Goal: Information Seeking & Learning: Learn about a topic

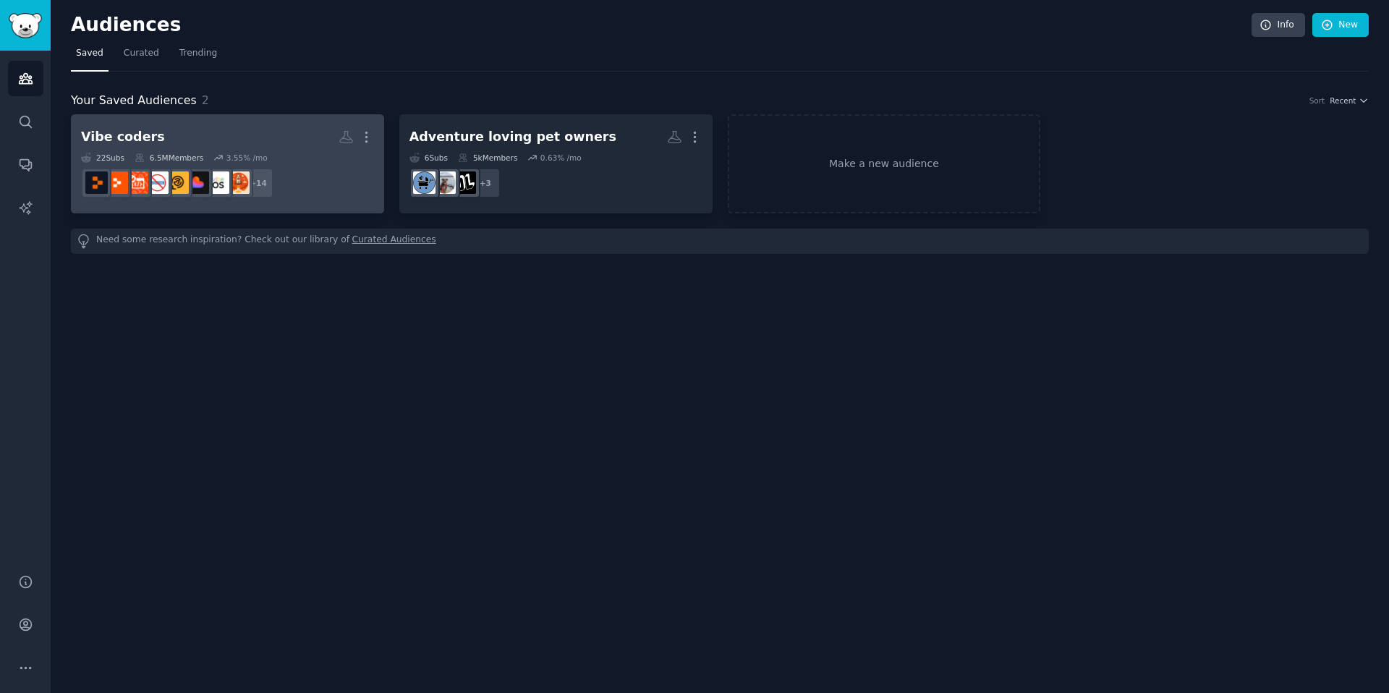
click at [245, 139] on h2 "Vibe coders More" at bounding box center [227, 136] width 293 height 25
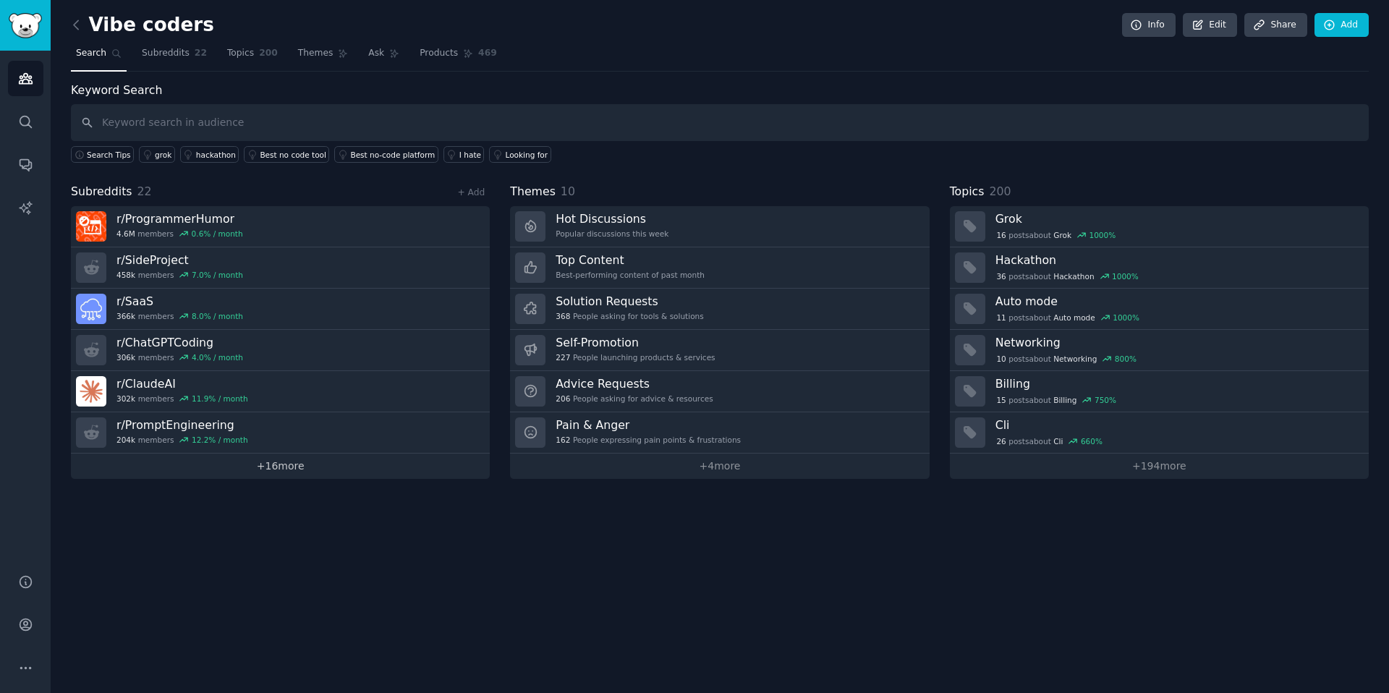
click at [276, 472] on link "+ 16 more" at bounding box center [280, 466] width 419 height 25
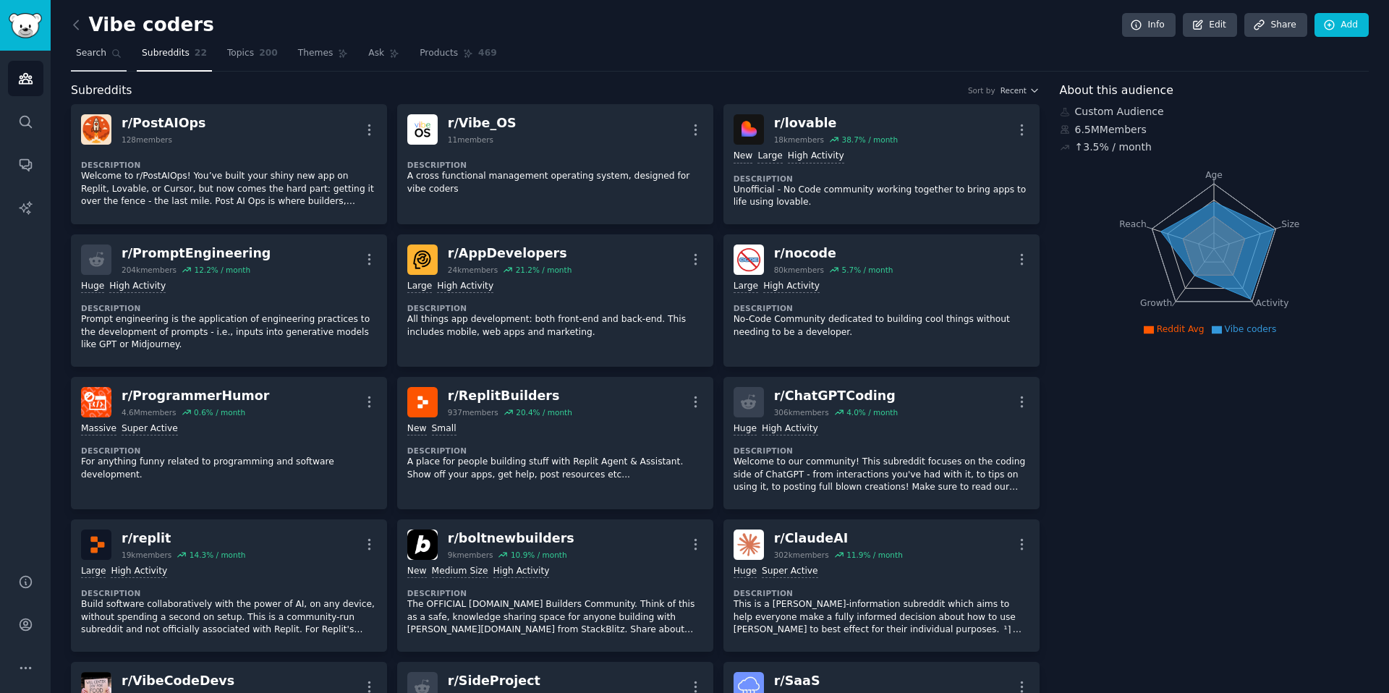
click at [99, 50] on span "Search" at bounding box center [91, 53] width 30 height 13
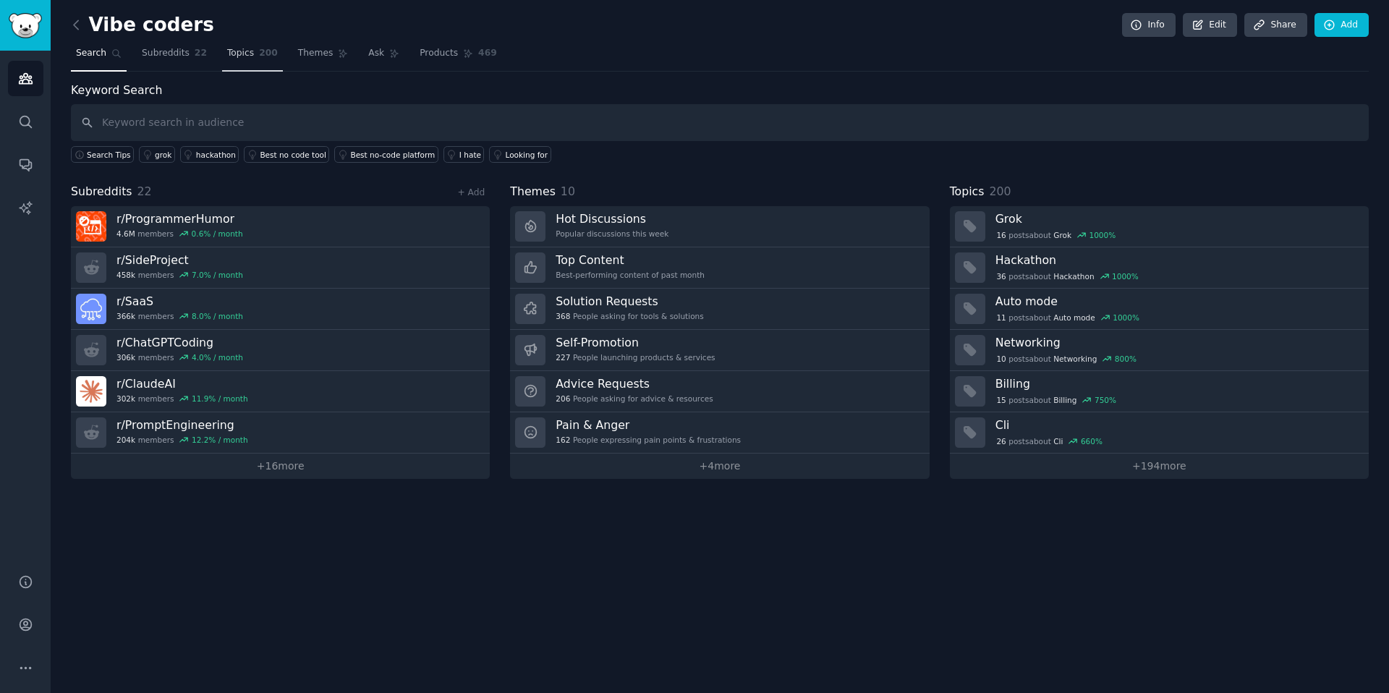
click at [237, 50] on span "Topics" at bounding box center [240, 53] width 27 height 13
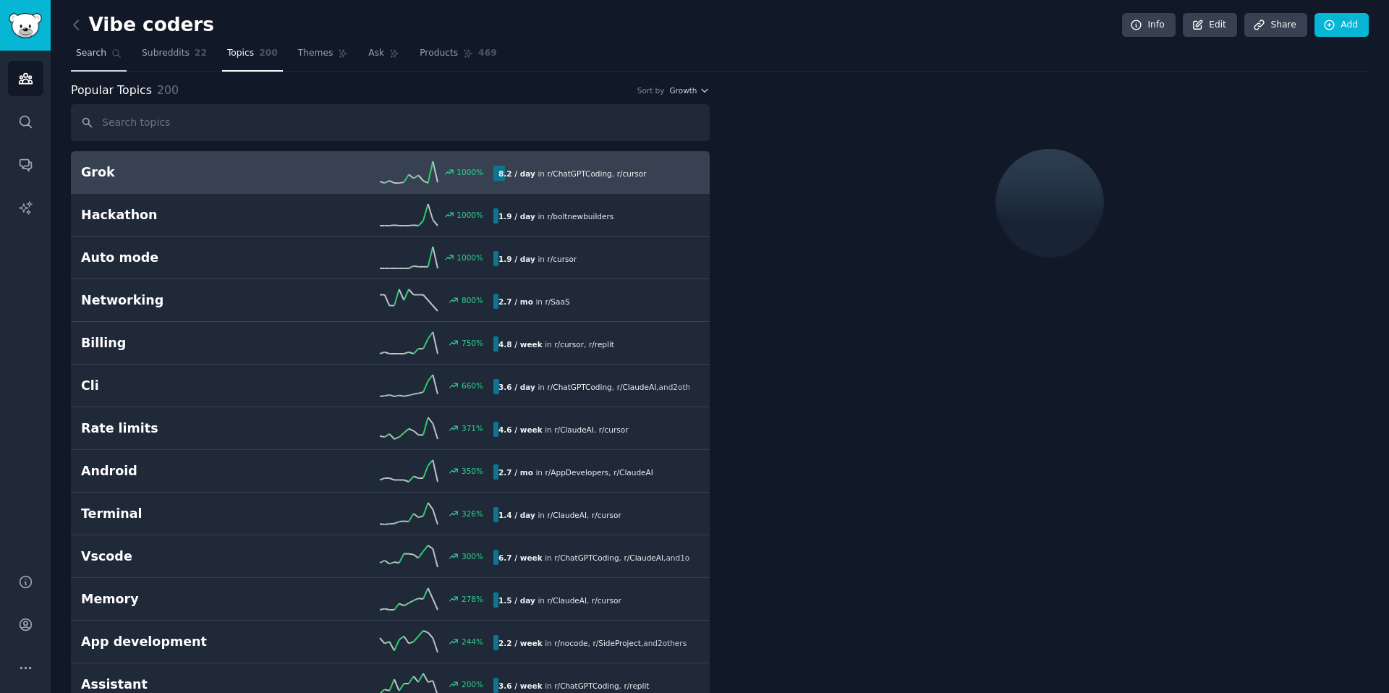
click at [80, 51] on span "Search" at bounding box center [91, 53] width 30 height 13
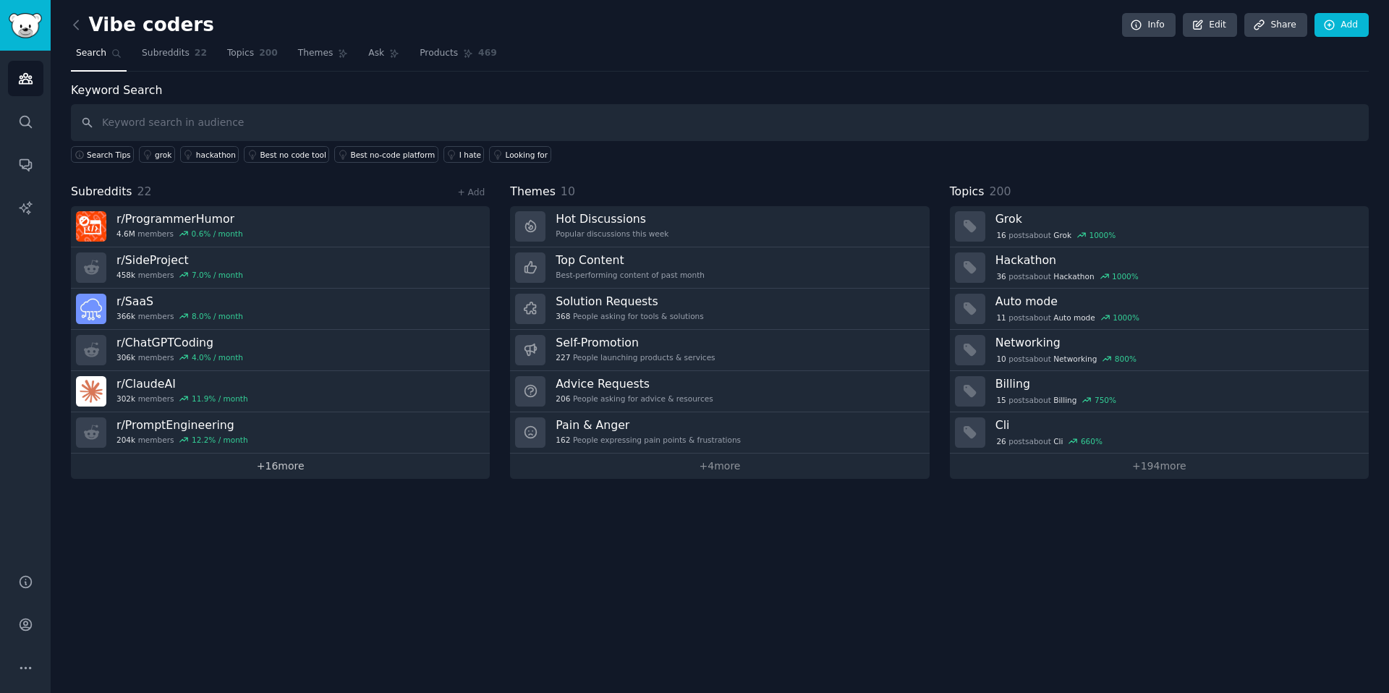
click at [285, 471] on link "+ 16 more" at bounding box center [280, 466] width 419 height 25
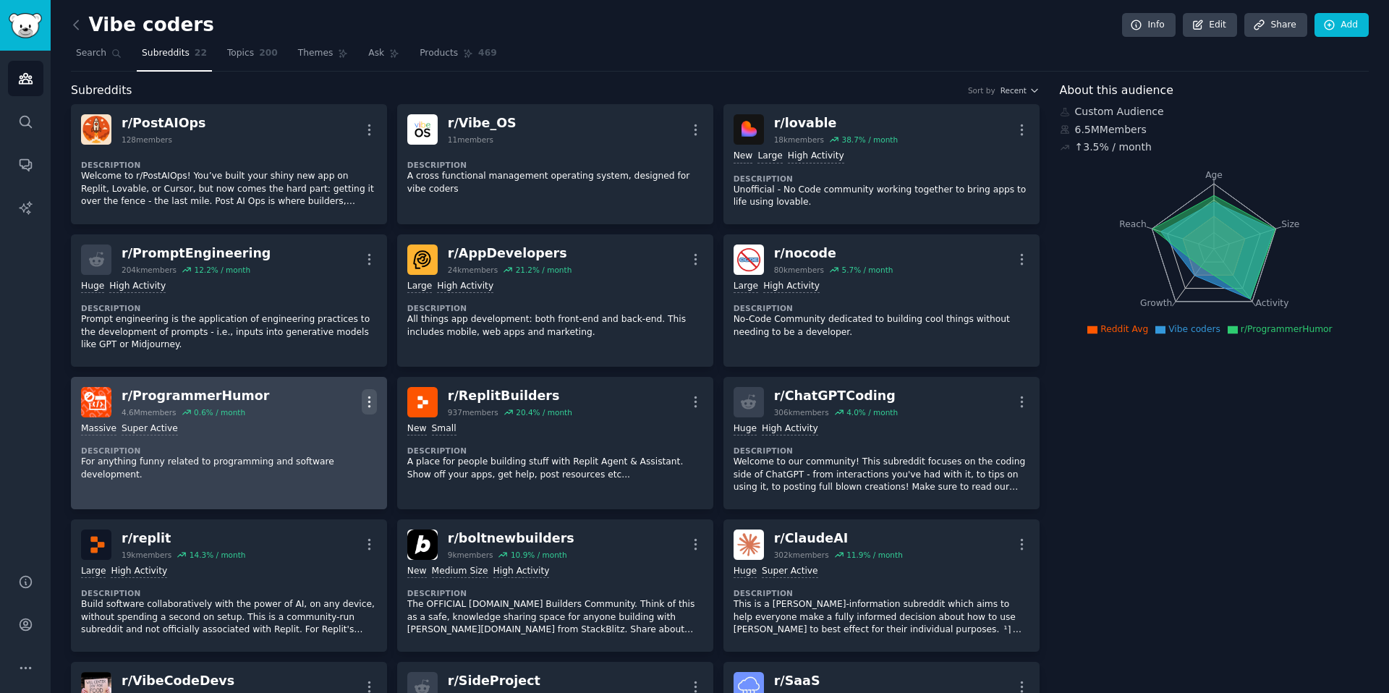
click at [373, 397] on icon "button" at bounding box center [369, 401] width 15 height 15
click at [302, 458] on p "Delete" at bounding box center [312, 457] width 33 height 15
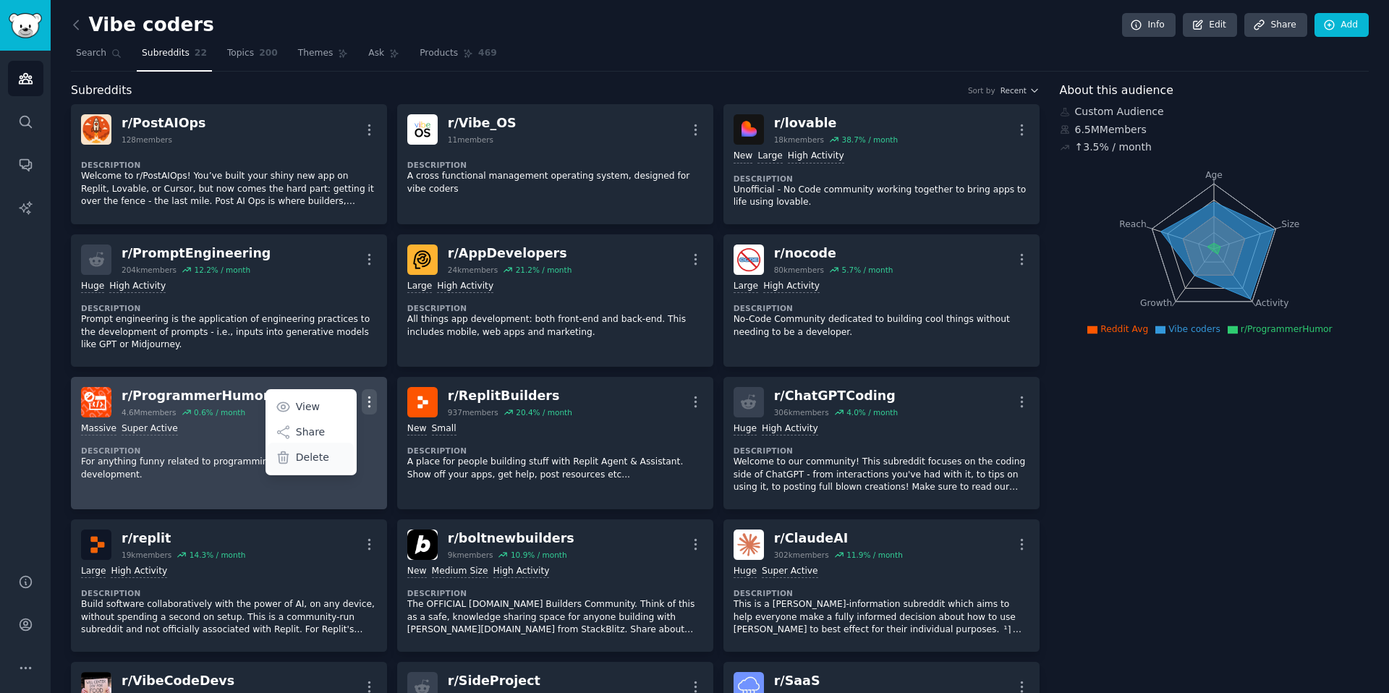
click at [307, 458] on p "Delete" at bounding box center [312, 457] width 33 height 15
click at [305, 454] on p "Delete" at bounding box center [312, 457] width 33 height 15
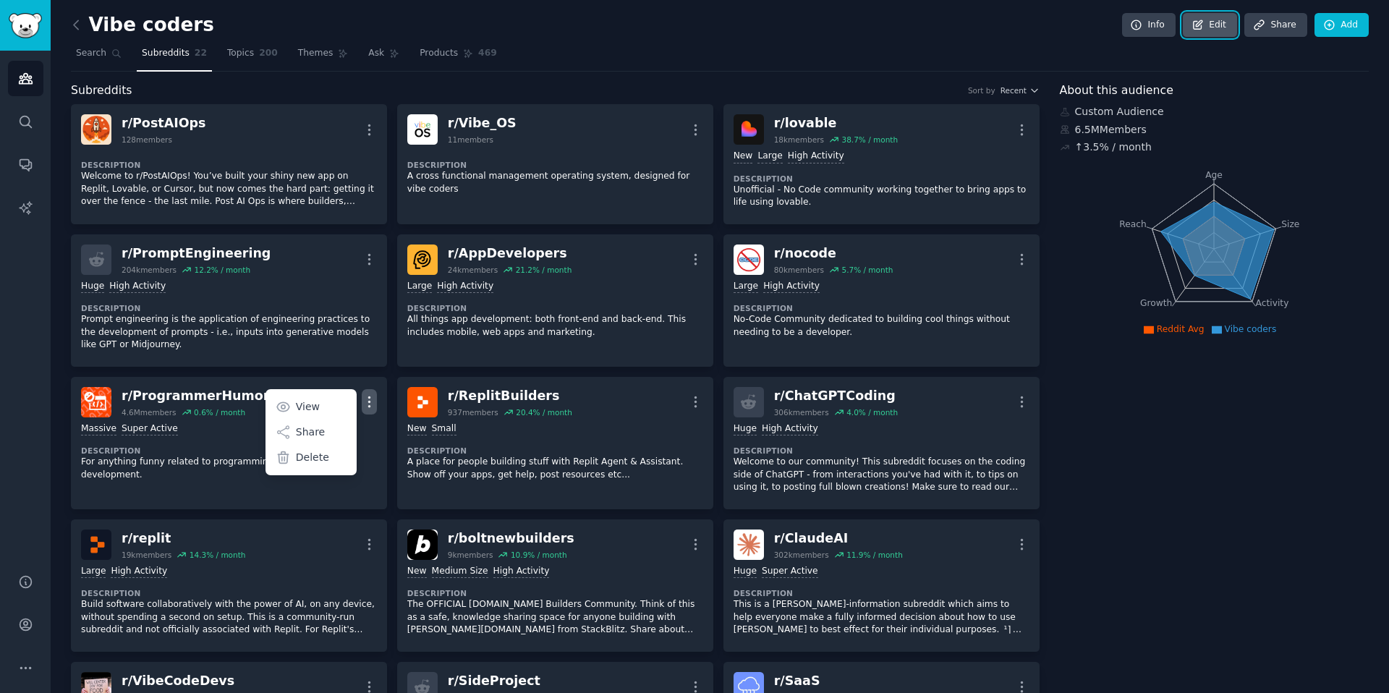
click at [1218, 23] on link "Edit" at bounding box center [1210, 25] width 54 height 25
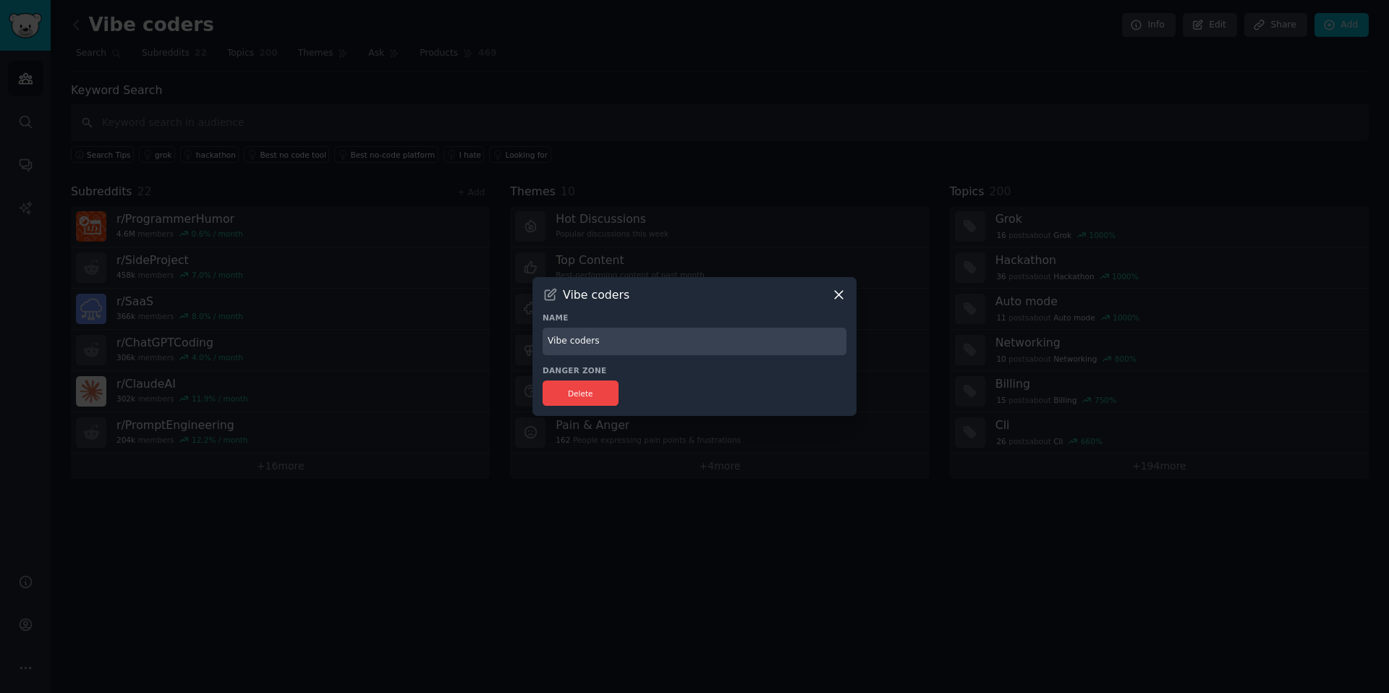
click at [838, 294] on icon at bounding box center [839, 295] width 8 height 8
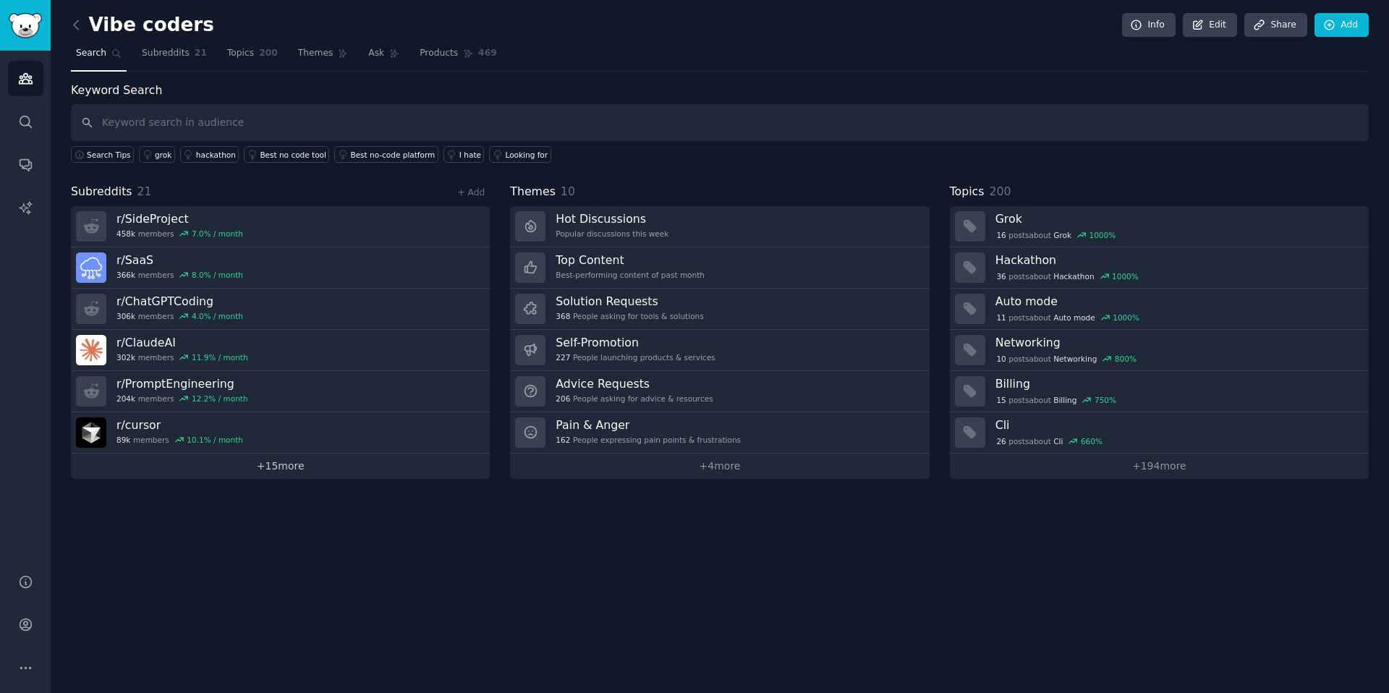
click at [239, 464] on link "+ 15 more" at bounding box center [280, 466] width 419 height 25
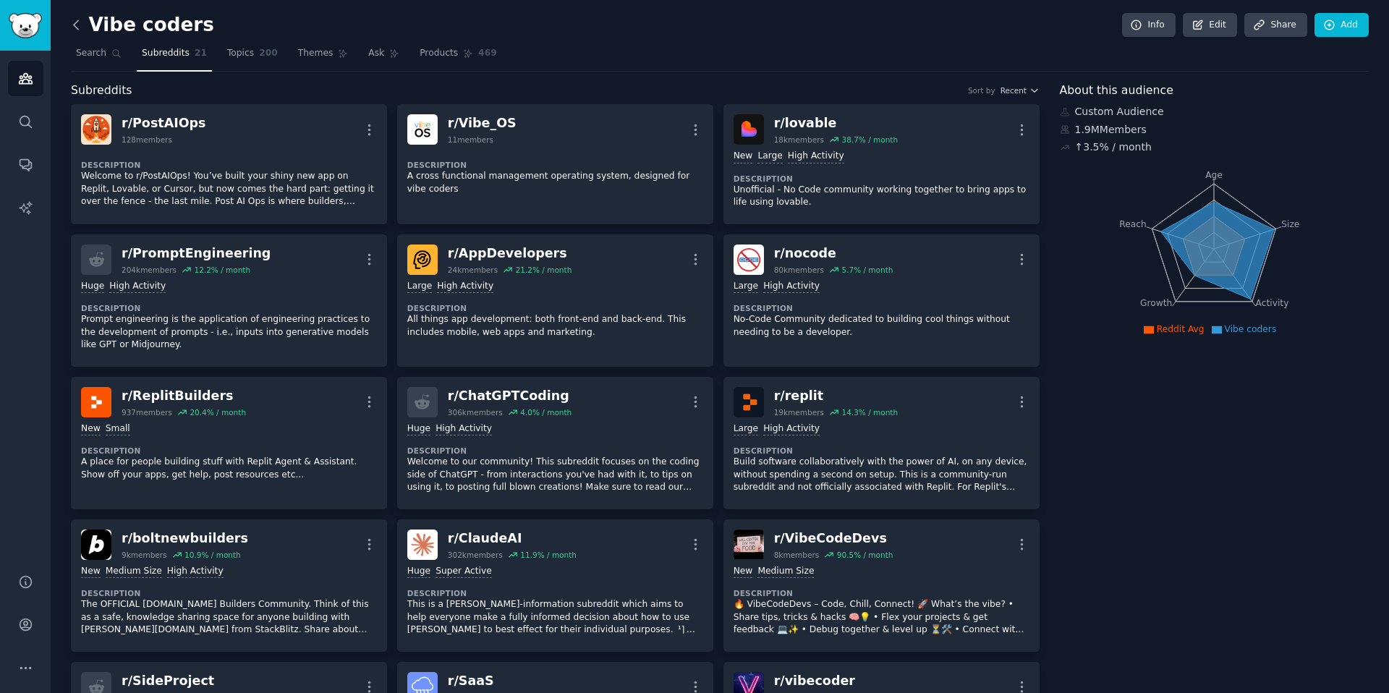
click at [80, 23] on icon at bounding box center [76, 24] width 15 height 15
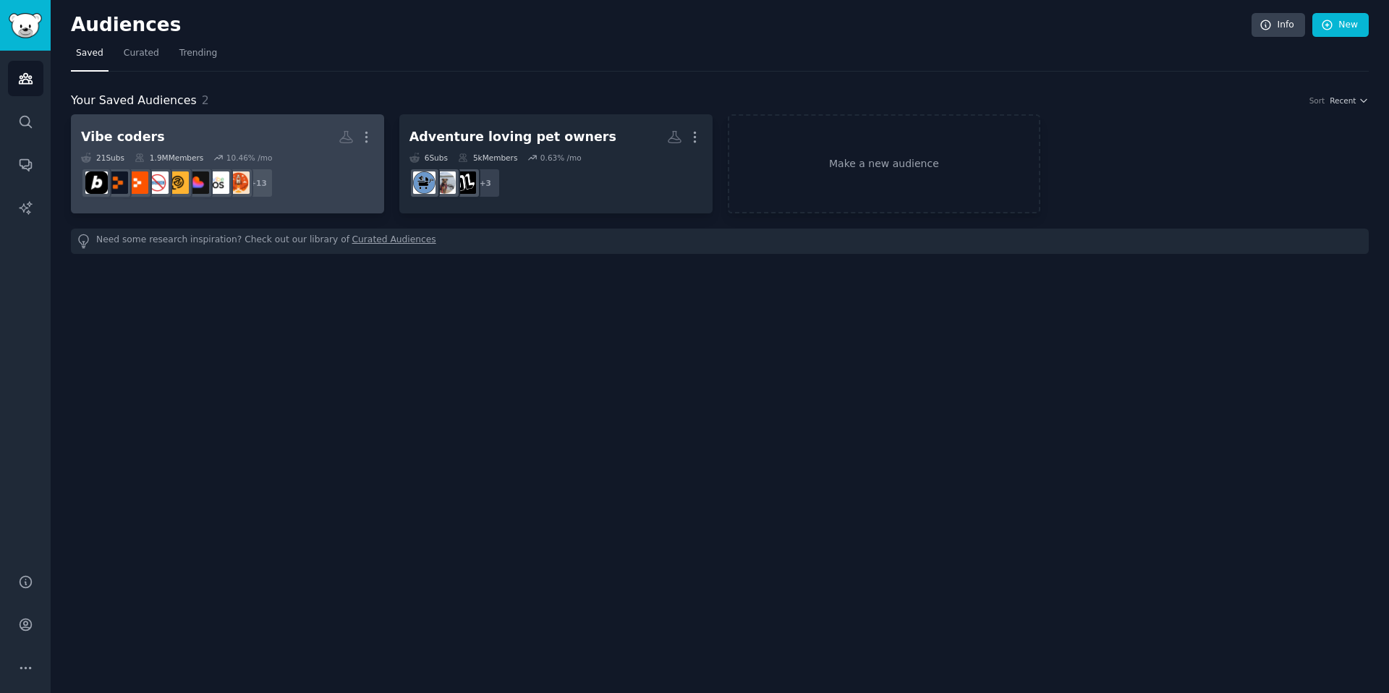
click at [315, 174] on dd "r/nocode + 13" at bounding box center [227, 183] width 293 height 41
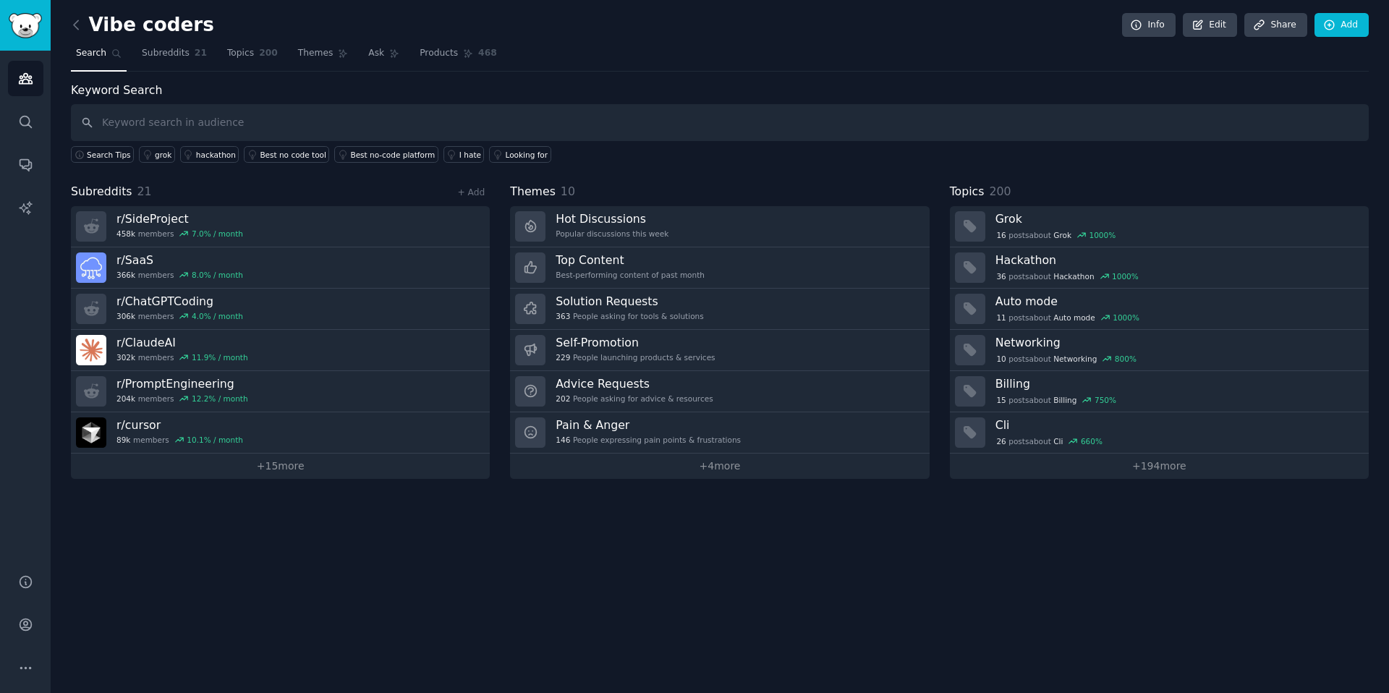
click at [190, 123] on input "text" at bounding box center [720, 122] width 1298 height 37
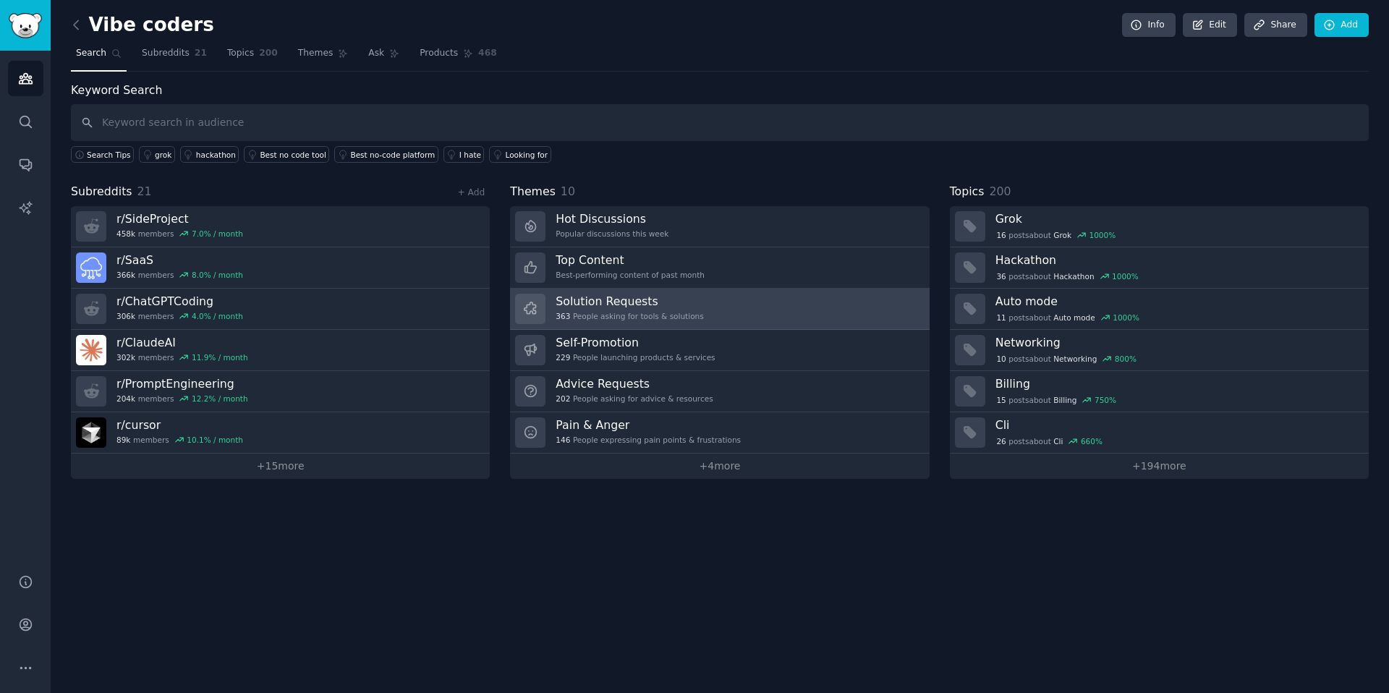
click at [572, 302] on h3 "Solution Requests" at bounding box center [630, 301] width 148 height 15
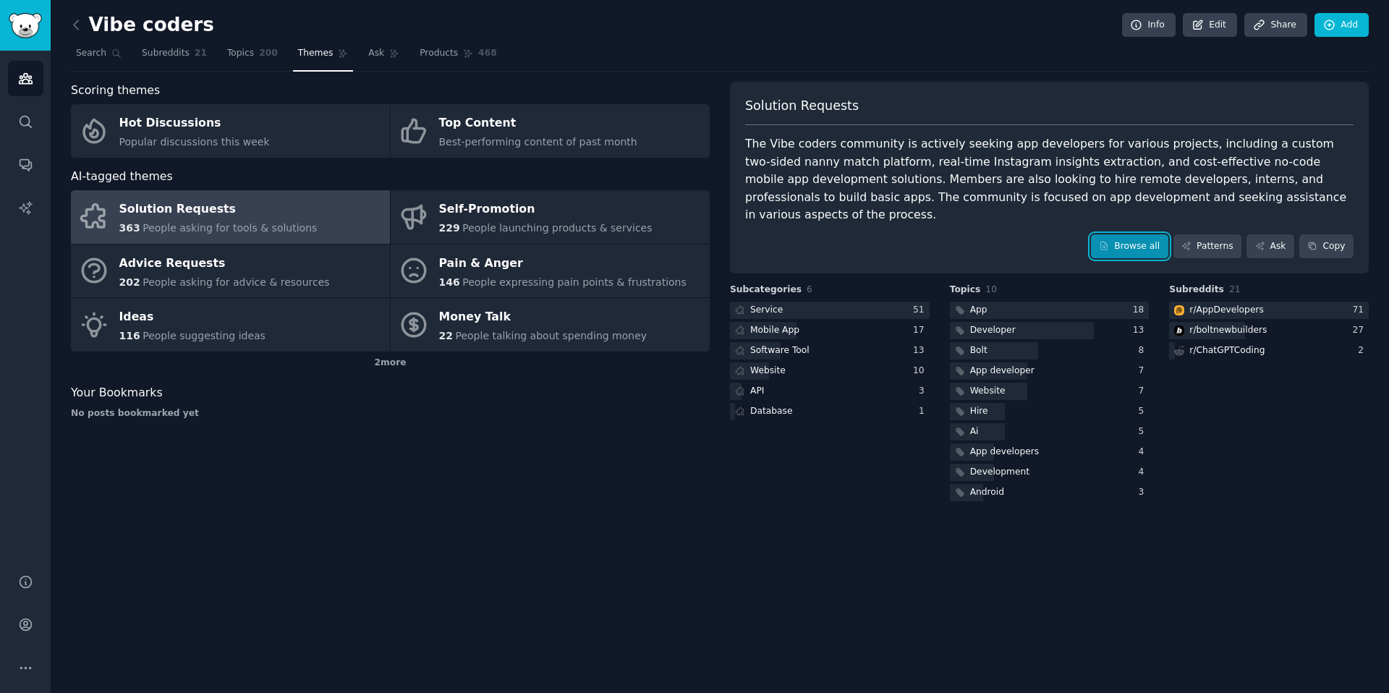
click at [1135, 234] on link "Browse all" at bounding box center [1129, 246] width 77 height 25
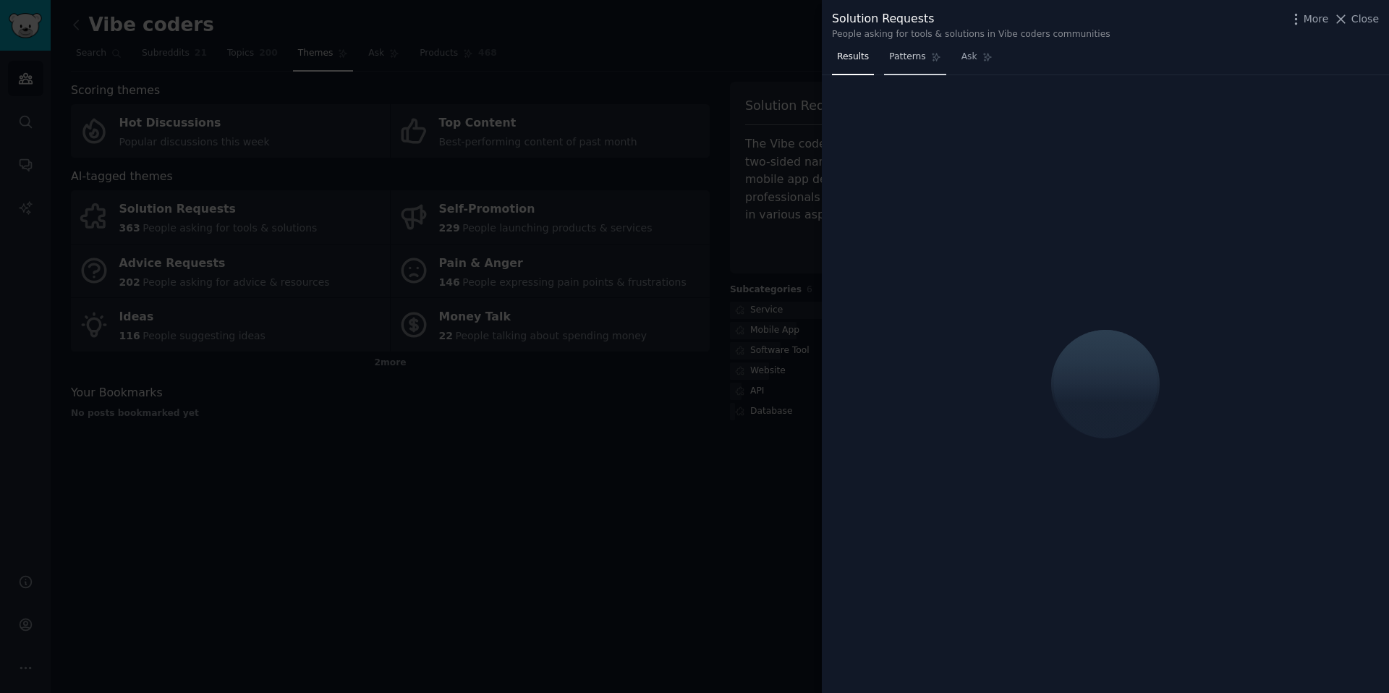
click at [901, 66] on link "Patterns" at bounding box center [914, 61] width 61 height 30
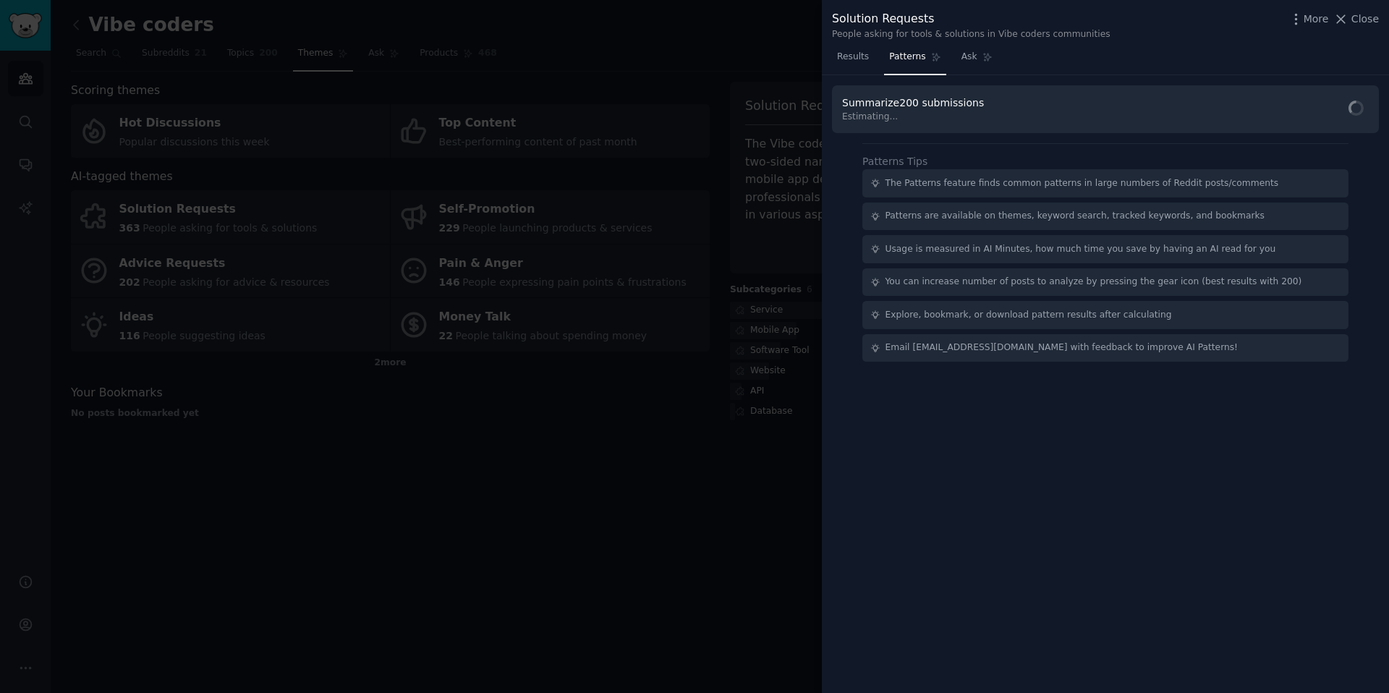
click at [901, 61] on span "Patterns" at bounding box center [907, 57] width 36 height 13
click at [1323, 122] on button "Find Patterns" at bounding box center [1319, 111] width 100 height 30
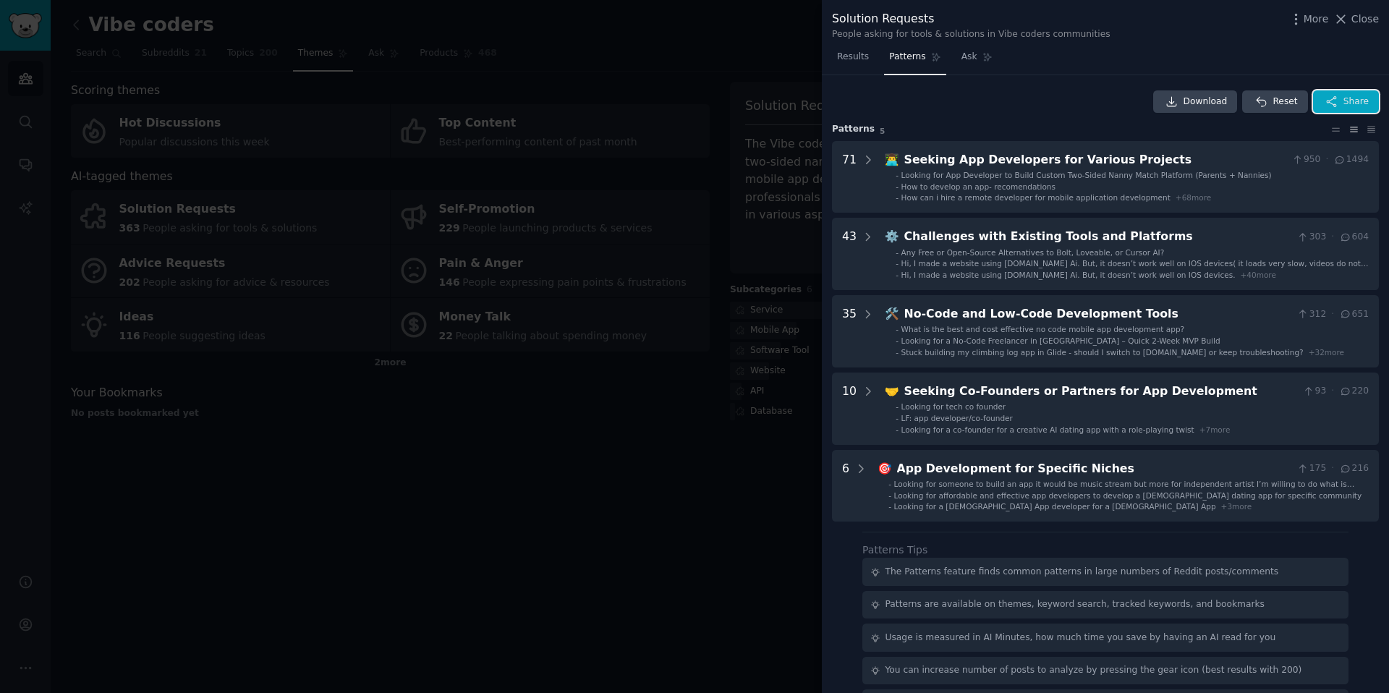
click at [1337, 101] on button "Share" at bounding box center [1346, 101] width 66 height 23
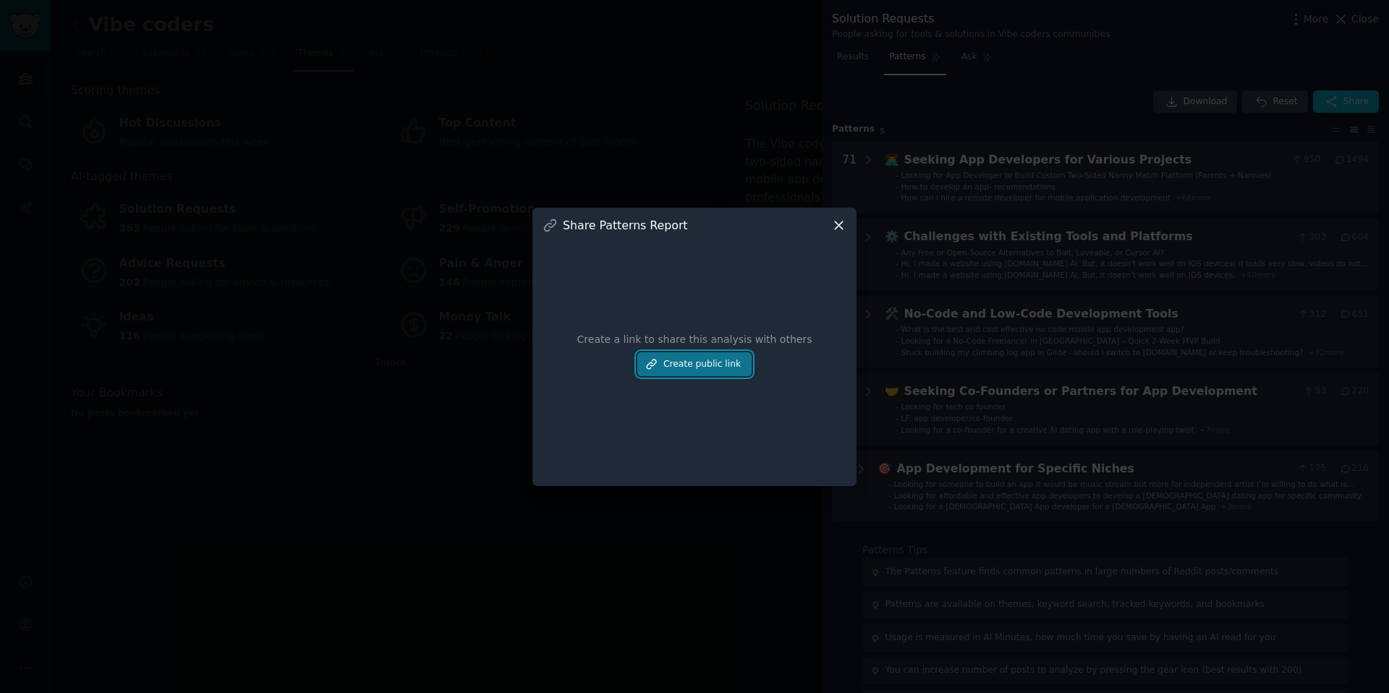
click at [715, 355] on button "Create public link" at bounding box center [694, 364] width 114 height 25
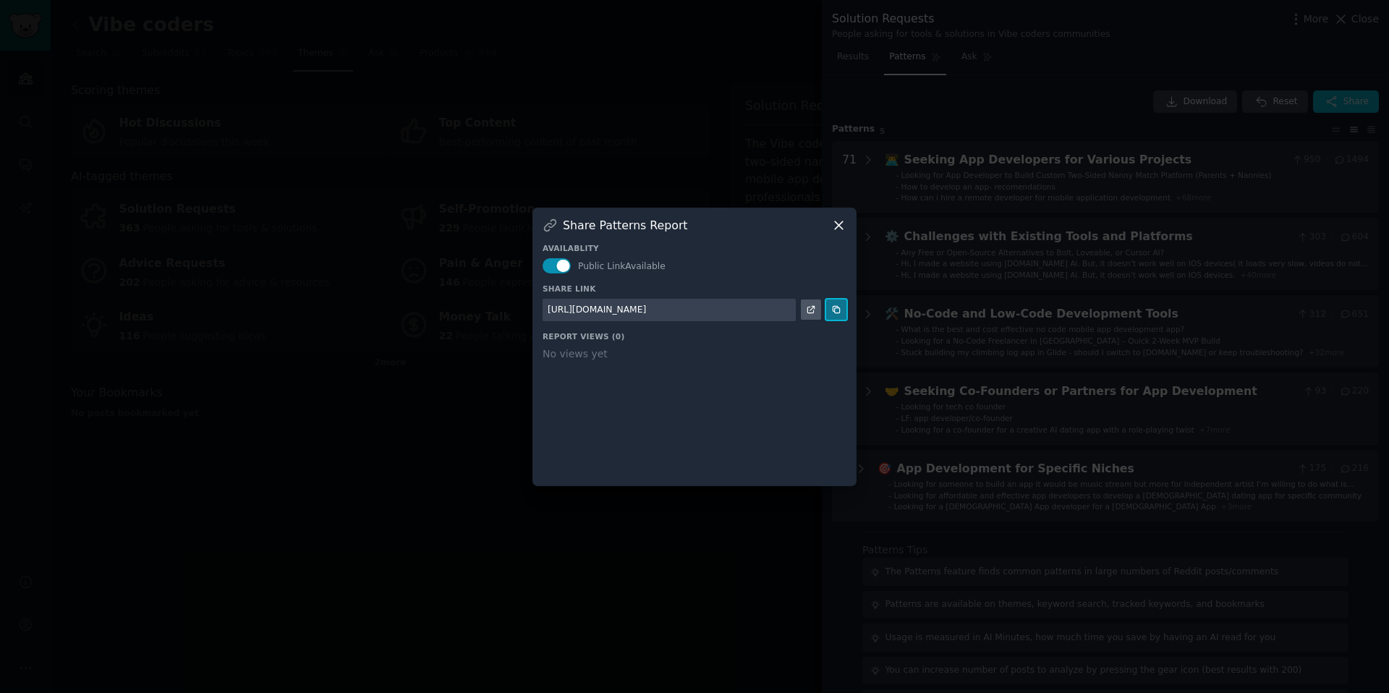
click at [838, 308] on icon at bounding box center [836, 310] width 10 height 10
click at [839, 225] on icon at bounding box center [839, 225] width 8 height 8
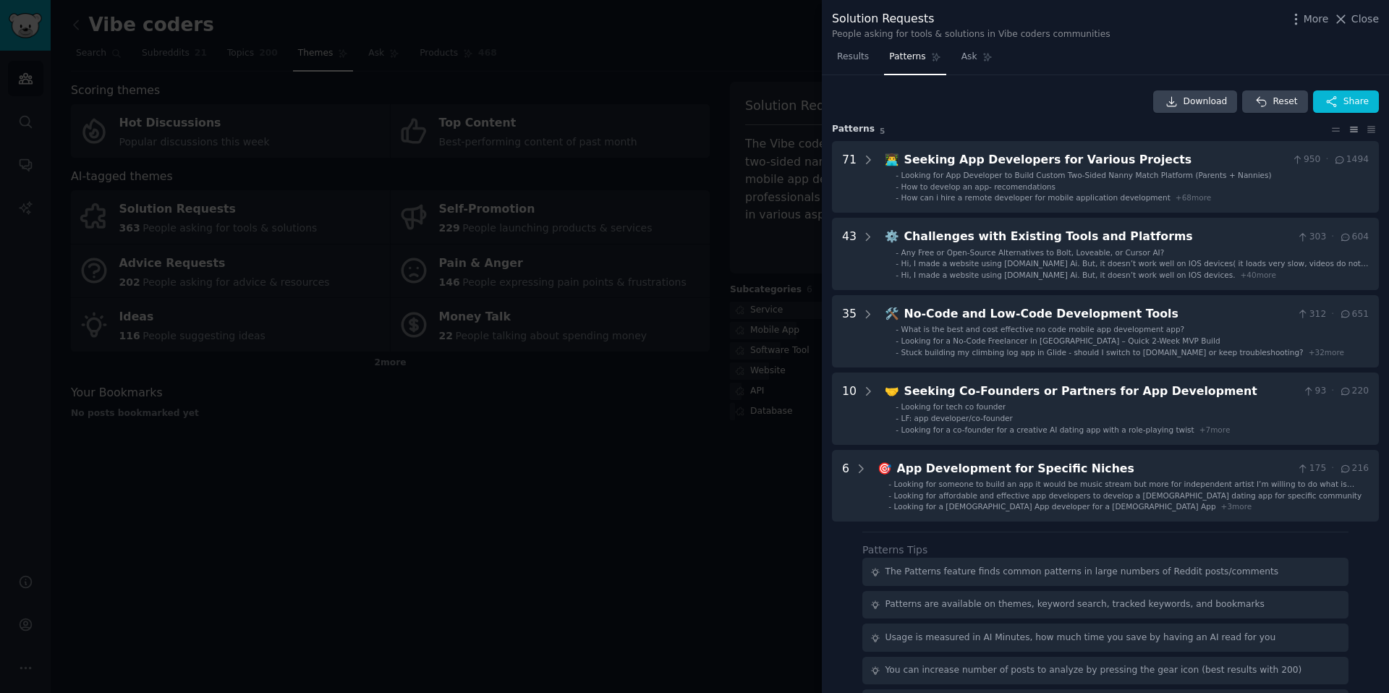
click at [639, 425] on div at bounding box center [694, 346] width 1389 height 693
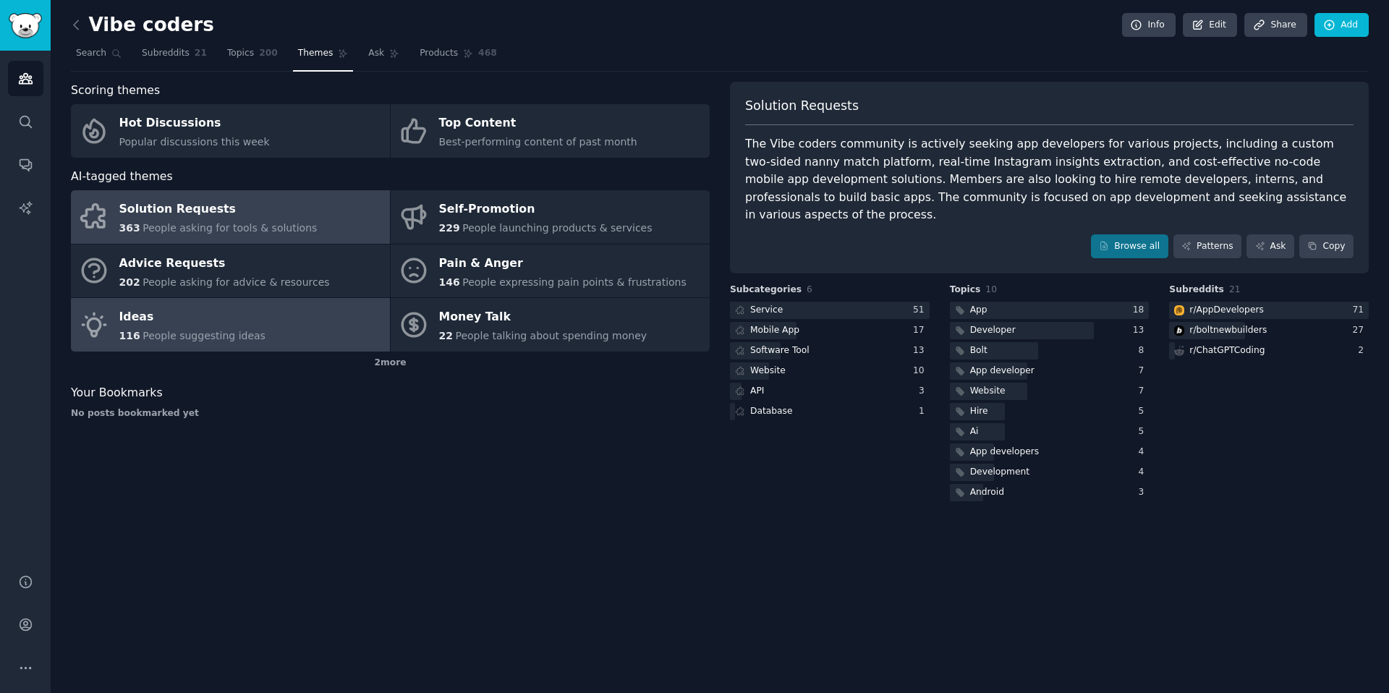
click at [247, 326] on div "Ideas" at bounding box center [192, 317] width 146 height 23
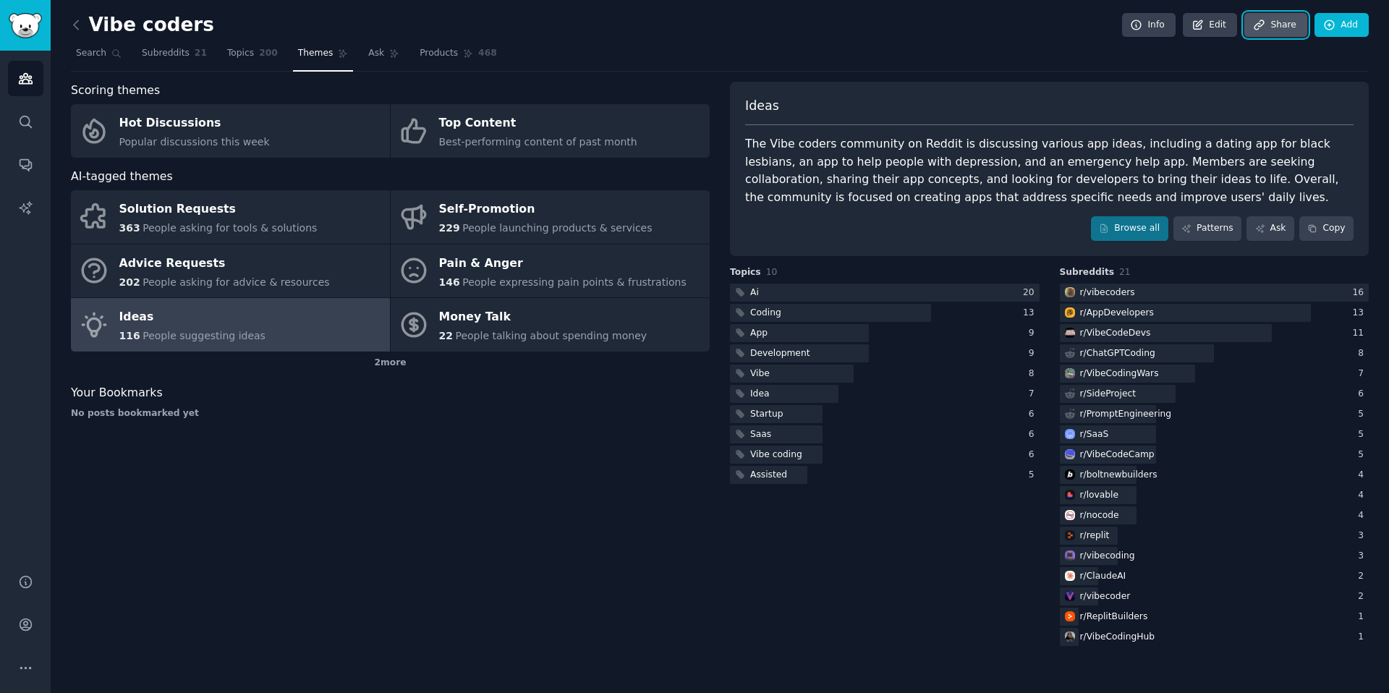
click at [1284, 30] on link "Share" at bounding box center [1275, 25] width 62 height 25
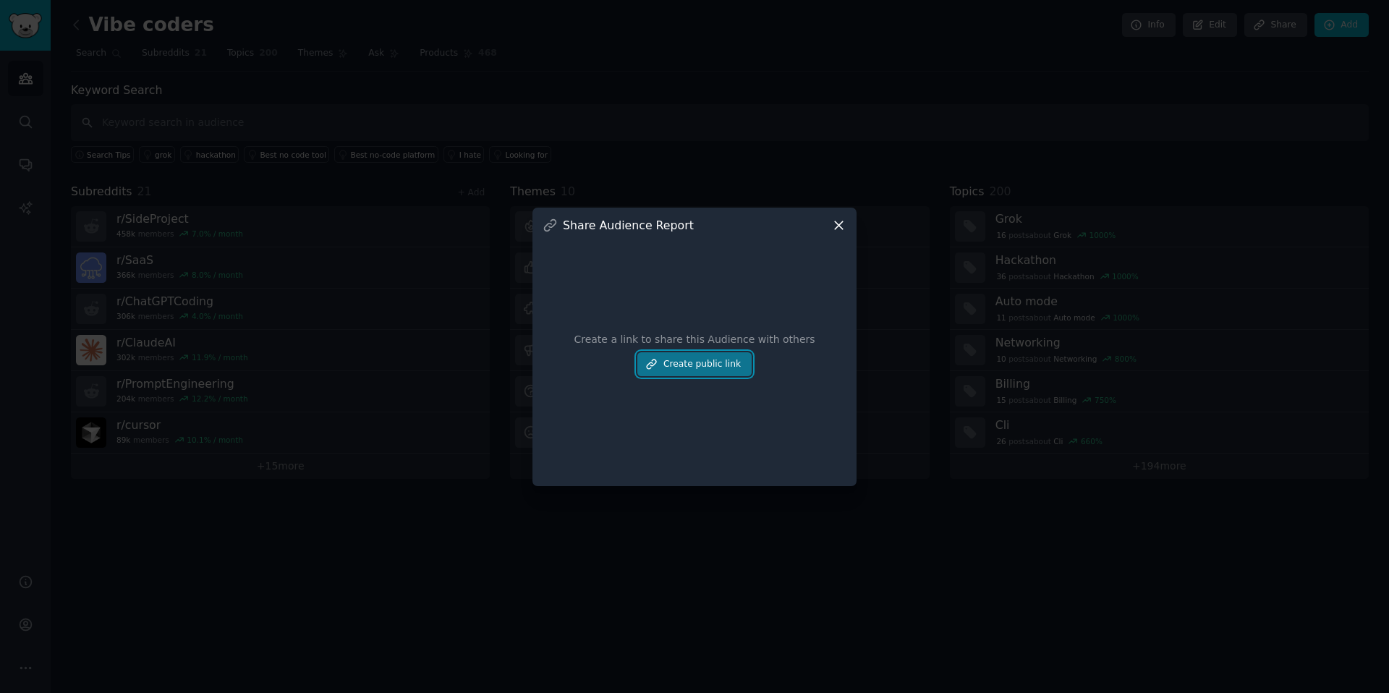
click at [699, 369] on button "Create public link" at bounding box center [694, 364] width 114 height 25
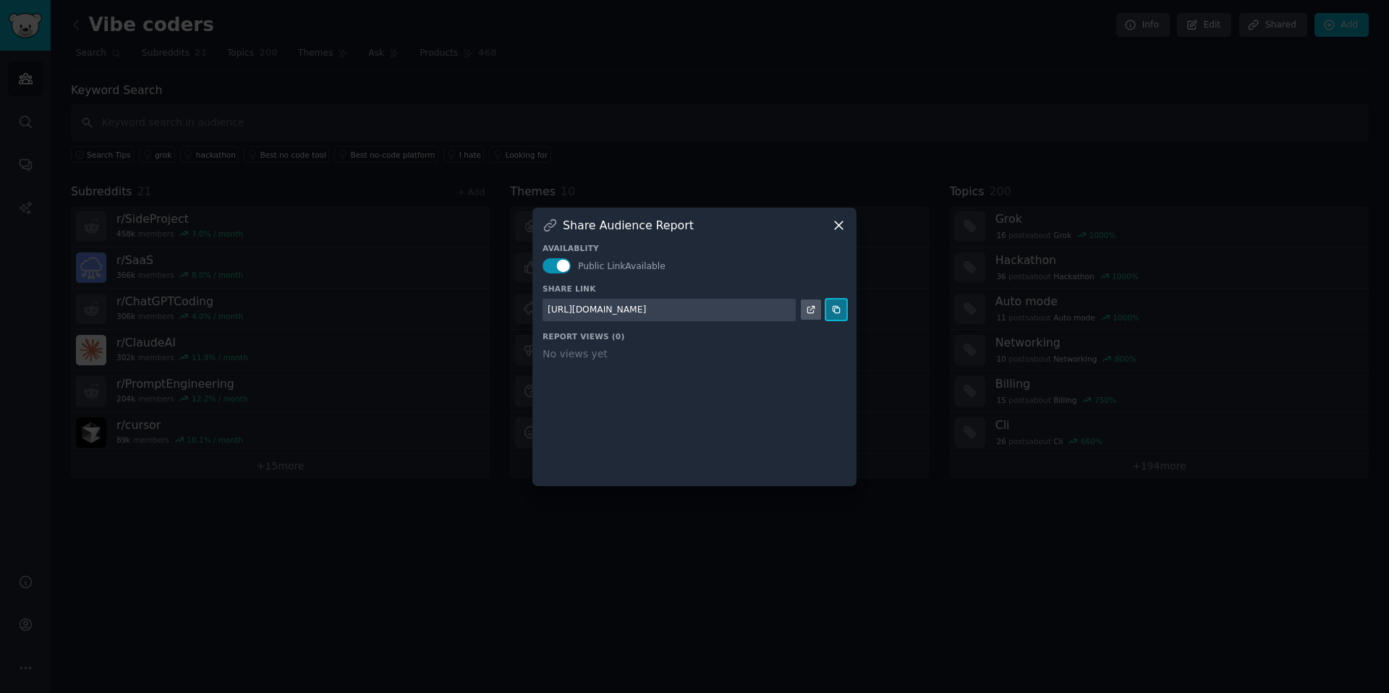
click at [839, 312] on icon at bounding box center [836, 310] width 10 height 10
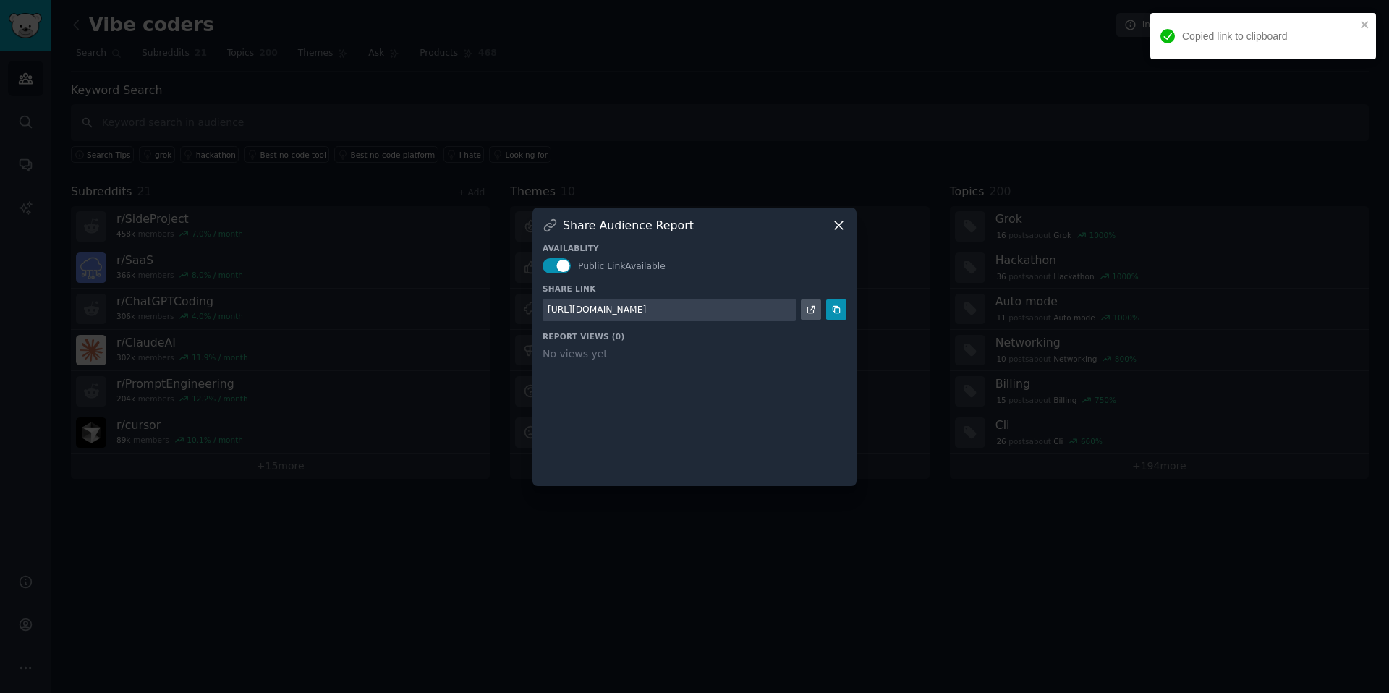
click at [646, 313] on div "https://share.gummysearch.com/report/f1be51952a/" at bounding box center [597, 310] width 98 height 13
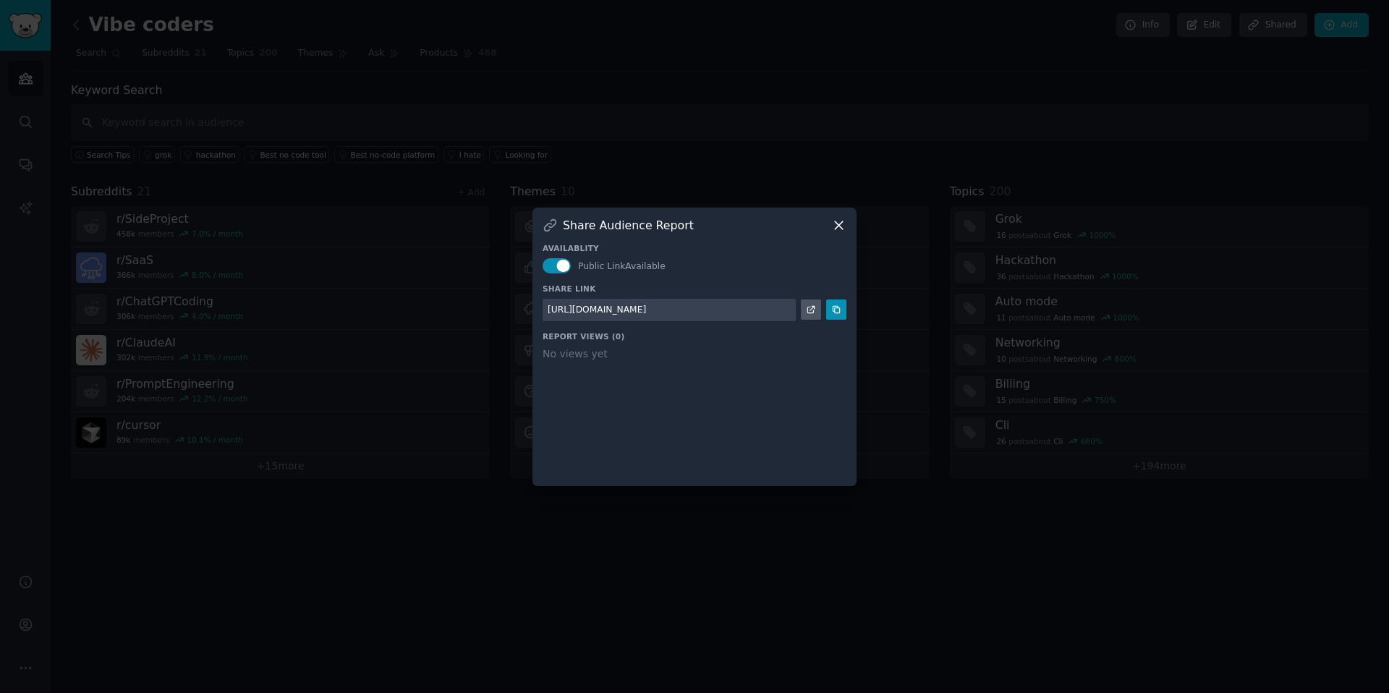
click at [833, 216] on div "Share Audience Report Availablity Public Link Available Share Link https://shar…" at bounding box center [695, 347] width 324 height 279
click at [830, 216] on div "Share Audience Report Availablity Public Link Available Share Link https://shar…" at bounding box center [695, 347] width 324 height 279
click at [843, 215] on div "Share Audience Report Availablity Public Link Available Share Link https://shar…" at bounding box center [695, 347] width 324 height 279
click at [847, 222] on div "Share Audience Report Availablity Public Link Available Share Link https://shar…" at bounding box center [695, 347] width 324 height 279
click at [843, 222] on icon at bounding box center [838, 225] width 15 height 15
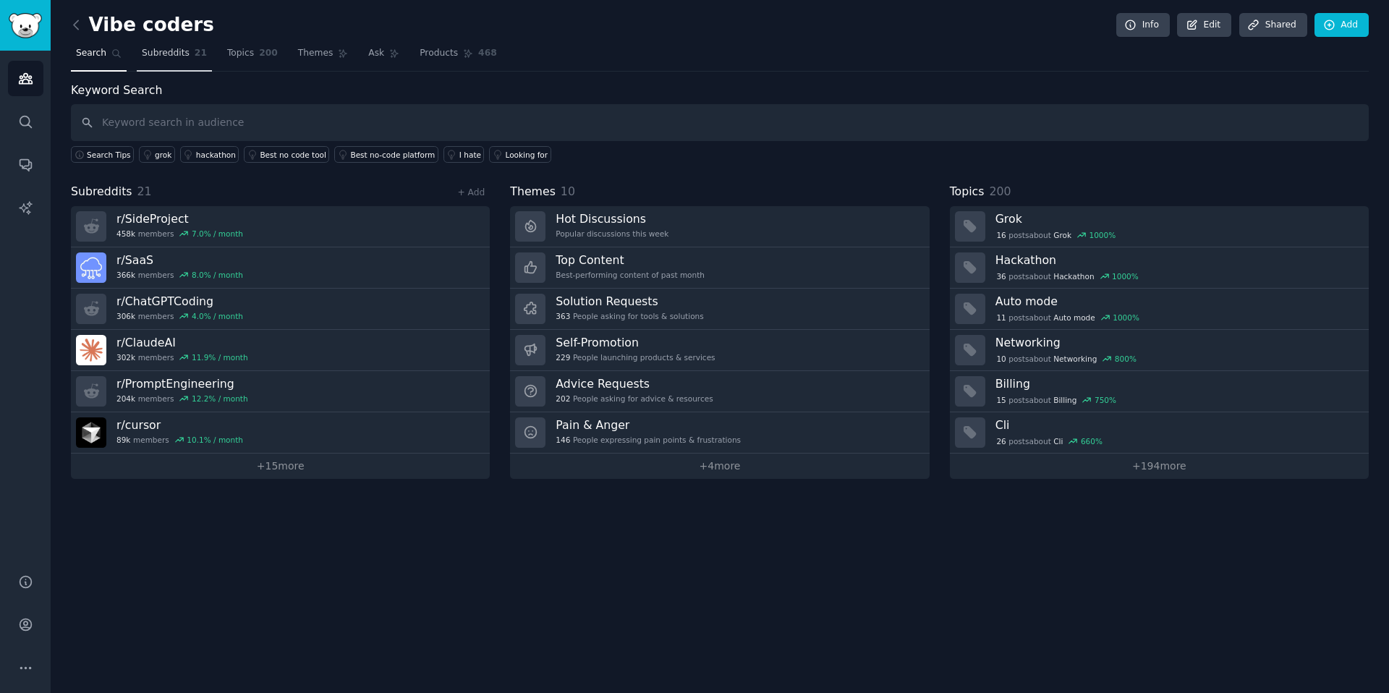
click at [186, 59] on link "Subreddits 21" at bounding box center [174, 57] width 75 height 30
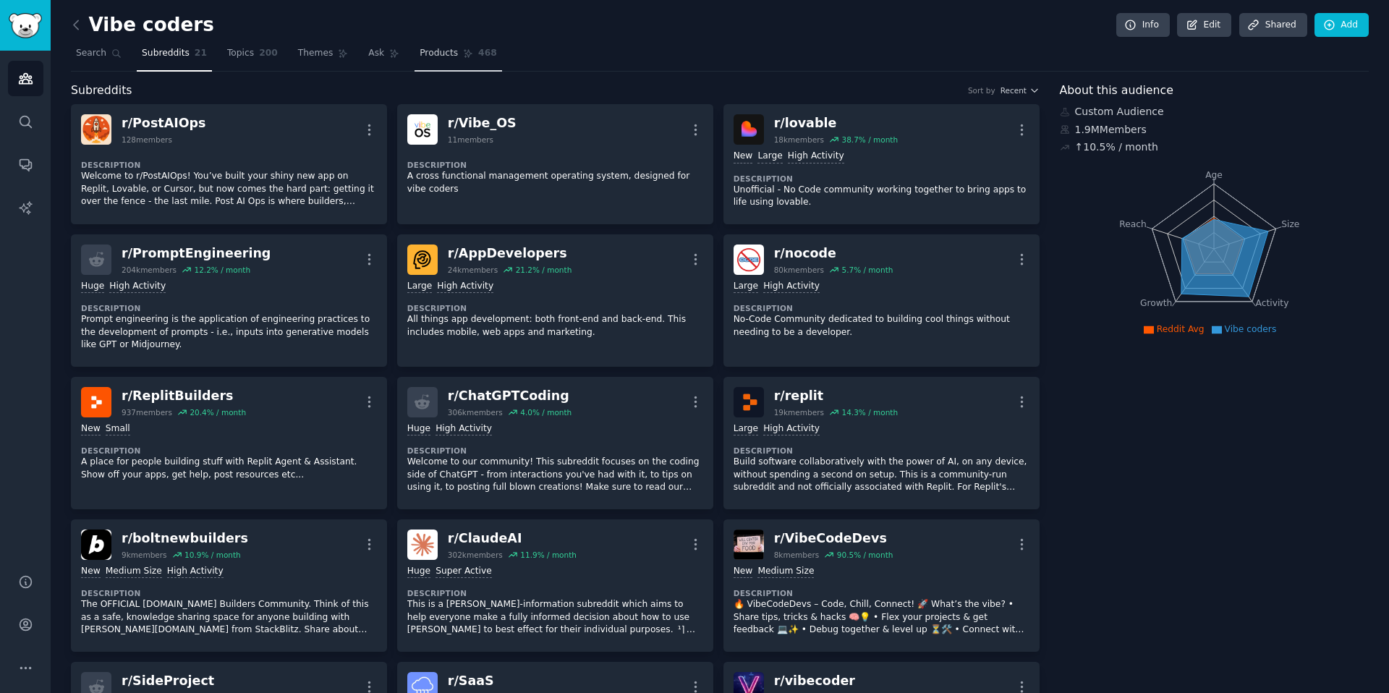
click at [486, 53] on span "468" at bounding box center [487, 53] width 19 height 13
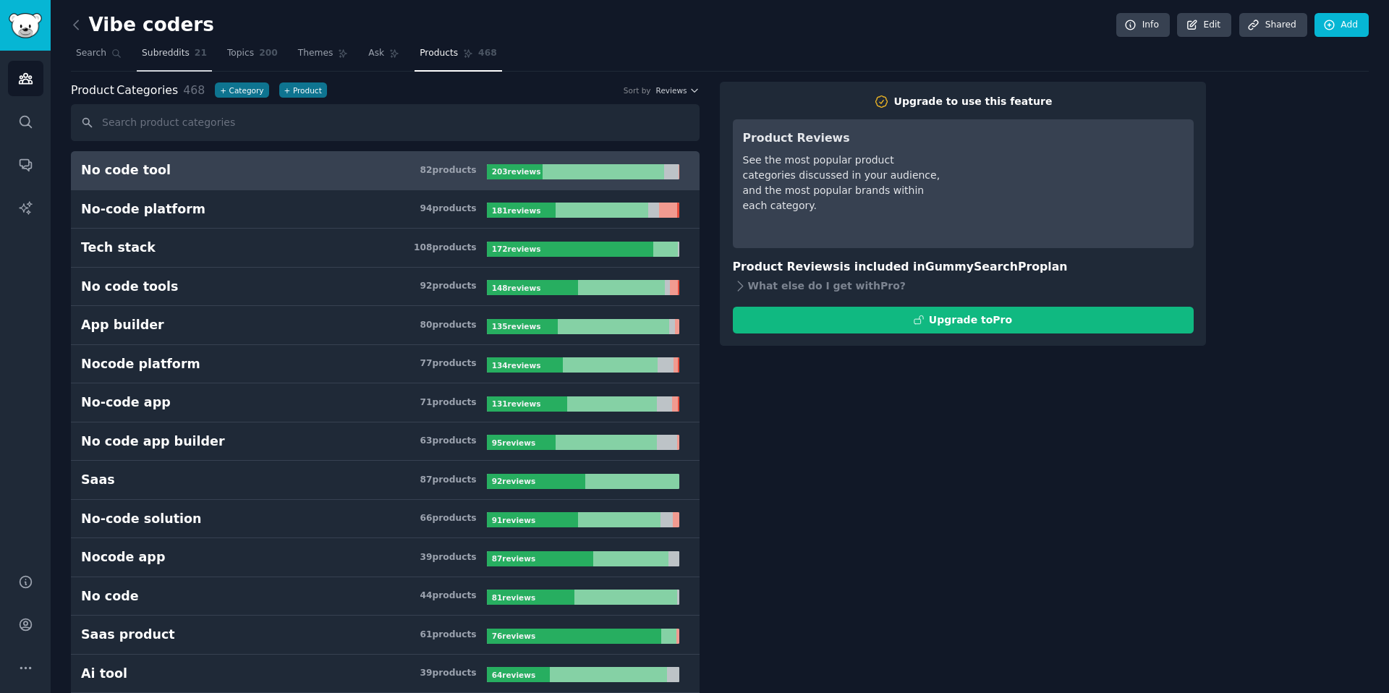
click at [157, 61] on link "Subreddits 21" at bounding box center [174, 57] width 75 height 30
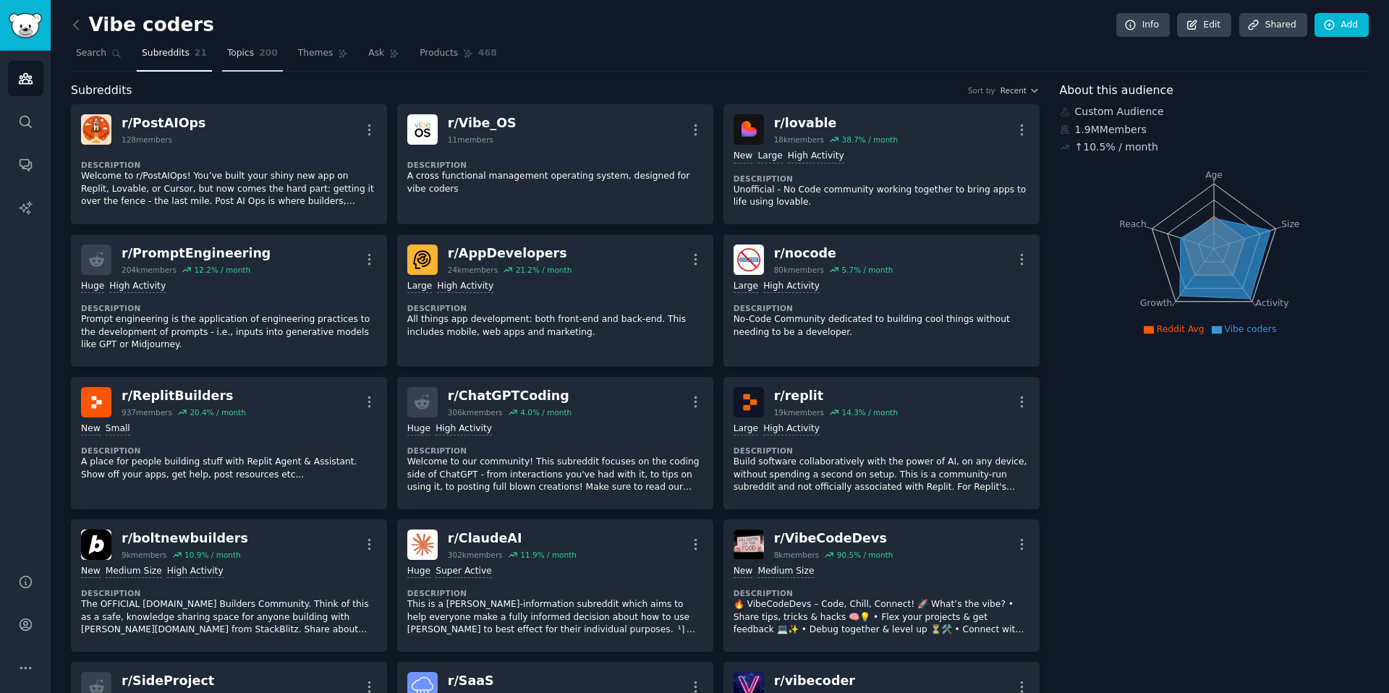
click at [228, 50] on span "Topics" at bounding box center [240, 53] width 27 height 13
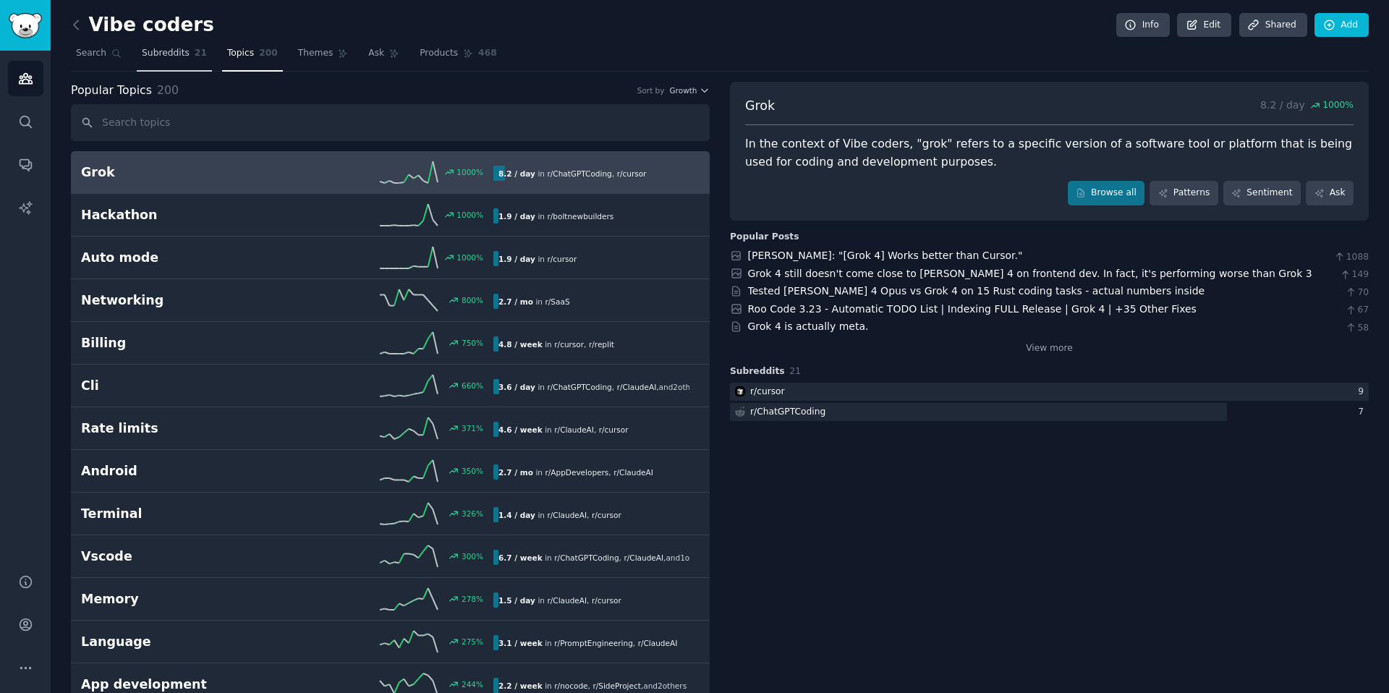
click at [153, 61] on link "Subreddits 21" at bounding box center [174, 57] width 75 height 30
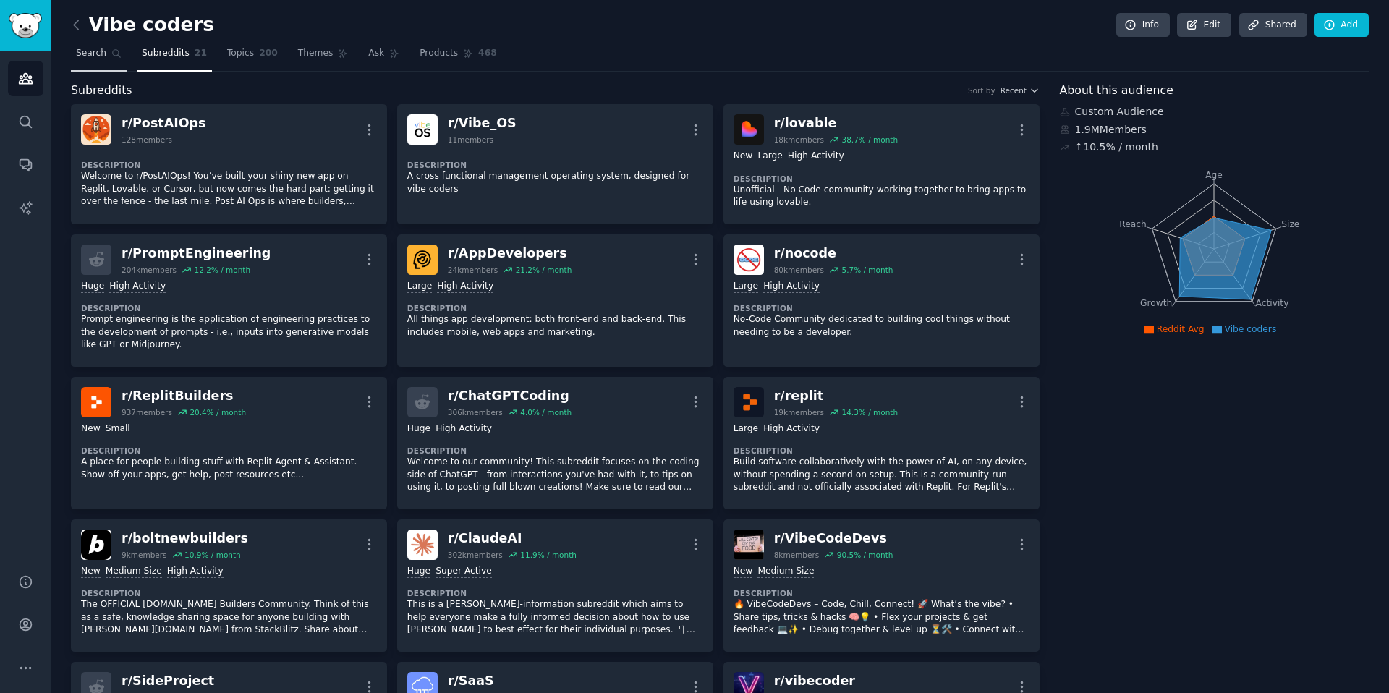
click at [103, 59] on link "Search" at bounding box center [99, 57] width 56 height 30
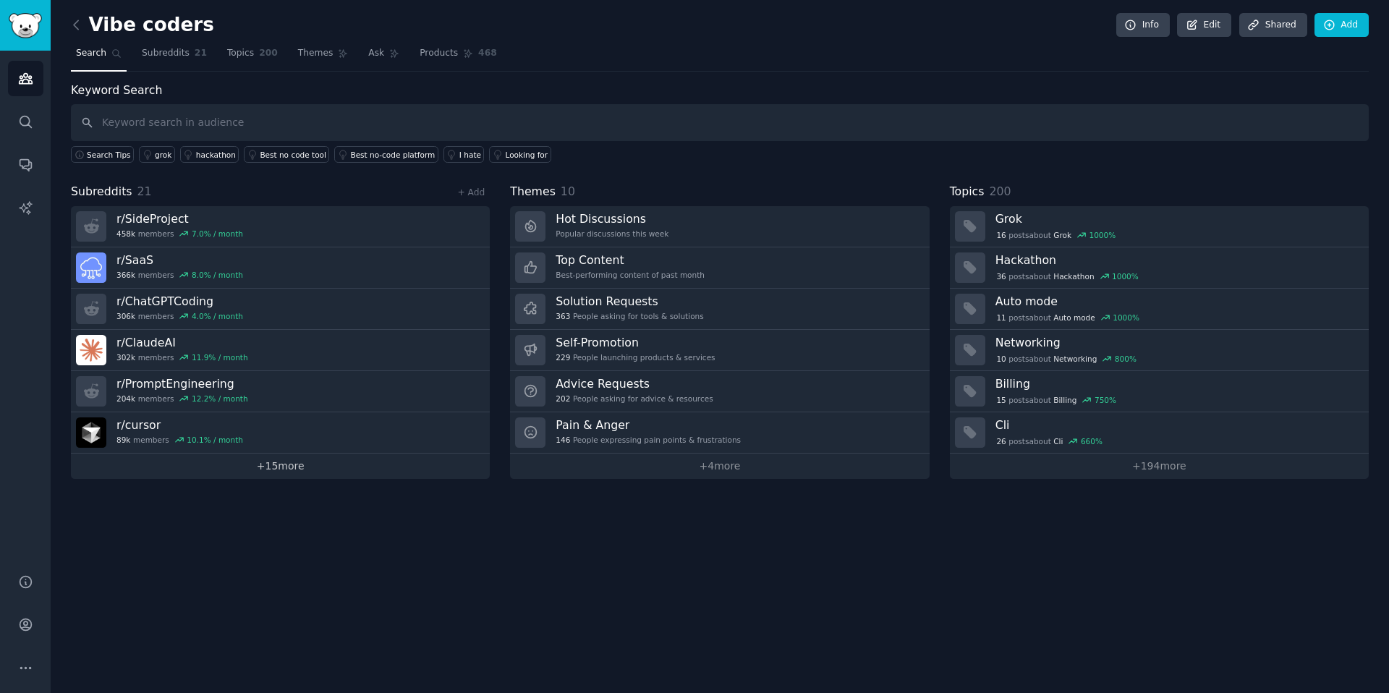
click at [264, 475] on link "+ 15 more" at bounding box center [280, 466] width 419 height 25
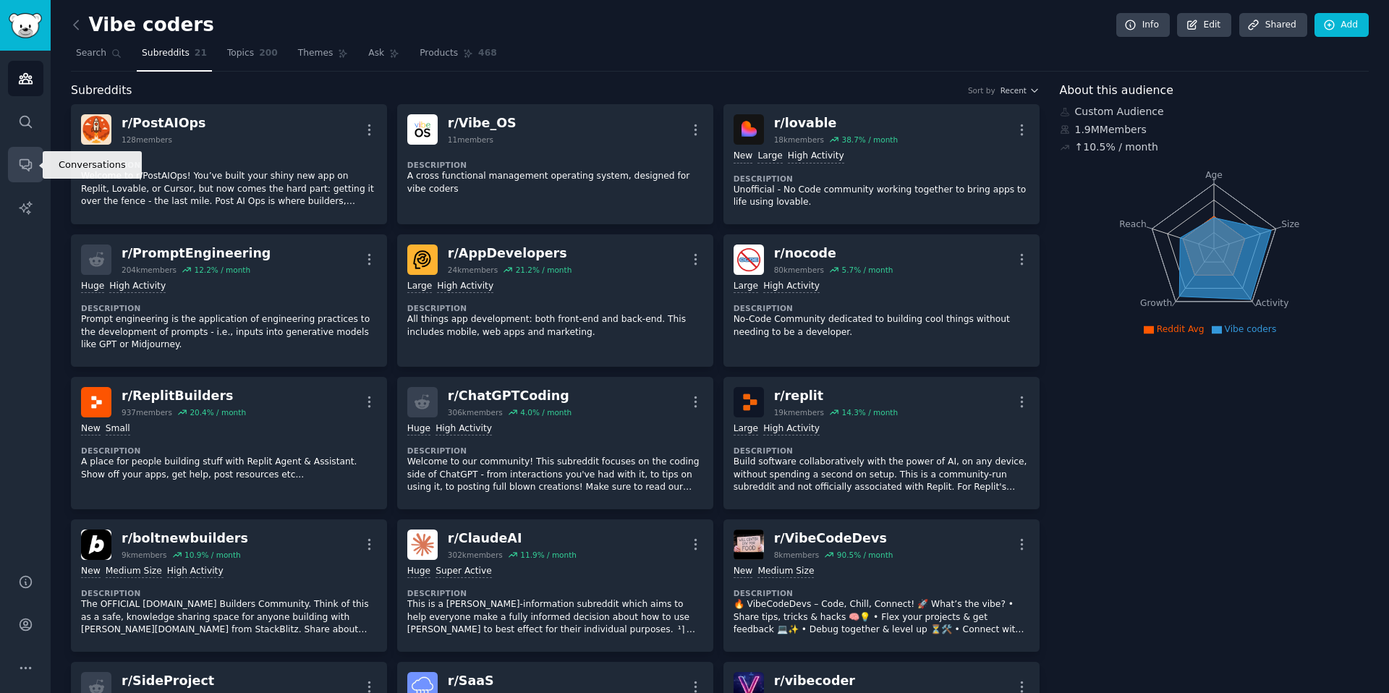
click at [25, 170] on icon "Sidebar" at bounding box center [25, 164] width 15 height 15
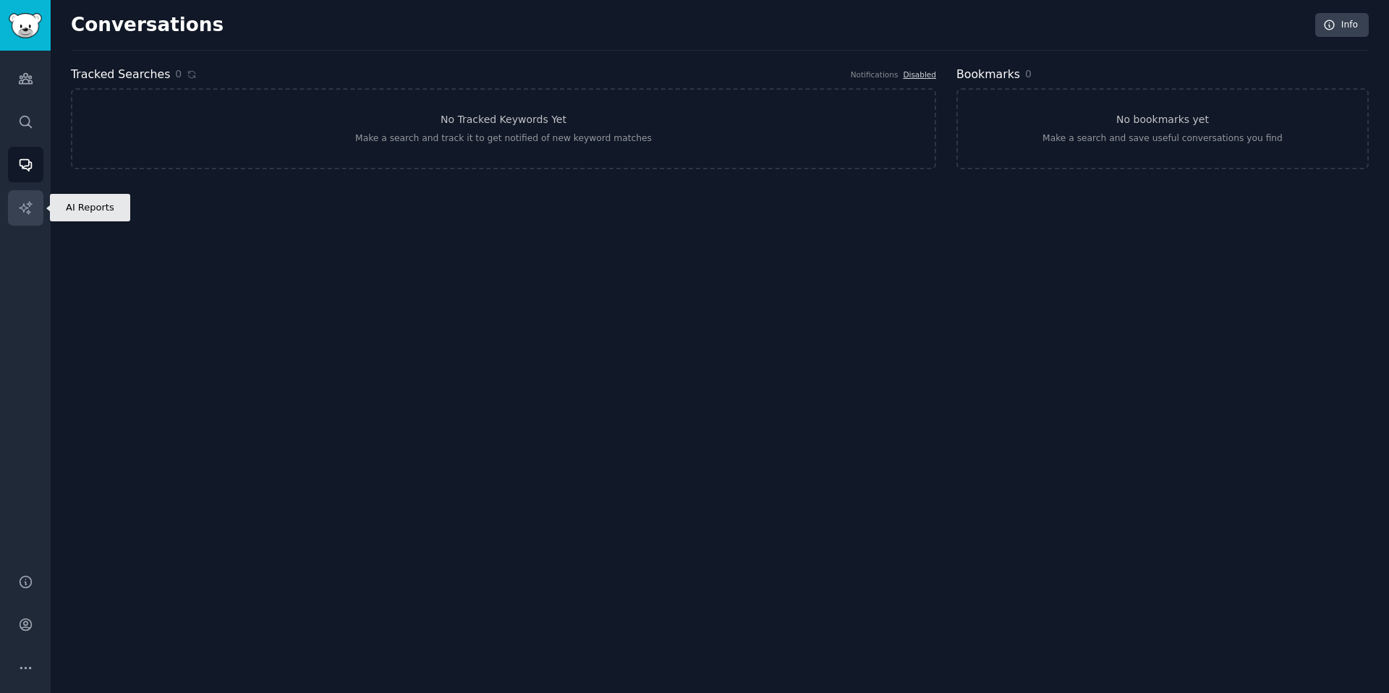
click at [25, 202] on icon "Sidebar" at bounding box center [25, 207] width 15 height 15
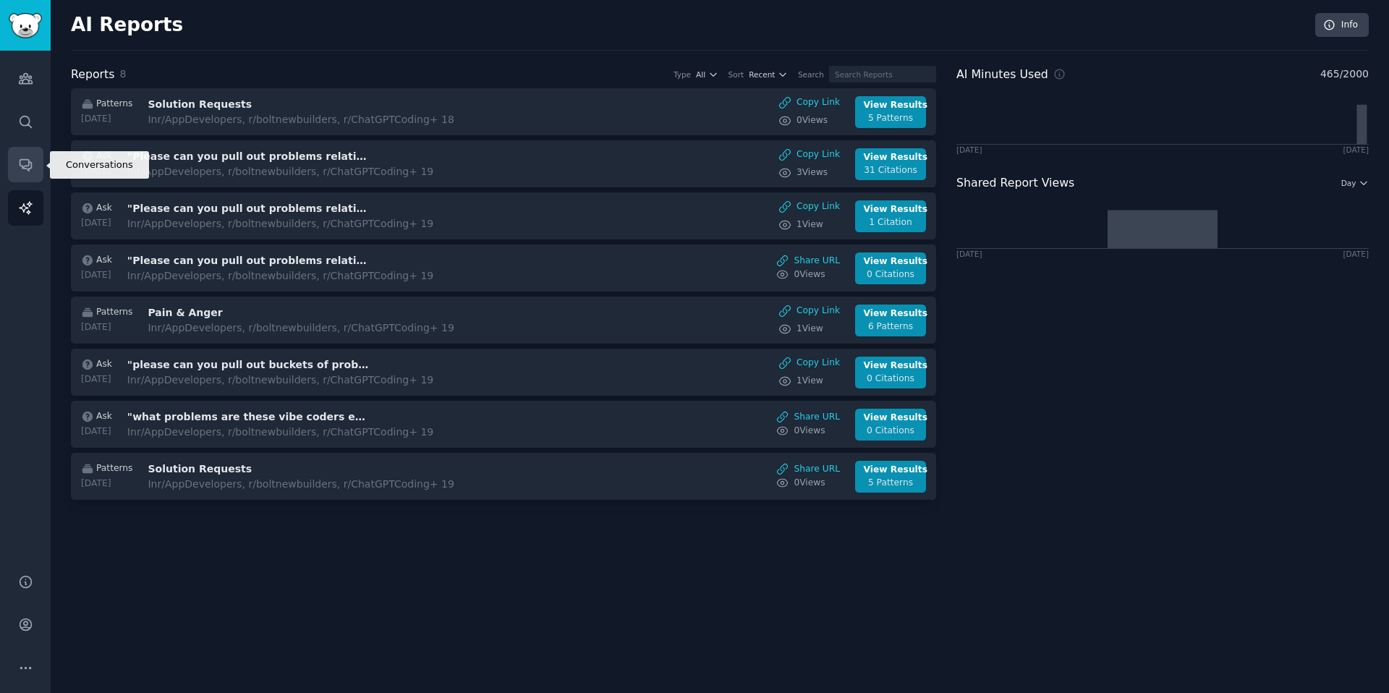
click at [32, 165] on icon "Sidebar" at bounding box center [25, 164] width 15 height 15
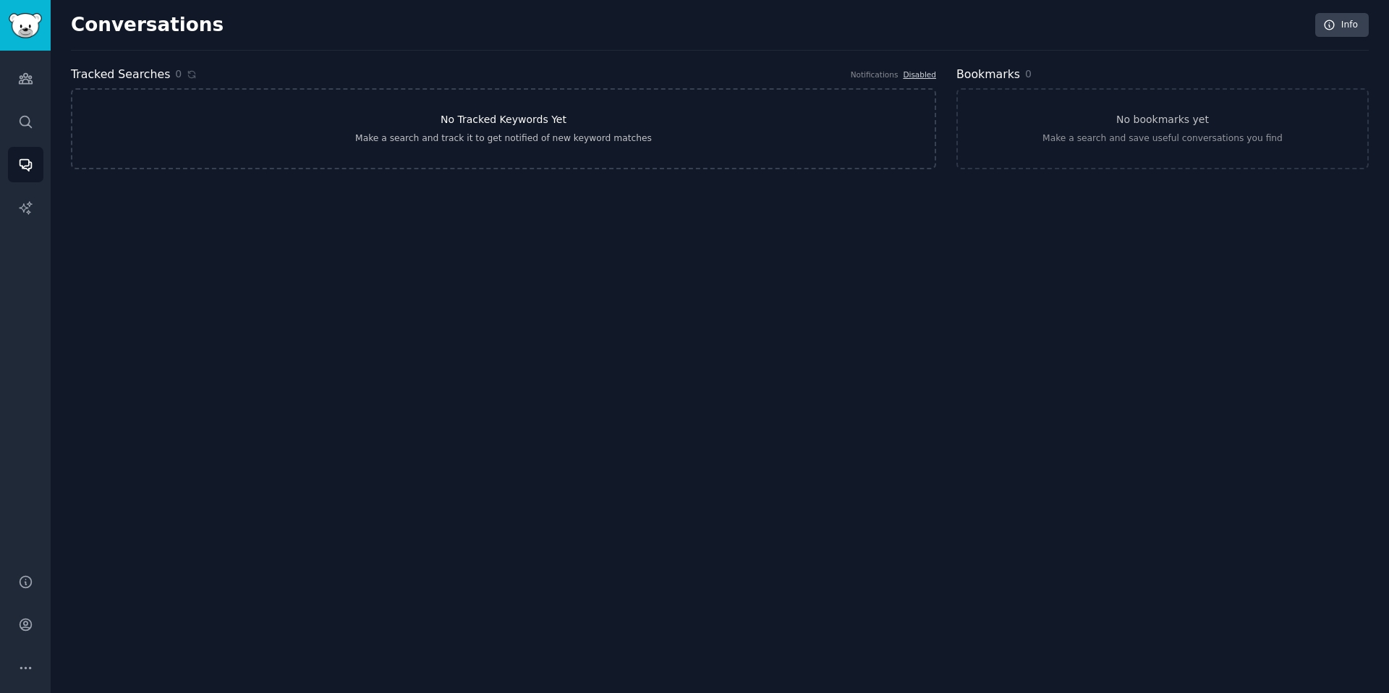
click at [330, 122] on link "No Tracked Keywords Yet Make a search and track it to get notified of new keywo…" at bounding box center [503, 128] width 865 height 81
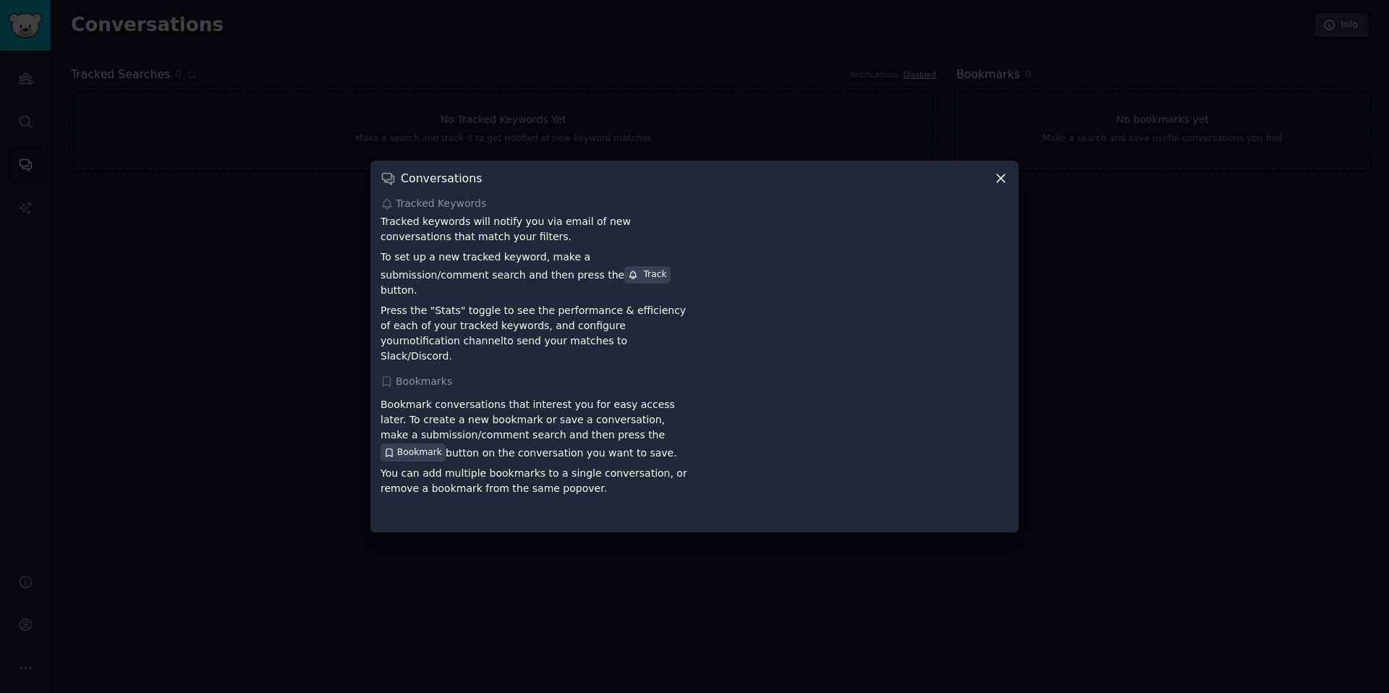
click at [165, 22] on div at bounding box center [694, 346] width 1389 height 693
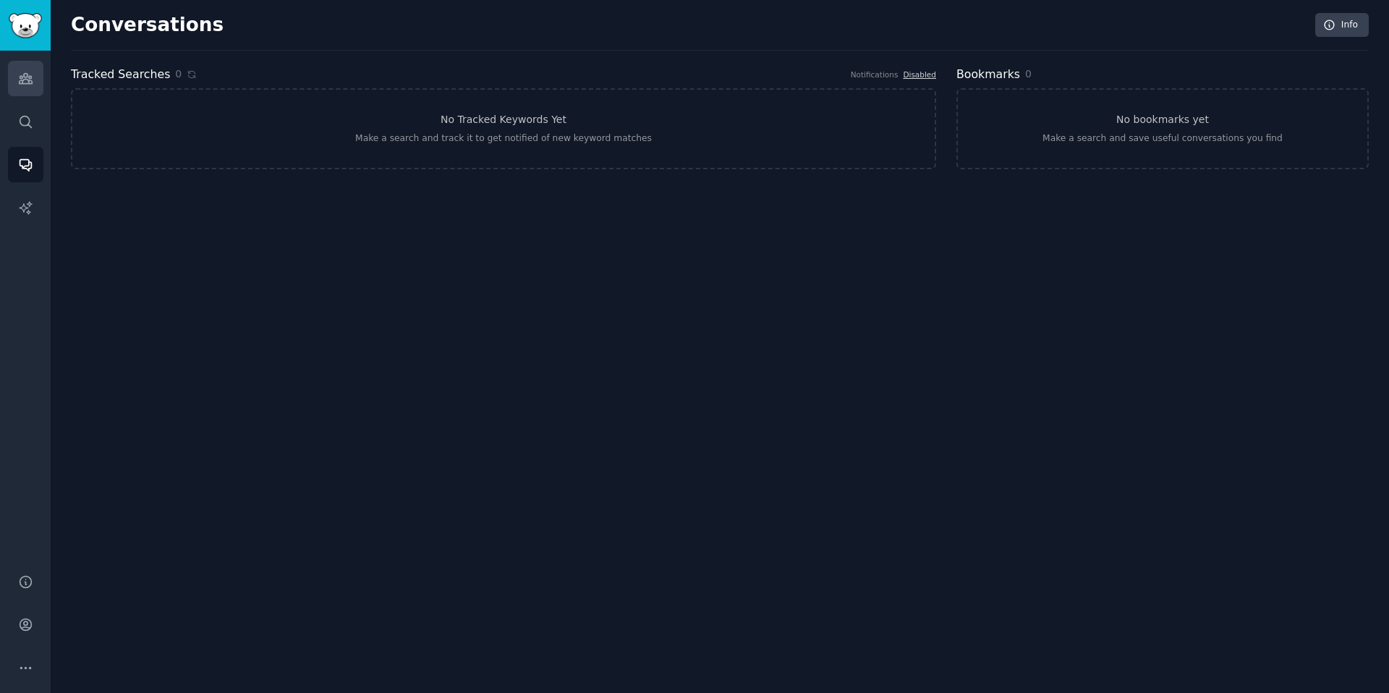
click at [35, 81] on link "Audiences" at bounding box center [25, 78] width 35 height 35
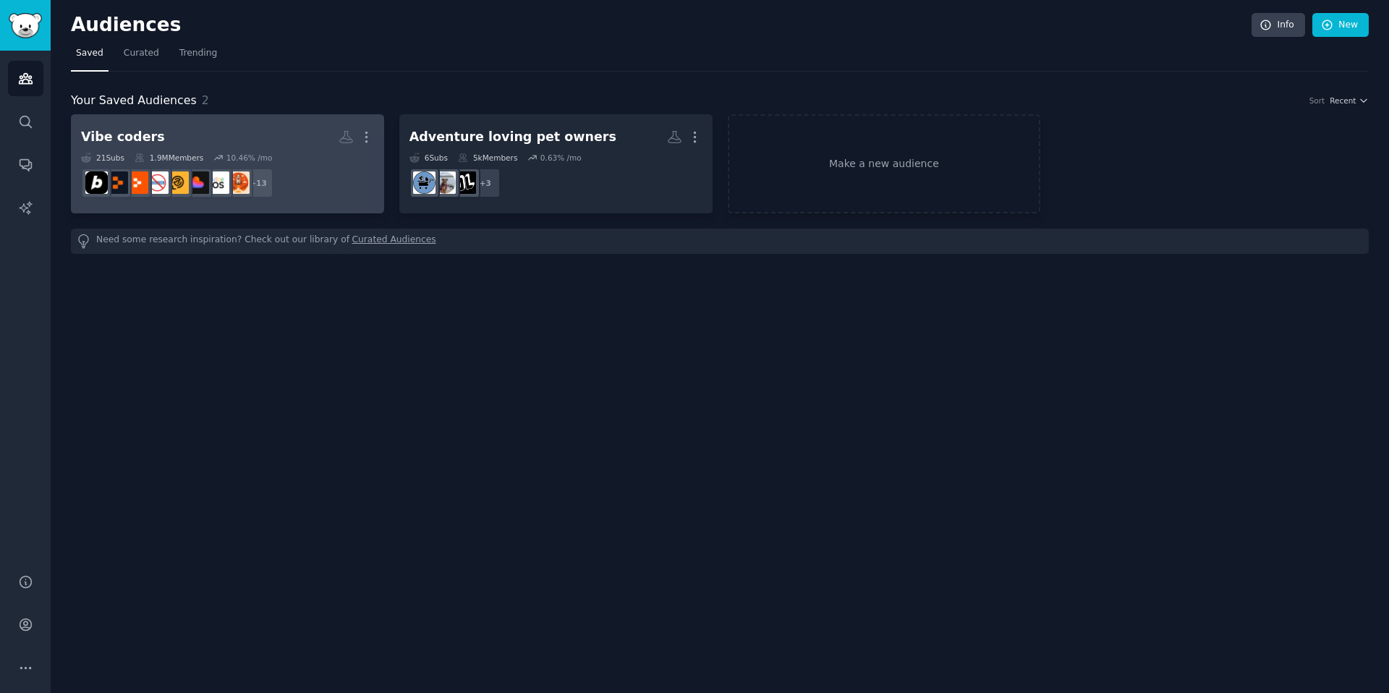
click at [156, 128] on h2 "Vibe coders More" at bounding box center [227, 136] width 293 height 25
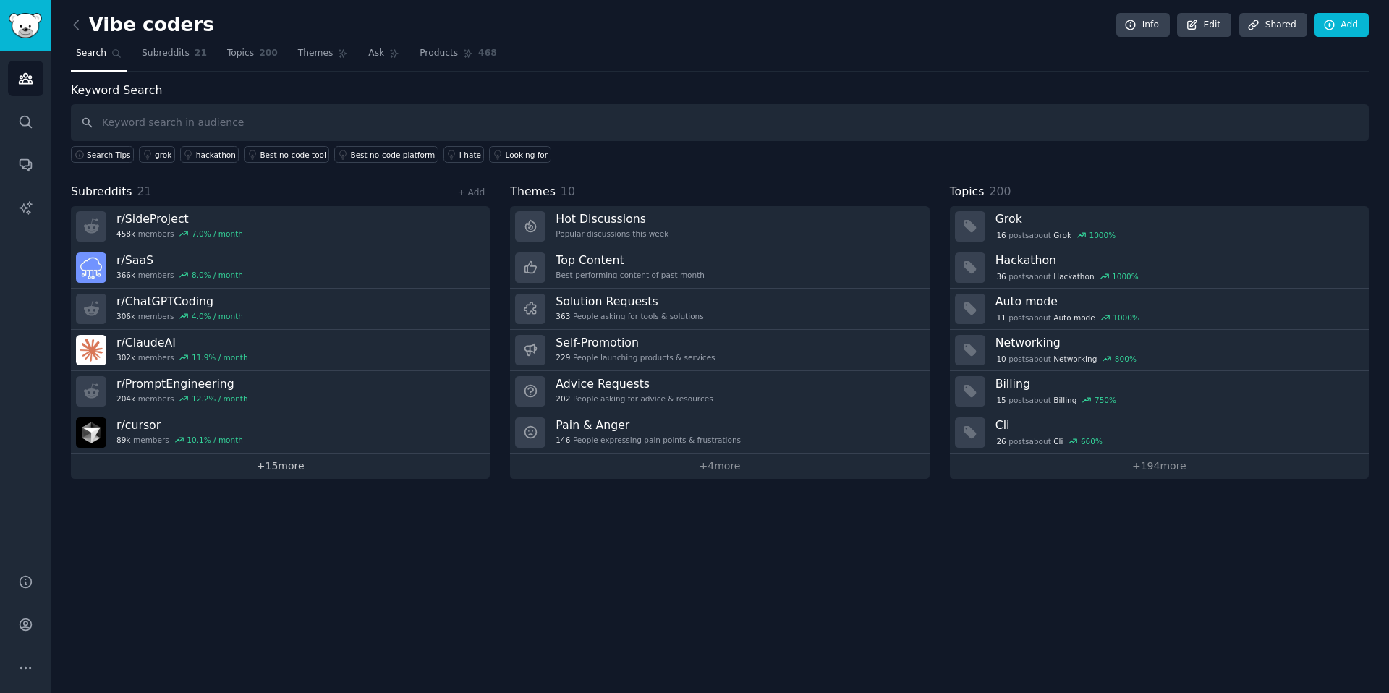
click at [308, 475] on link "+ 15 more" at bounding box center [280, 466] width 419 height 25
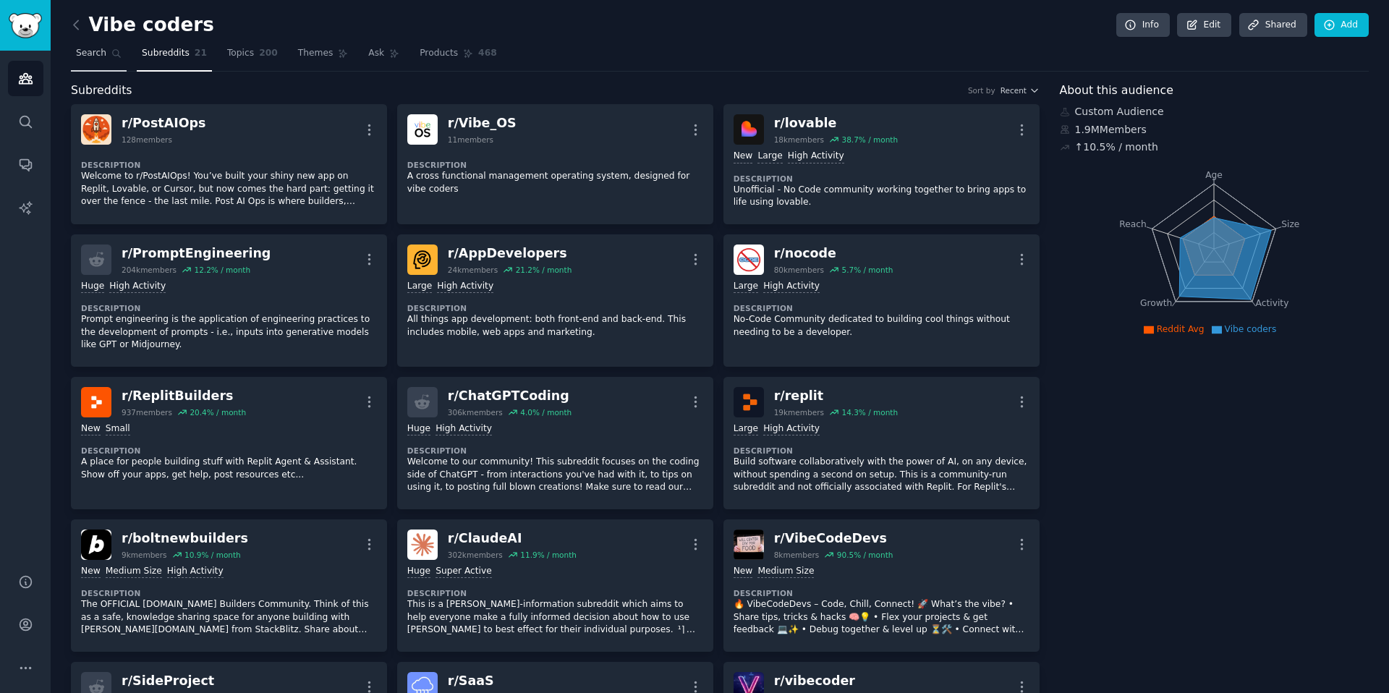
click at [79, 61] on link "Search" at bounding box center [99, 57] width 56 height 30
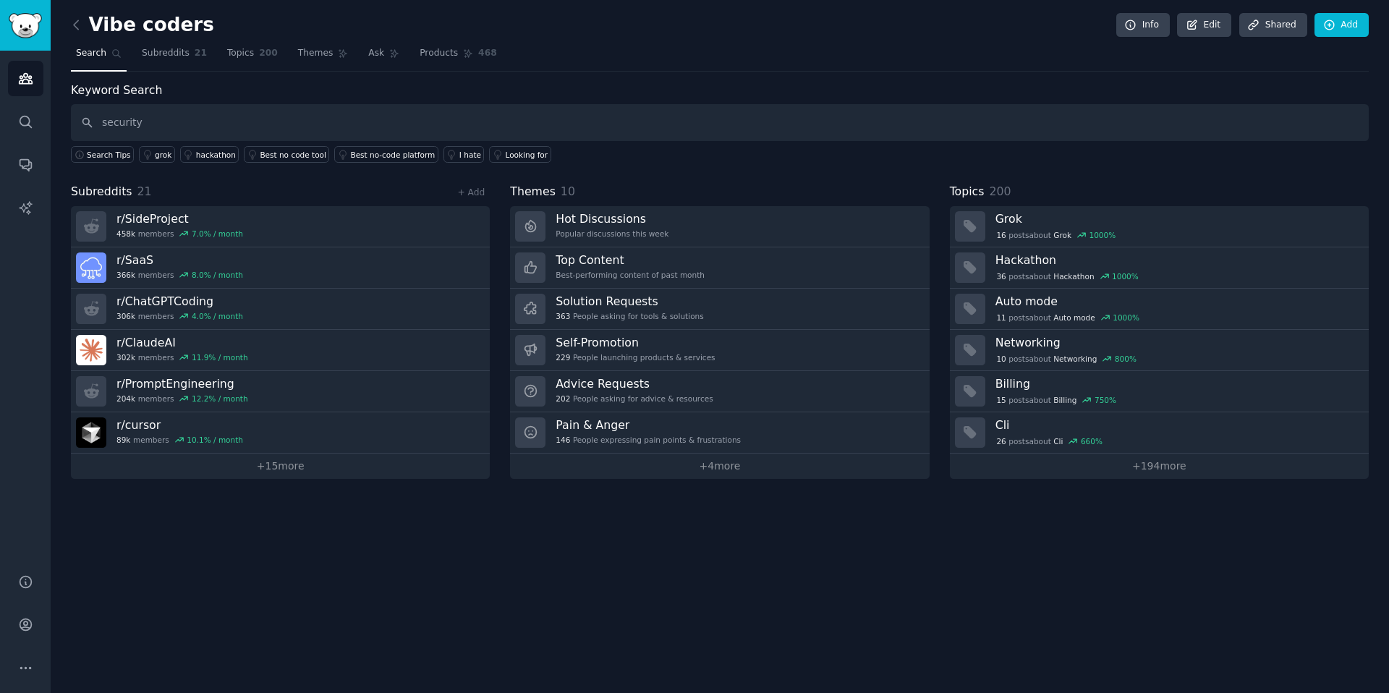
type input "security"
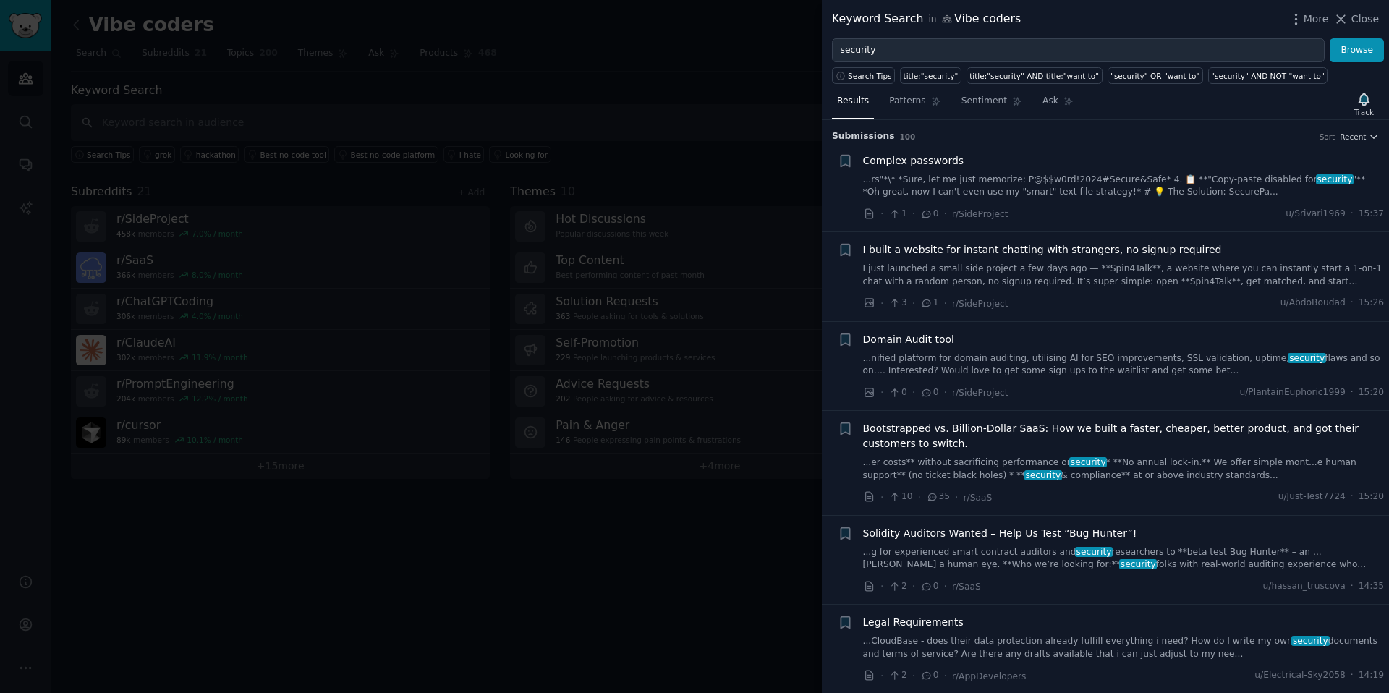
click at [900, 136] on span "100" at bounding box center [908, 136] width 16 height 9
click at [995, 124] on div "Submission s 100 Sort Recent" at bounding box center [1105, 131] width 547 height 23
click at [901, 135] on span "100" at bounding box center [908, 136] width 16 height 9
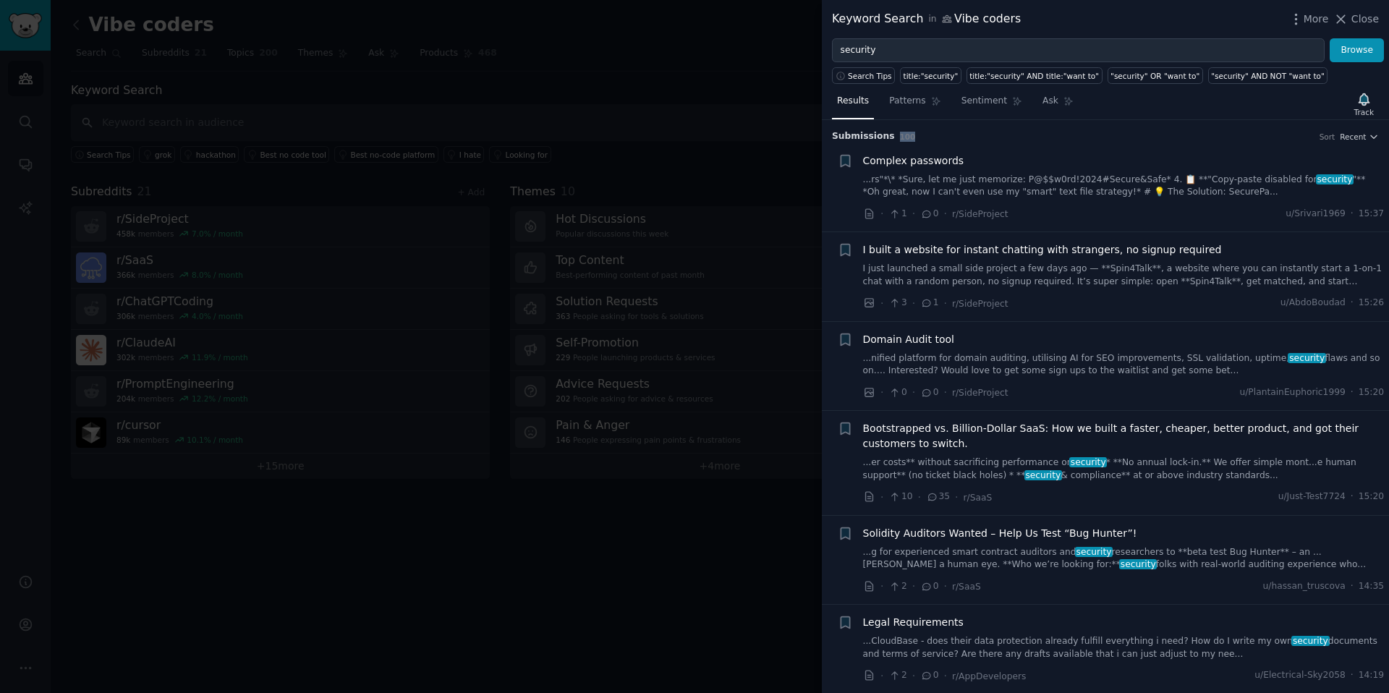
click at [901, 135] on span "100" at bounding box center [908, 136] width 16 height 9
click at [912, 138] on h3 "Submission s 100 Sort Recent" at bounding box center [1105, 136] width 547 height 13
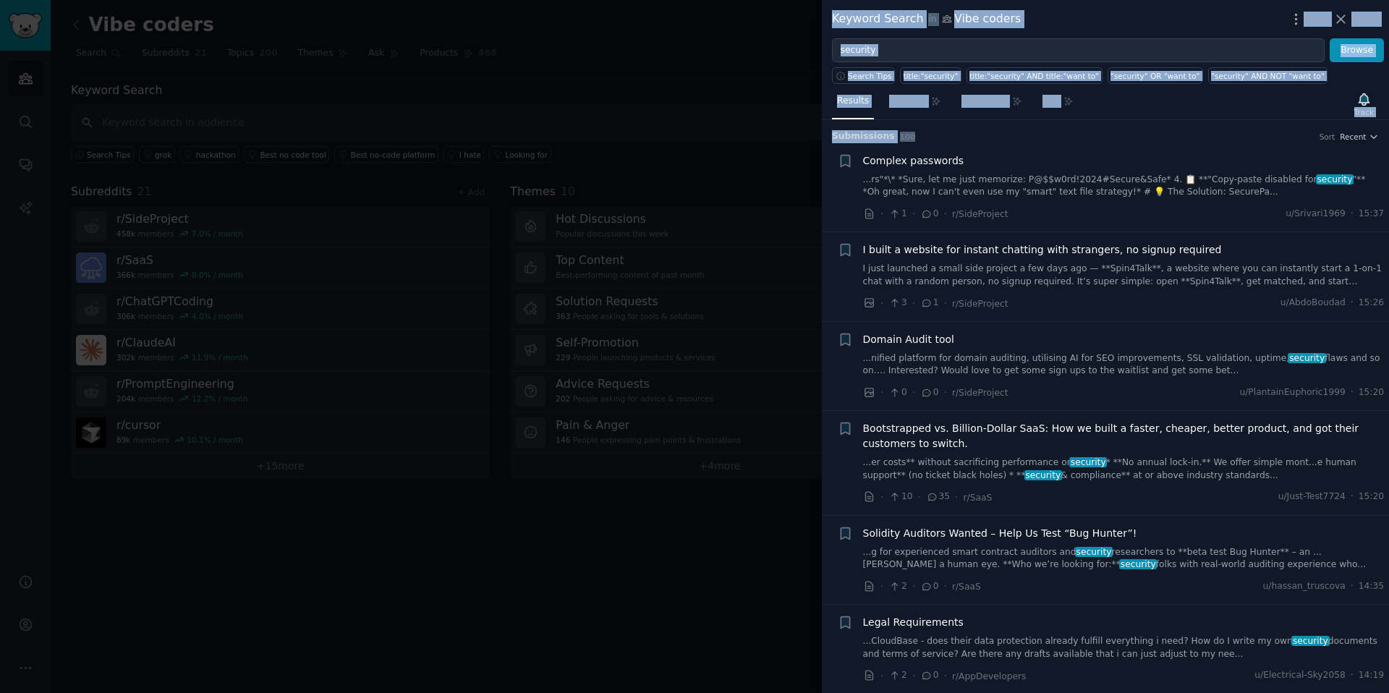
drag, startPoint x: 909, startPoint y: 138, endPoint x: 820, endPoint y: 143, distance: 89.1
click at [820, 143] on div "Keyword Search in Vibe coders More Close security Browse Search Tips title:"sec…" at bounding box center [694, 346] width 1389 height 693
click at [888, 142] on h3 "Submission s 100 Sort Recent" at bounding box center [1105, 136] width 547 height 13
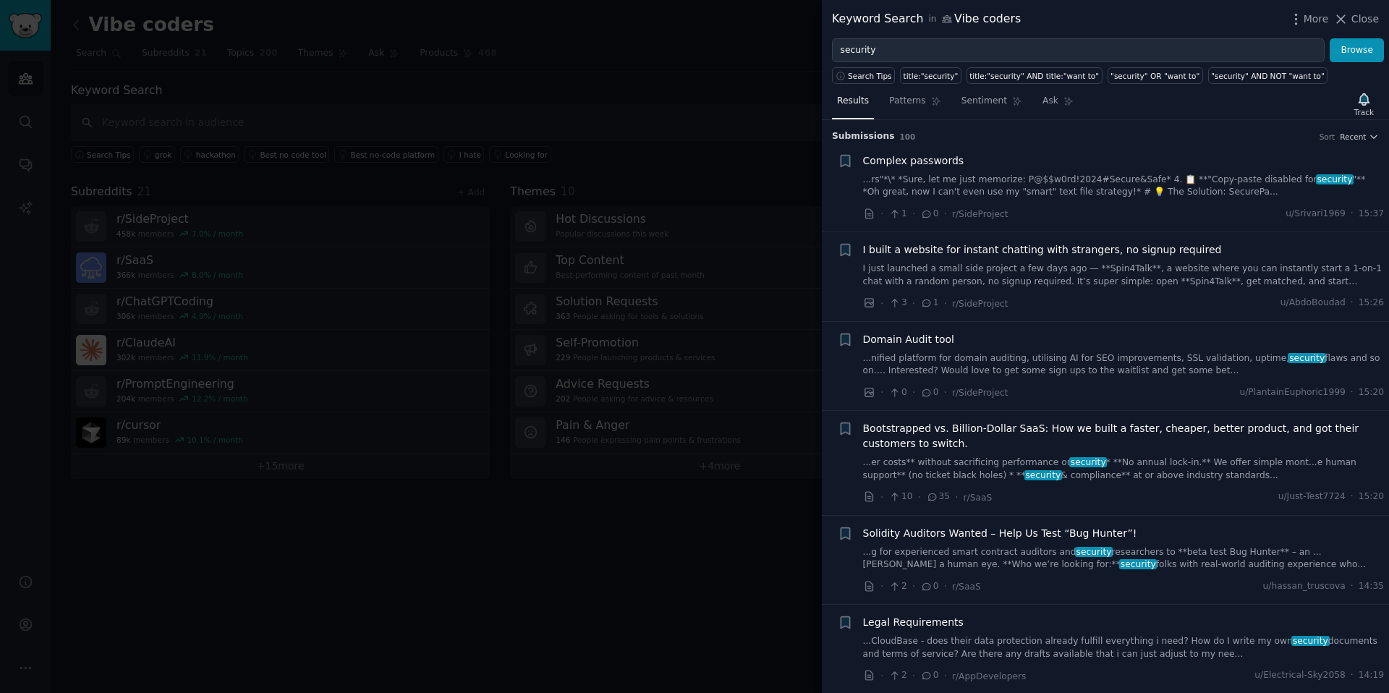
click at [888, 142] on h3 "Submission s 100 Sort Recent" at bounding box center [1105, 136] width 547 height 13
click at [909, 138] on h3 "Submission s 100 Sort Recent" at bounding box center [1105, 136] width 547 height 13
drag, startPoint x: 909, startPoint y: 138, endPoint x: 838, endPoint y: 137, distance: 71.6
click at [838, 137] on h3 "Submission s 100 Sort Recent" at bounding box center [1105, 136] width 547 height 13
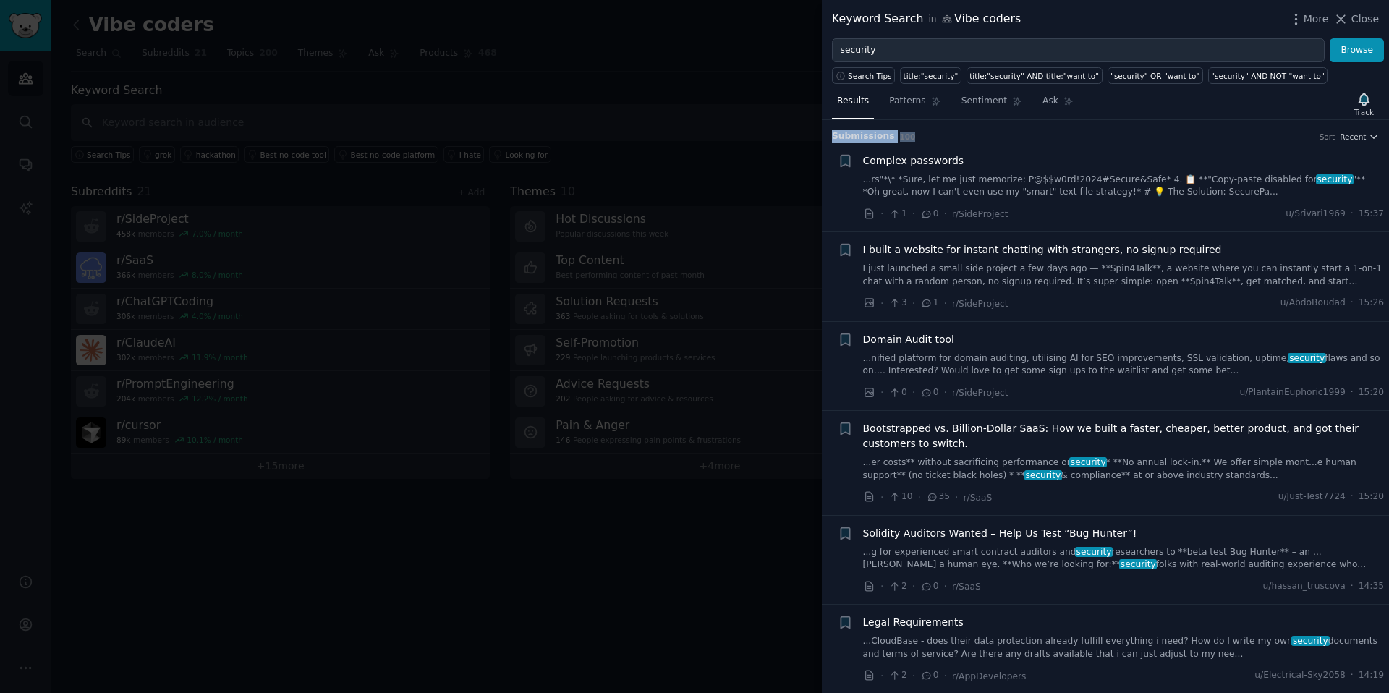
click at [844, 137] on span "Submission s" at bounding box center [863, 136] width 63 height 13
click at [1294, 17] on icon "button" at bounding box center [1296, 19] width 15 height 15
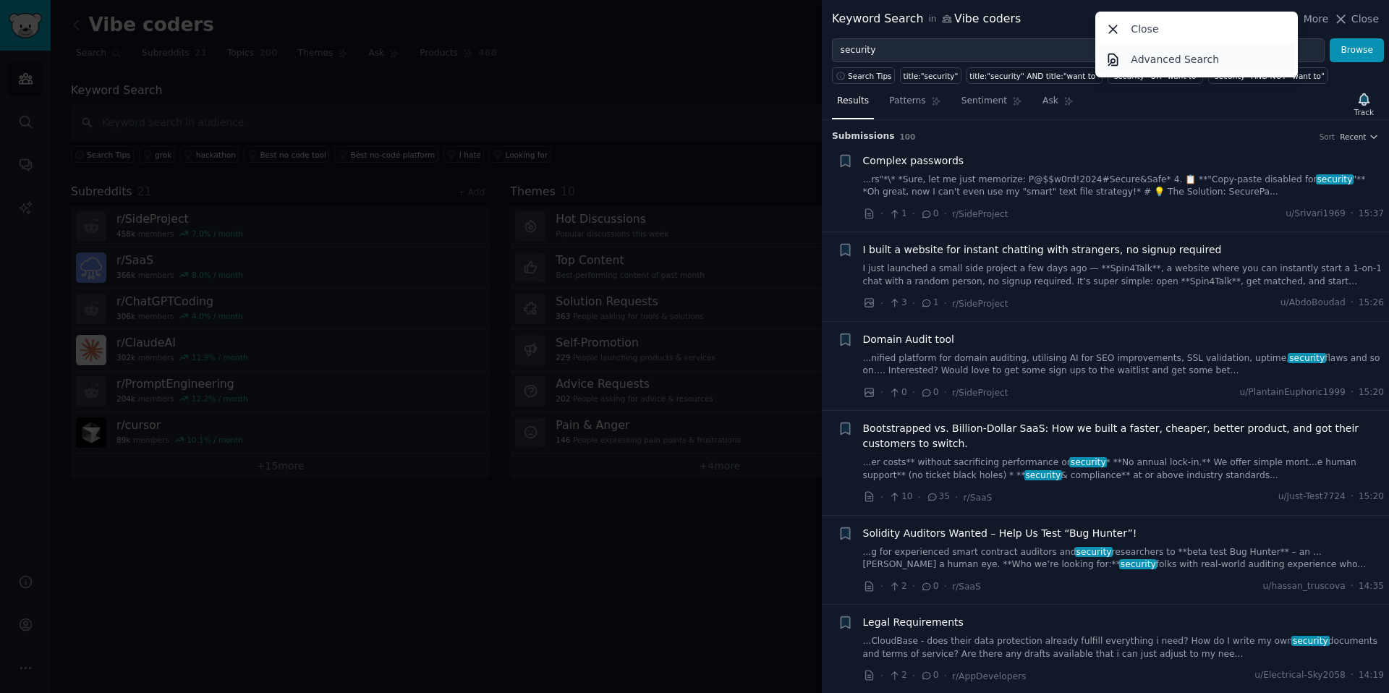
click at [1239, 53] on link "Advanced Search" at bounding box center [1197, 59] width 198 height 30
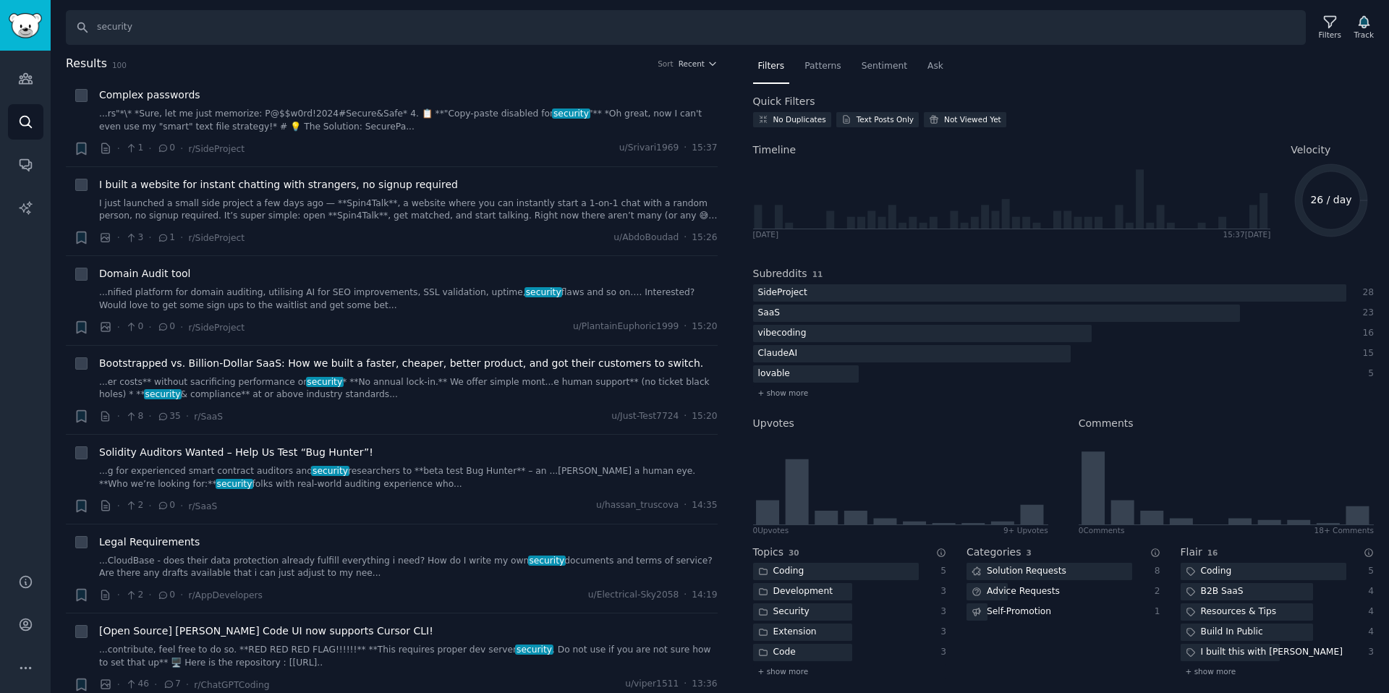
scroll to position [95, 0]
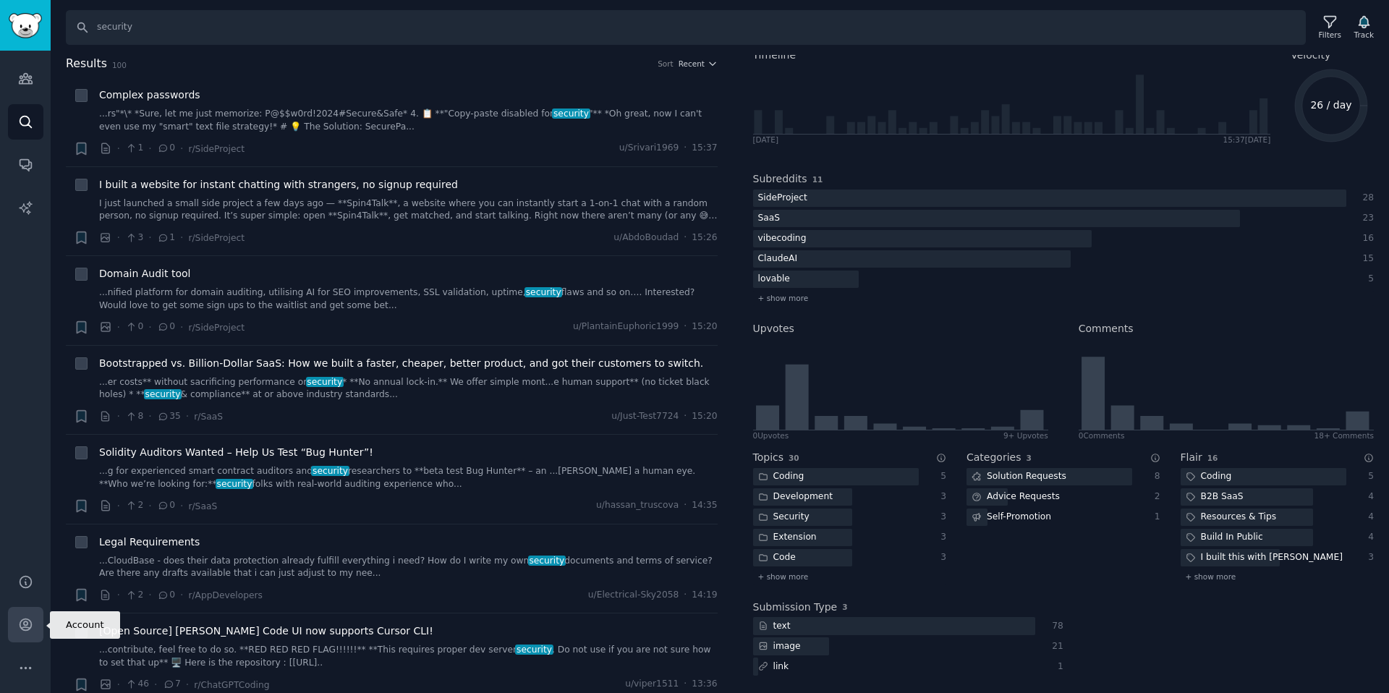
click at [18, 629] on icon "Sidebar" at bounding box center [25, 624] width 15 height 15
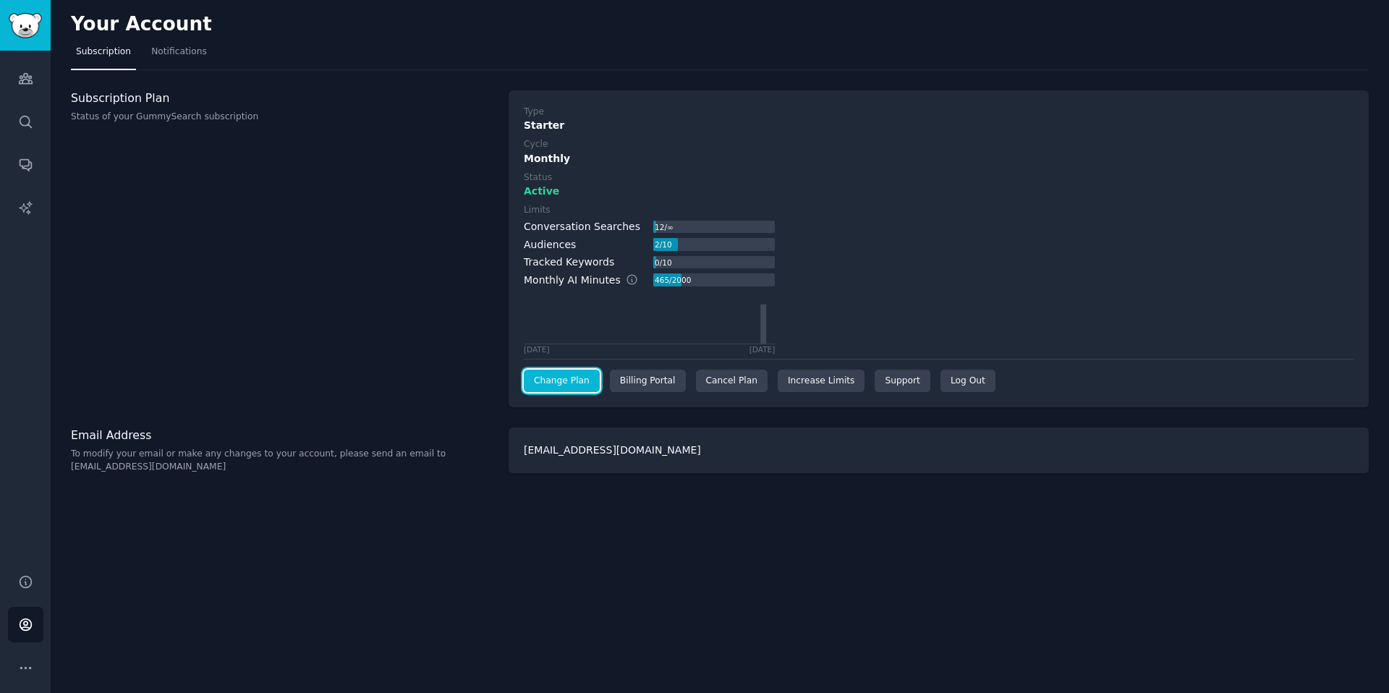
click at [552, 381] on link "Change Plan" at bounding box center [562, 381] width 76 height 23
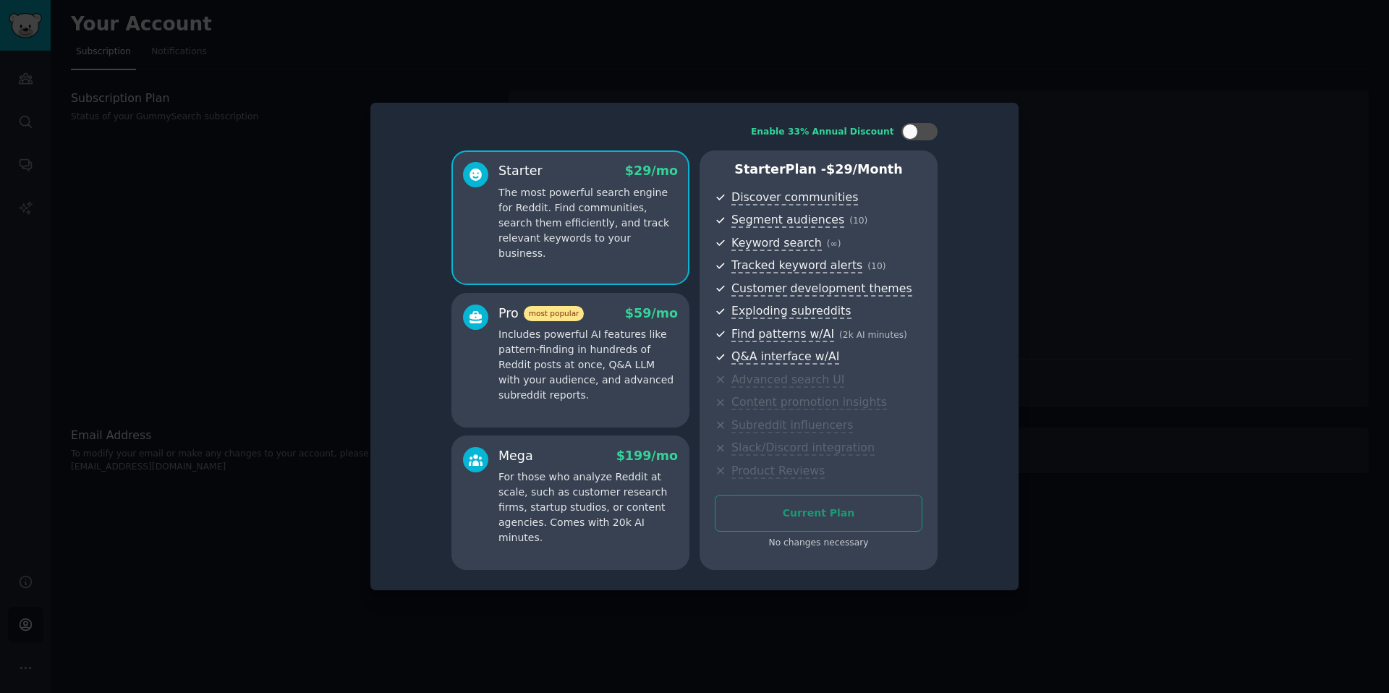
click at [608, 390] on p "Includes powerful AI features like pattern-finding in hundreds of Reddit posts …" at bounding box center [588, 365] width 179 height 76
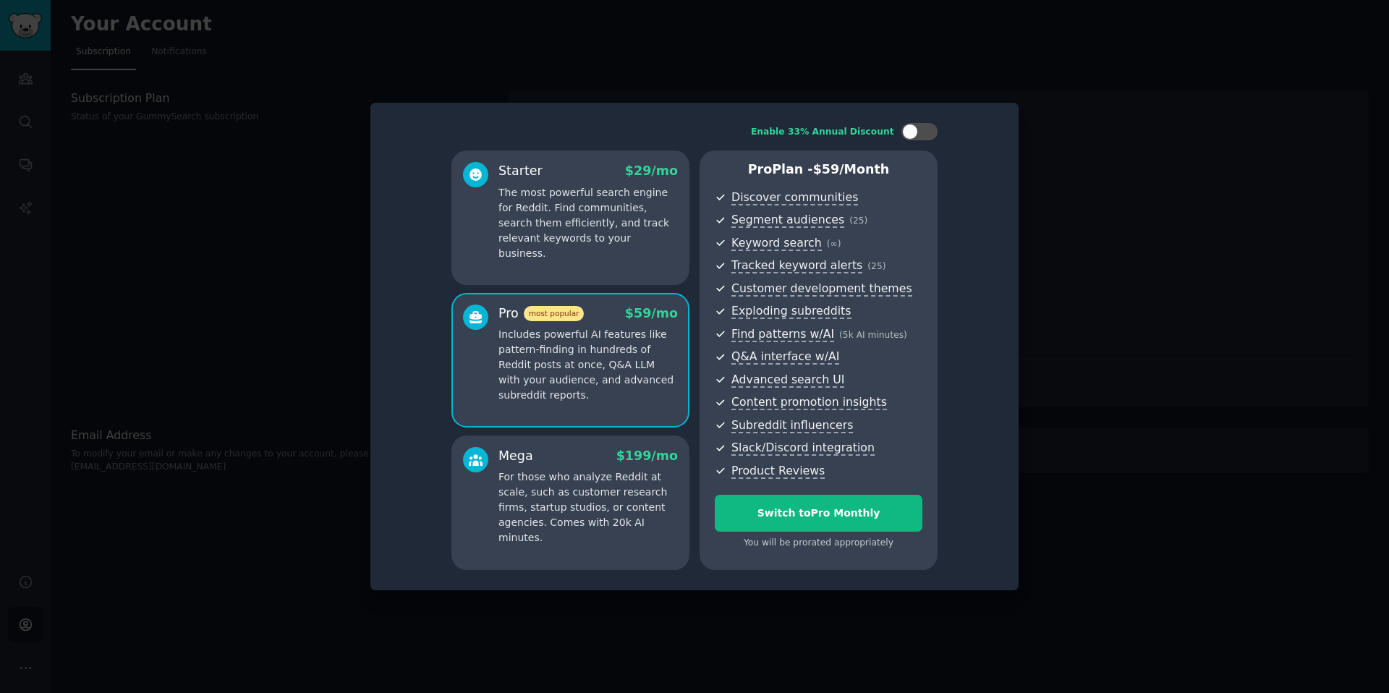
click at [607, 502] on p "For those who analyze Reddit at scale, such as customer research firms, startup…" at bounding box center [588, 508] width 179 height 76
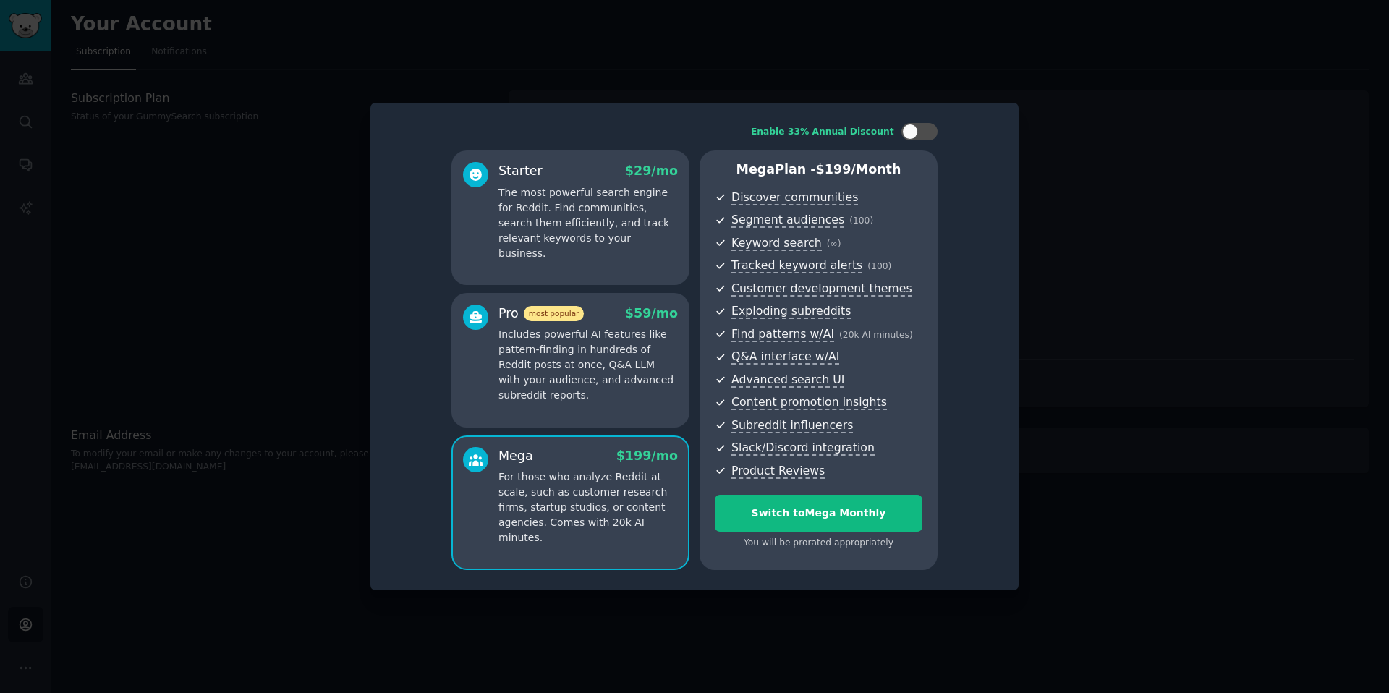
click at [611, 401] on p "Includes powerful AI features like pattern-finding in hundreds of Reddit posts …" at bounding box center [588, 365] width 179 height 76
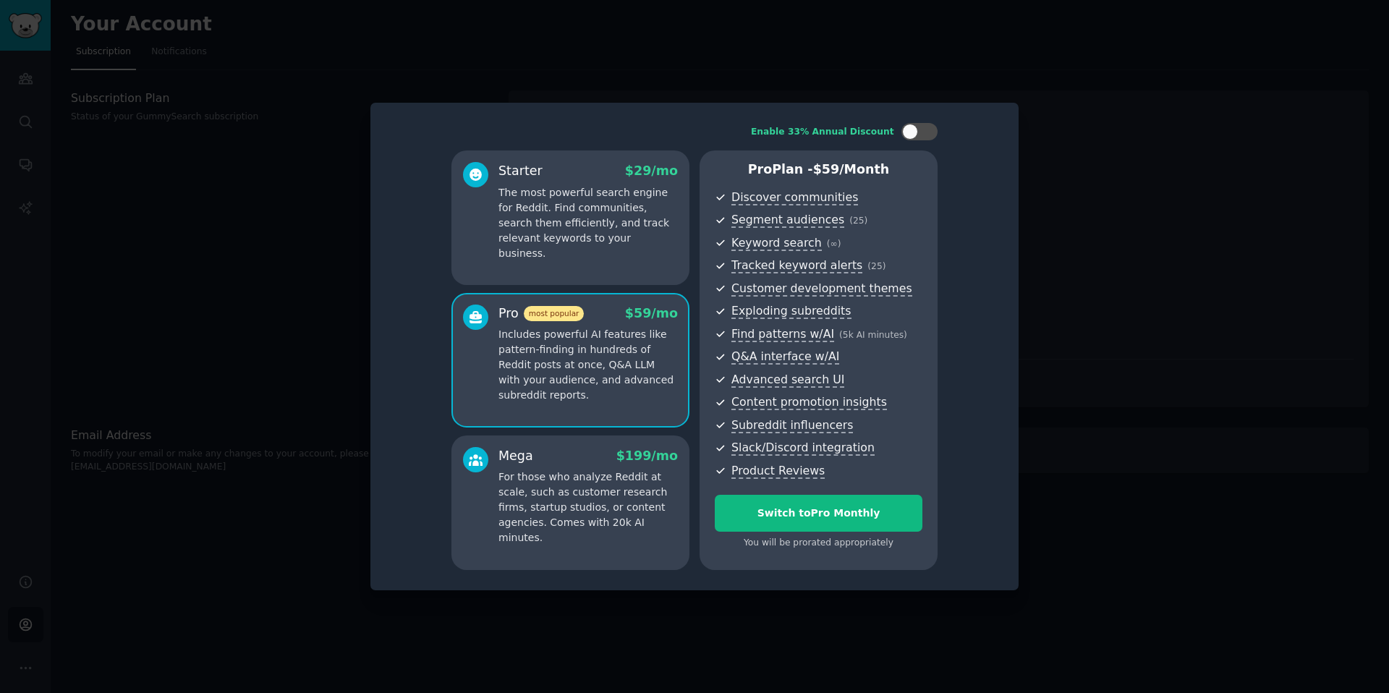
click at [574, 266] on div "Starter $ 29 /mo The most powerful search engine for Reddit. Find communities, …" at bounding box center [570, 217] width 238 height 135
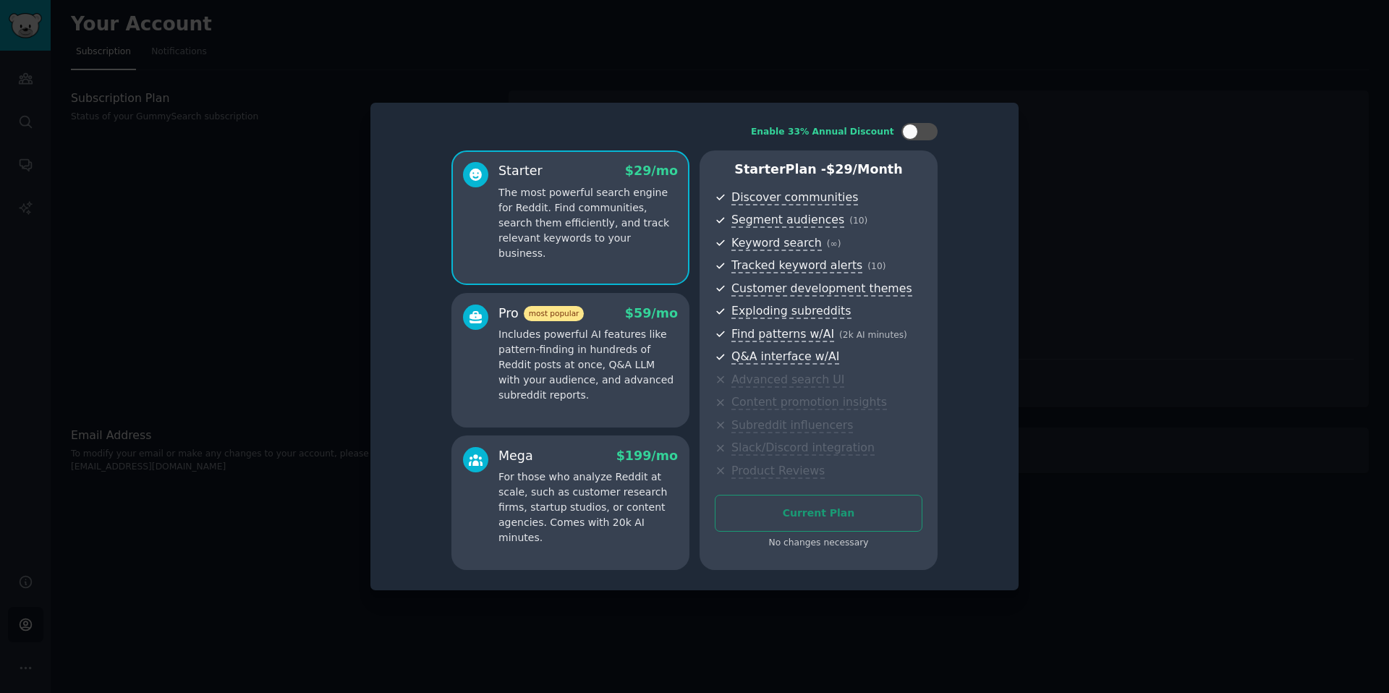
click at [1033, 79] on div at bounding box center [694, 346] width 1389 height 693
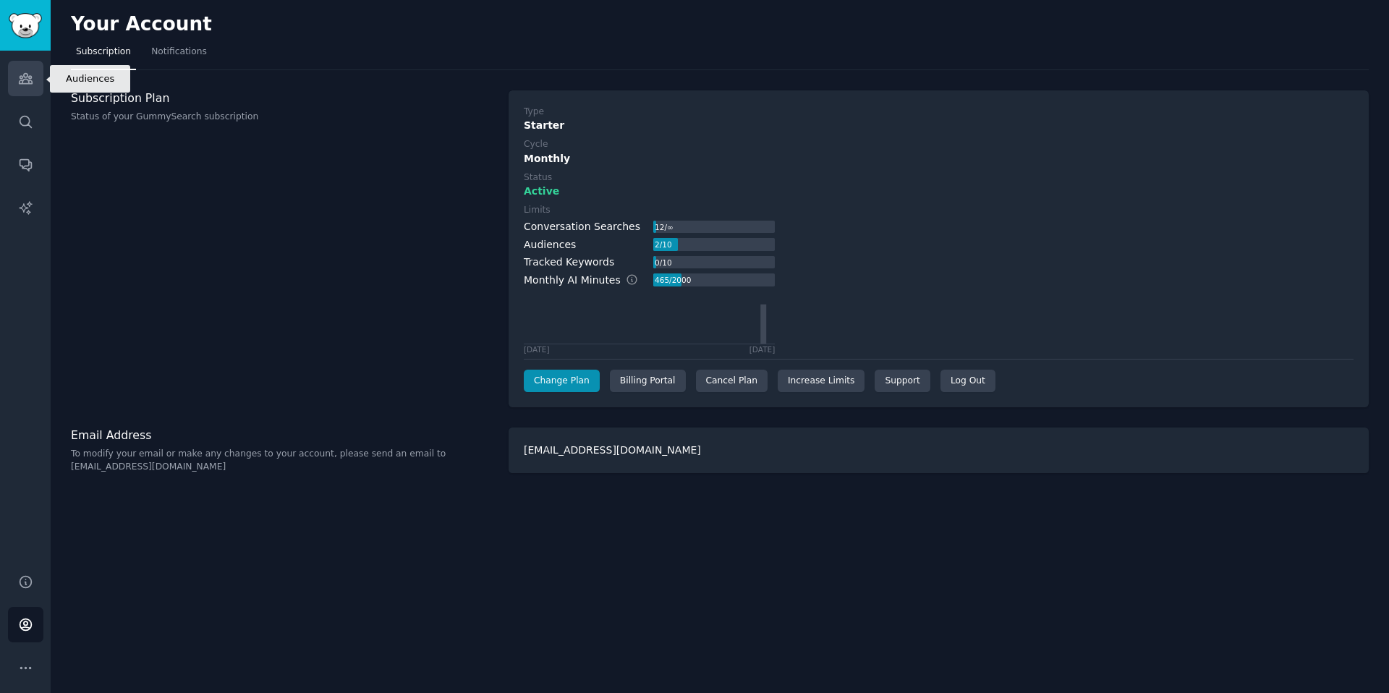
click at [36, 89] on link "Audiences" at bounding box center [25, 78] width 35 height 35
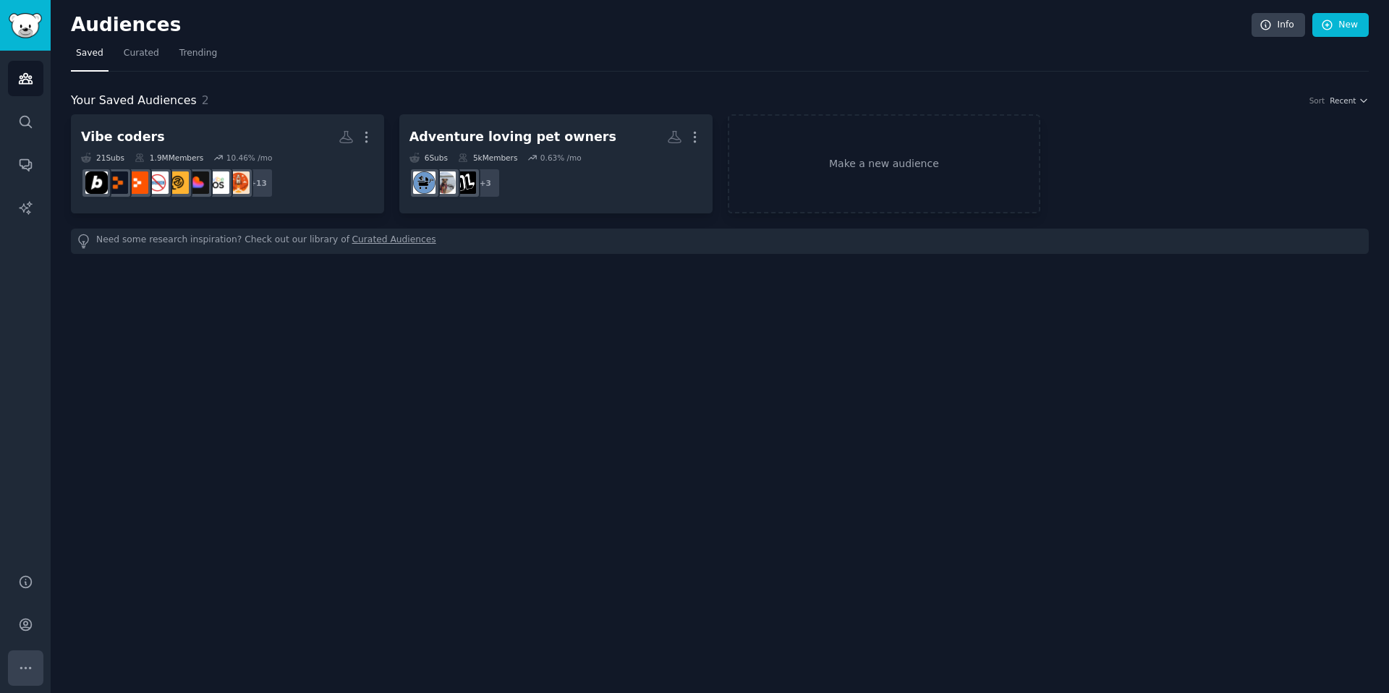
click at [22, 655] on button "More" at bounding box center [25, 667] width 35 height 35
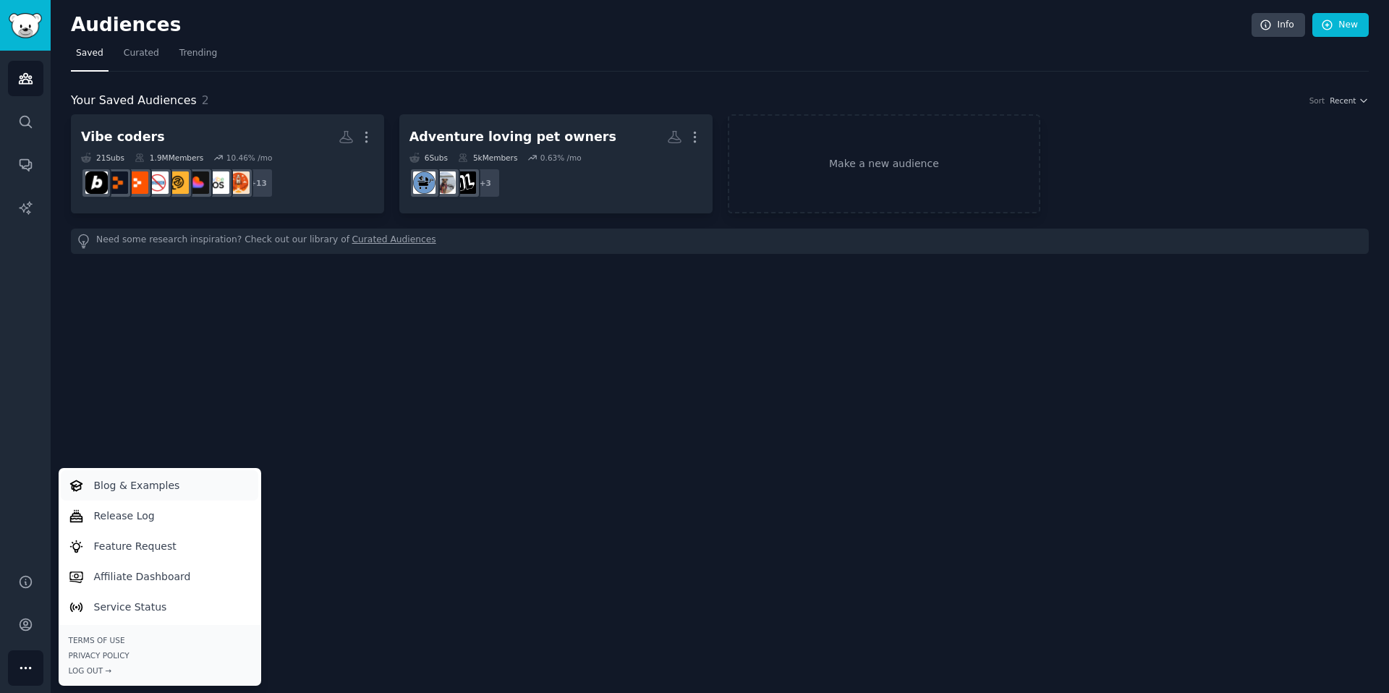
click at [97, 491] on p "Blog & Examples" at bounding box center [137, 485] width 86 height 15
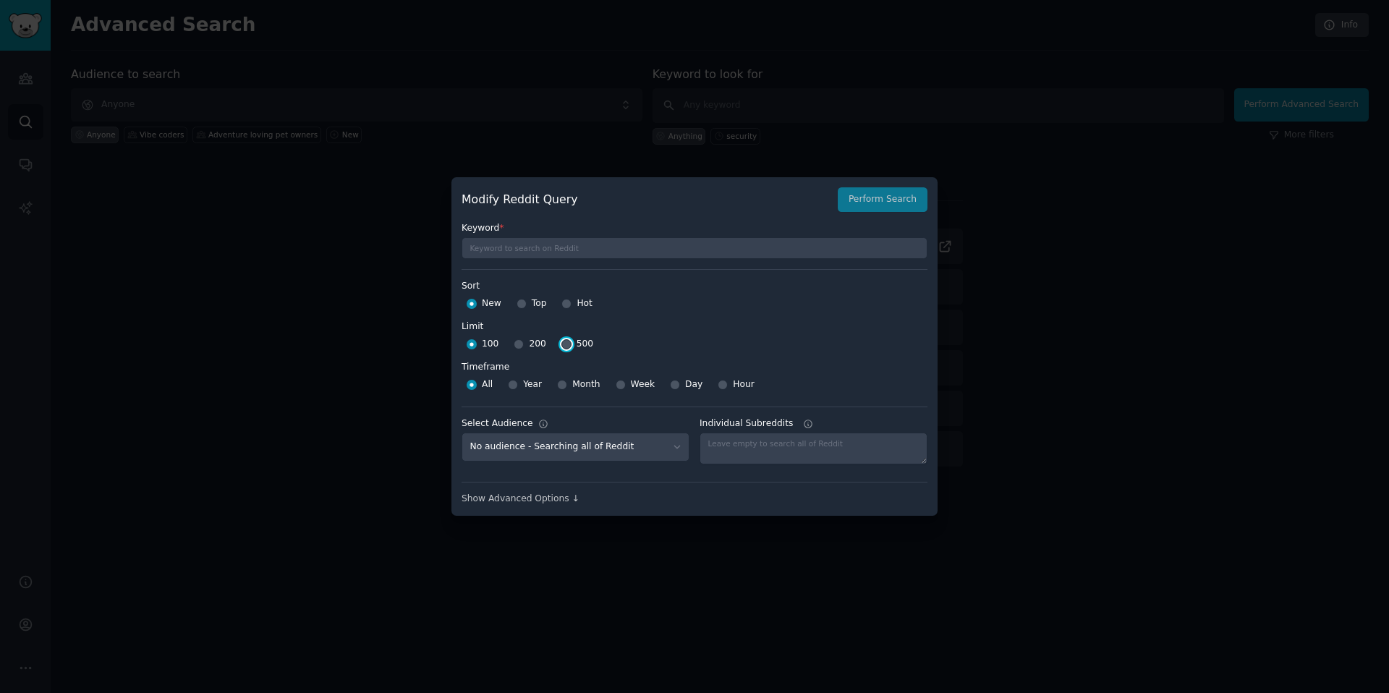
click at [564, 346] on input "500" at bounding box center [566, 344] width 10 height 10
radio input "true"
click at [570, 457] on select "No audience - Searching all of Reddit Vibe coders - 21 Subreddits Adventure lov…" at bounding box center [576, 448] width 228 height 30
select select "3e611c75ae"
click at [862, 200] on button "Perform Search" at bounding box center [883, 199] width 90 height 25
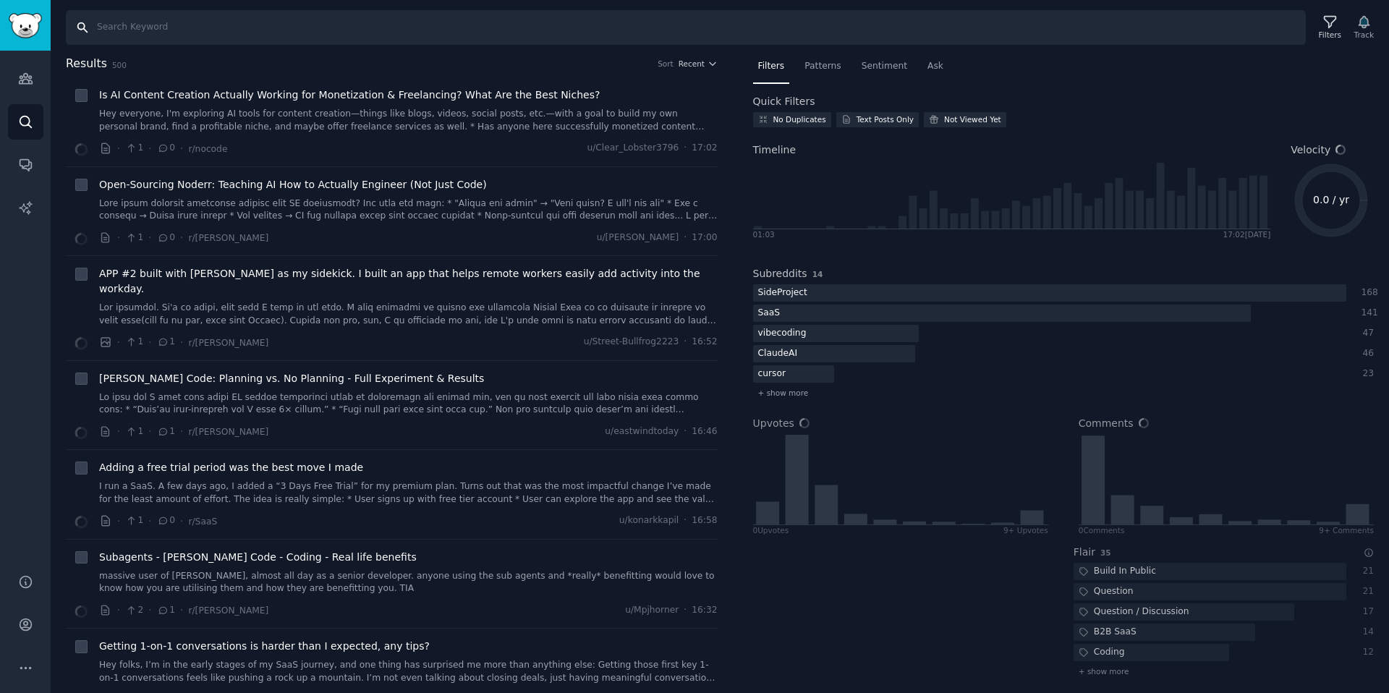
click at [276, 19] on input "Search" at bounding box center [686, 27] width 1240 height 35
type input "d"
type input "security"
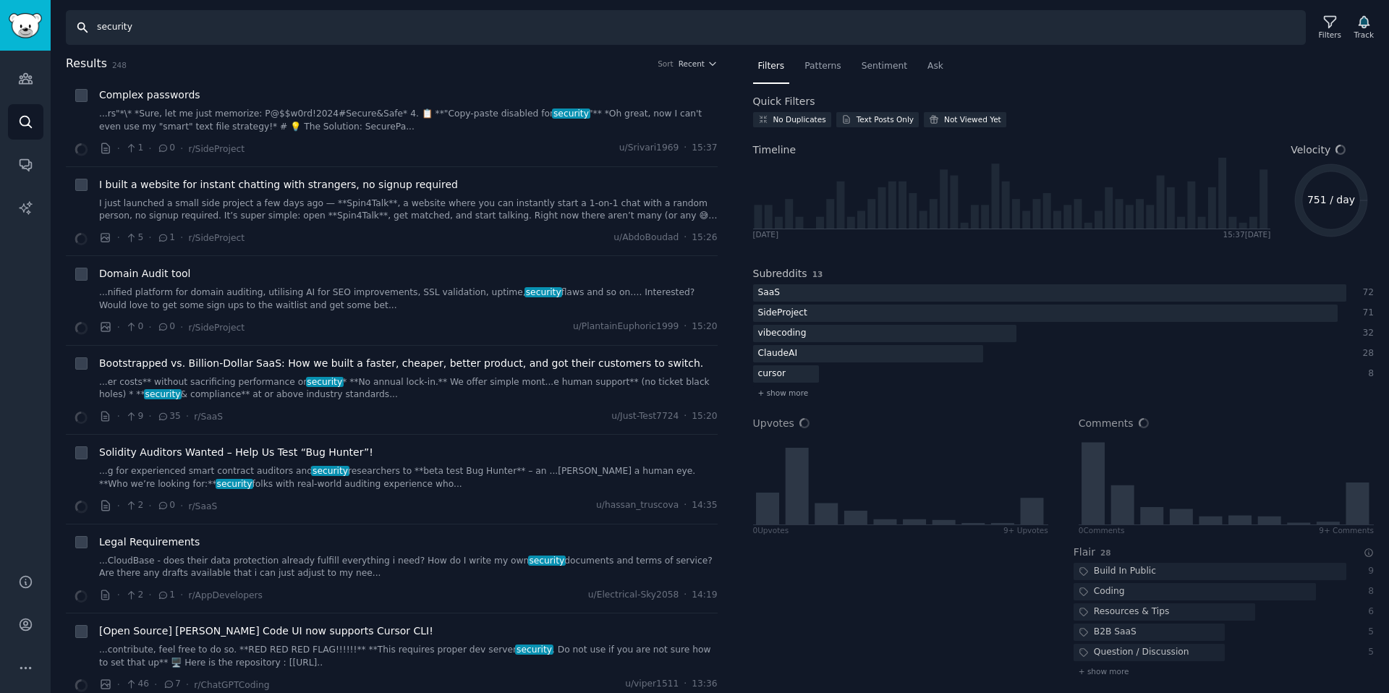
click at [176, 23] on input "security" at bounding box center [686, 27] width 1240 height 35
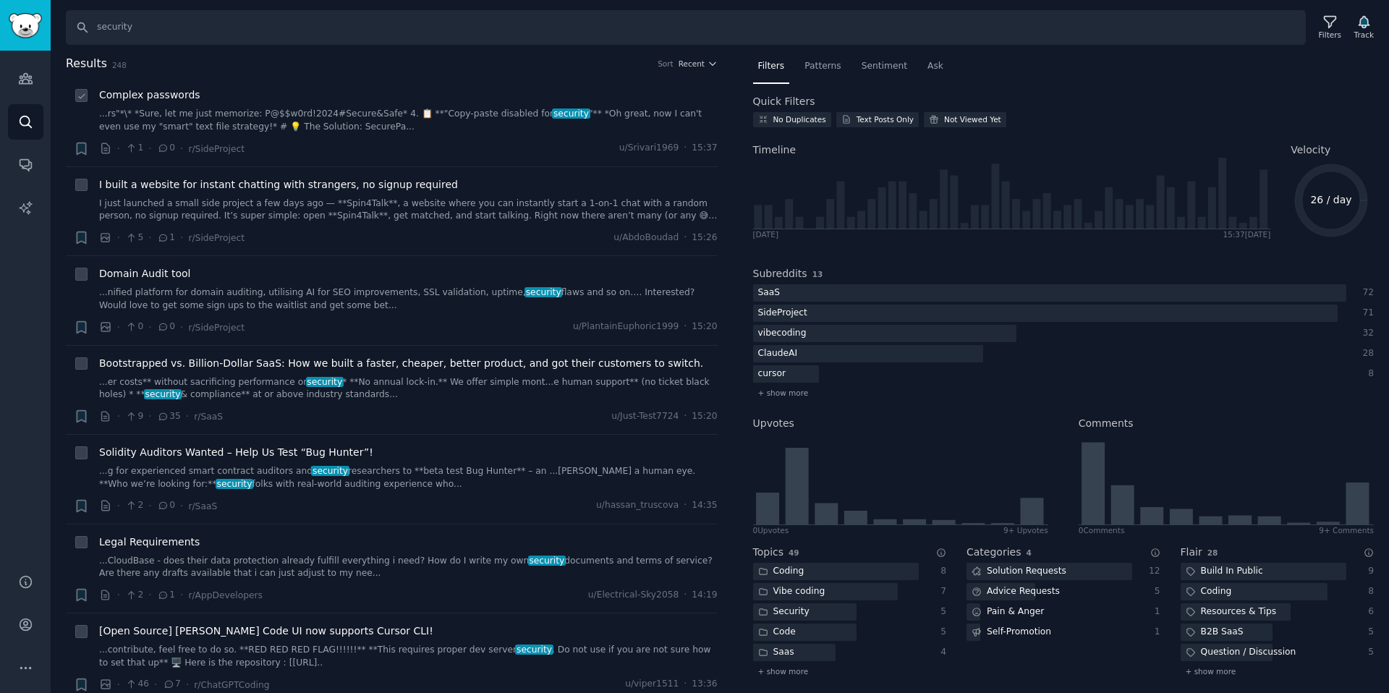
click at [80, 96] on icon at bounding box center [82, 96] width 10 height 10
click at [82, 95] on icon at bounding box center [81, 96] width 6 height 4
checkbox input "false"
click at [80, 186] on icon at bounding box center [82, 186] width 10 height 10
click at [162, 60] on p "1 selected clear" at bounding box center [143, 65] width 63 height 10
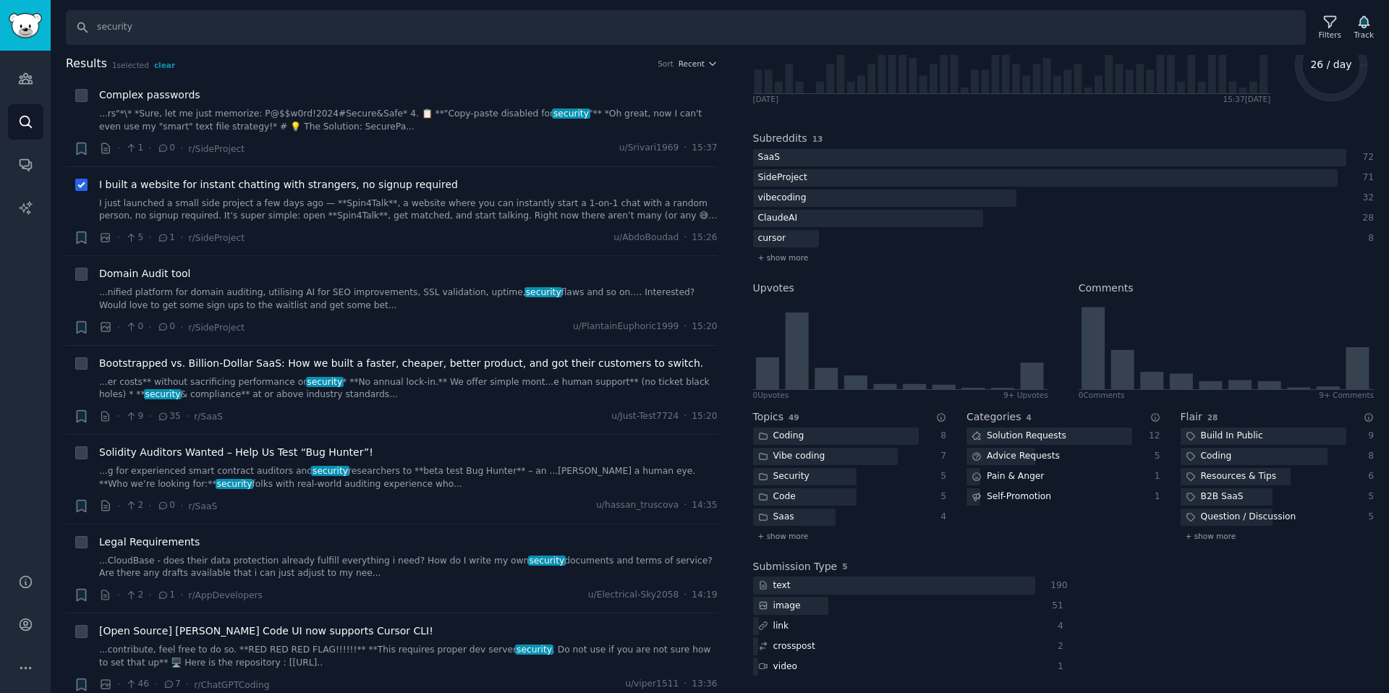
click at [83, 187] on icon at bounding box center [82, 186] width 10 height 10
checkbox input "false"
click at [684, 67] on span "Recent" at bounding box center [692, 64] width 26 height 10
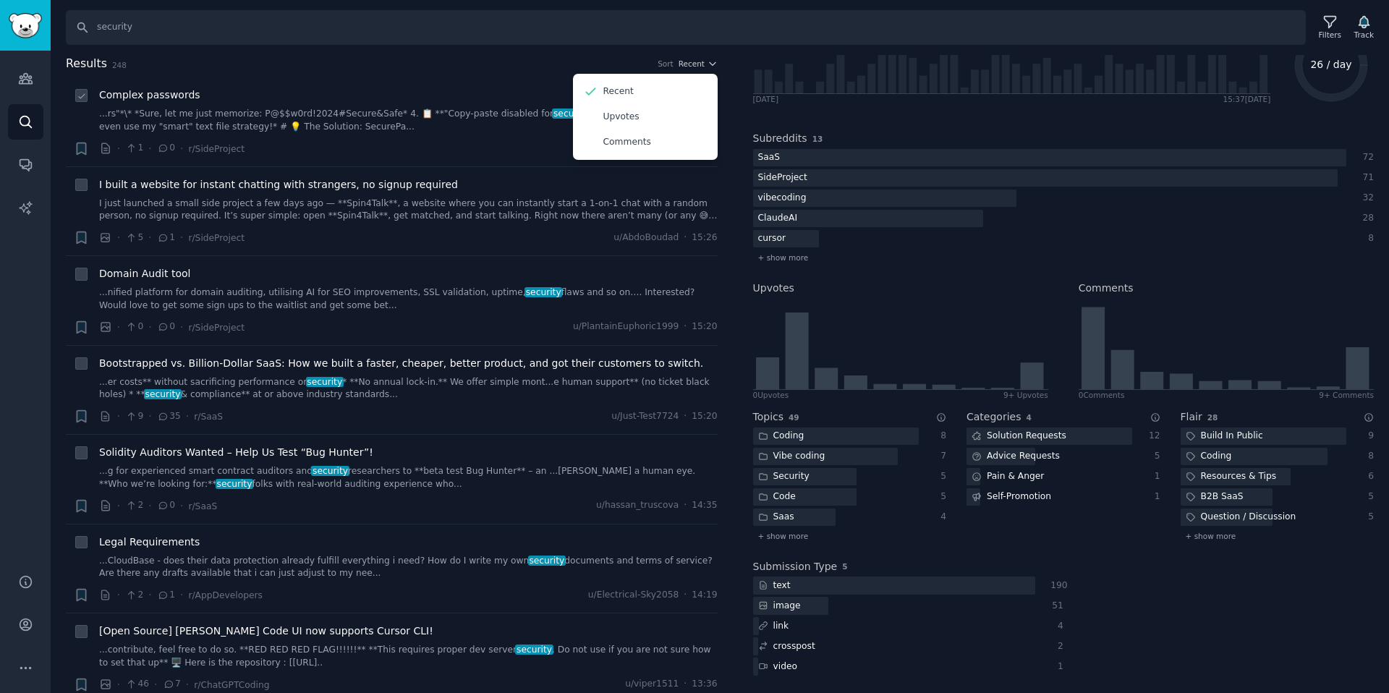
click at [487, 77] on li "Reddit text submission Bookmark this conversation + Complex passwords ...rs"*\*…" at bounding box center [392, 121] width 652 height 89
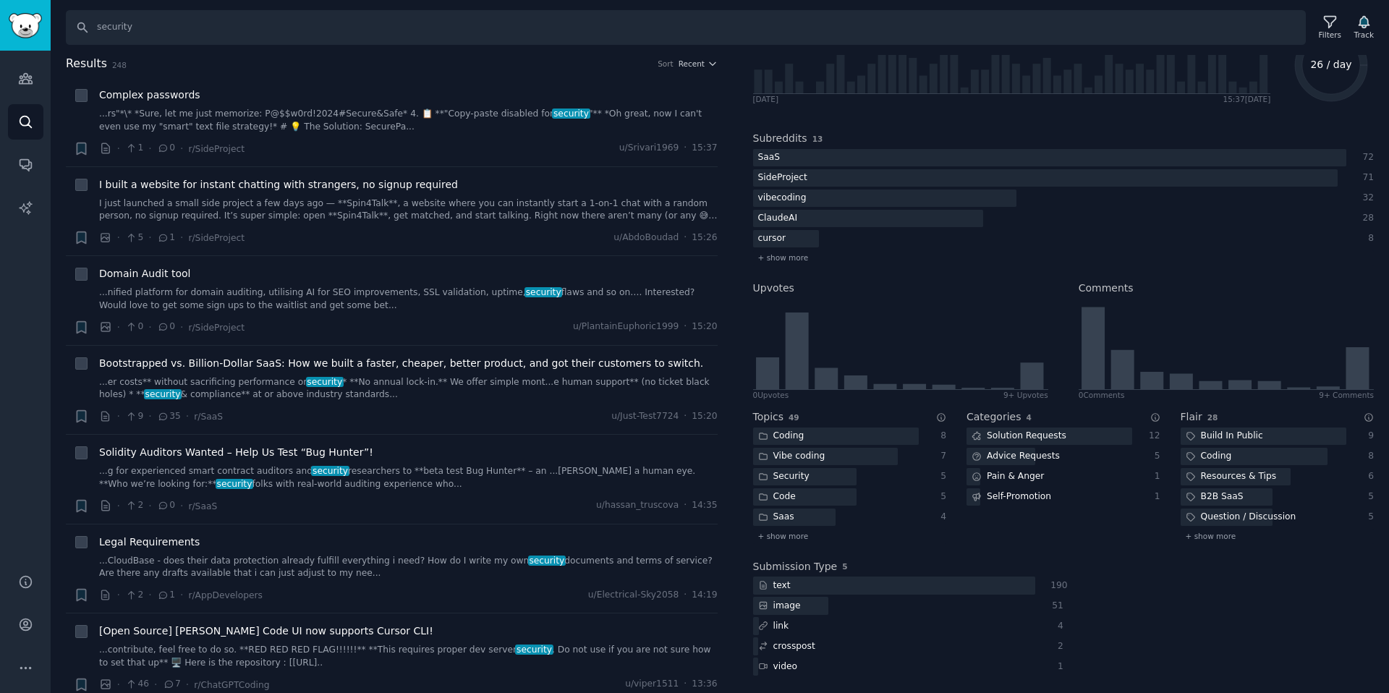
click at [90, 59] on span "Results" at bounding box center [86, 64] width 41 height 18
click at [160, 29] on input "security" at bounding box center [686, 27] width 1240 height 35
drag, startPoint x: 191, startPoint y: 30, endPoint x: 35, endPoint y: 30, distance: 156.3
click at [37, 30] on div "Help Audiences Search Conversations AI Reports Help Account More Search securit…" at bounding box center [694, 346] width 1389 height 693
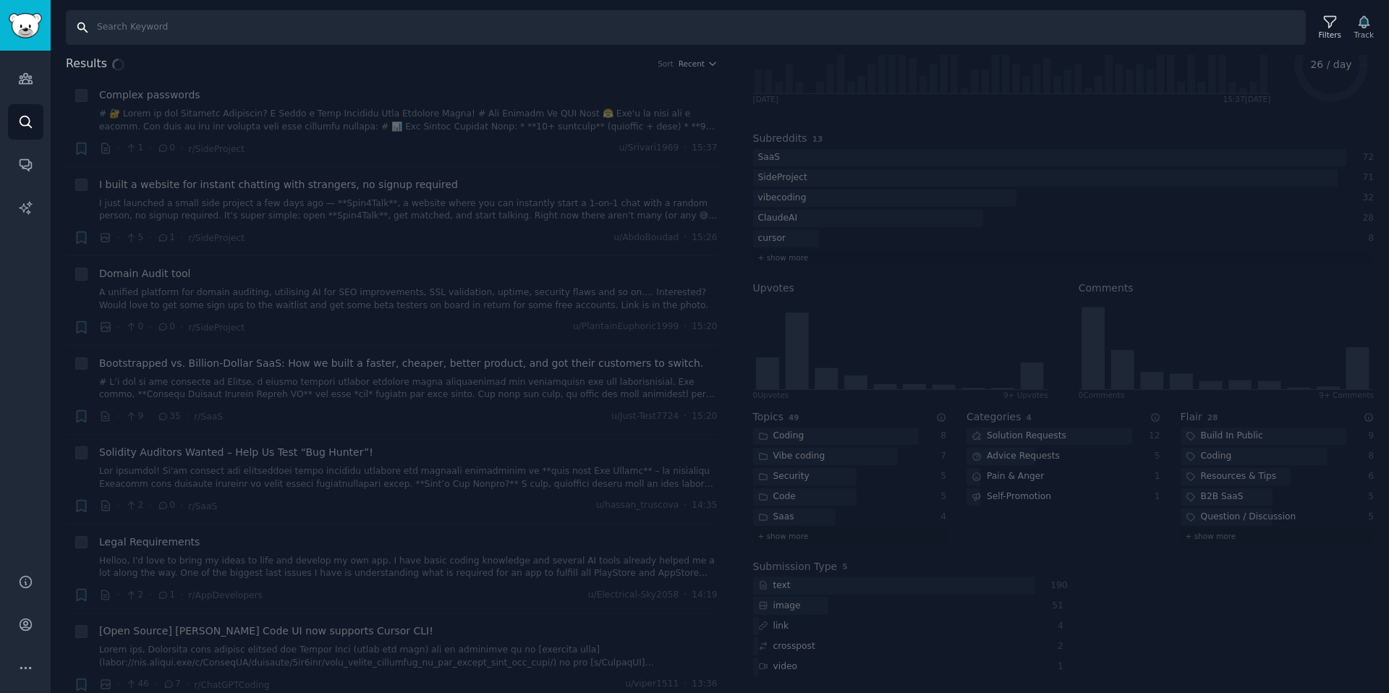
click at [168, 25] on input "Search" at bounding box center [686, 27] width 1240 height 35
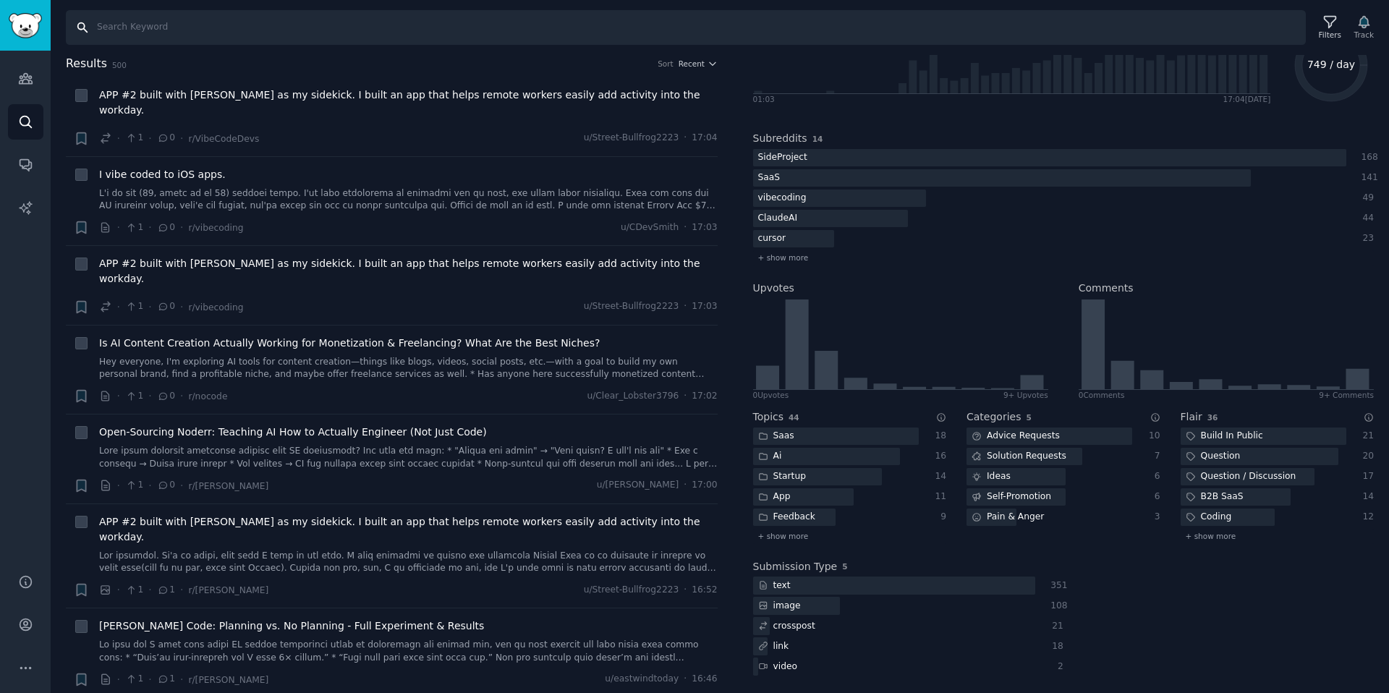
click at [279, 36] on input "Search" at bounding box center [686, 27] width 1240 height 35
type input "security"
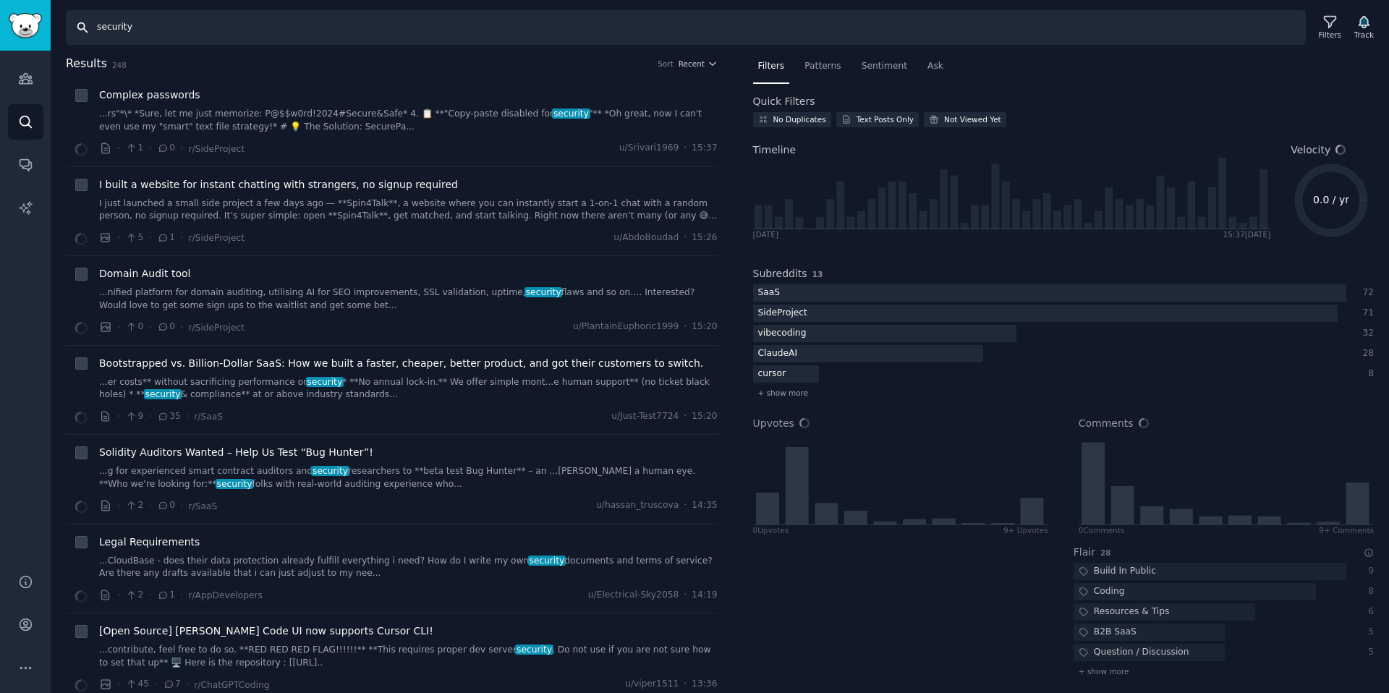
click at [183, 32] on input "security" at bounding box center [686, 27] width 1240 height 35
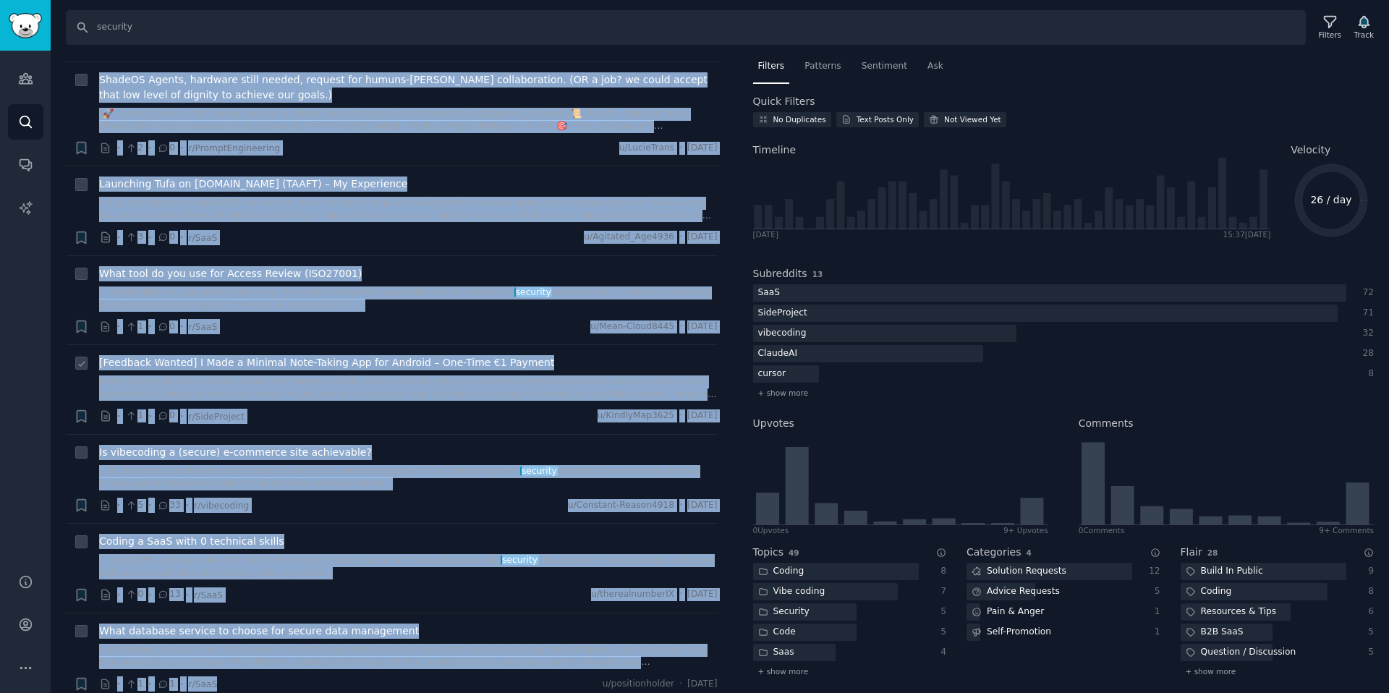
drag, startPoint x: 164, startPoint y: 64, endPoint x: 344, endPoint y: 692, distance: 654.2
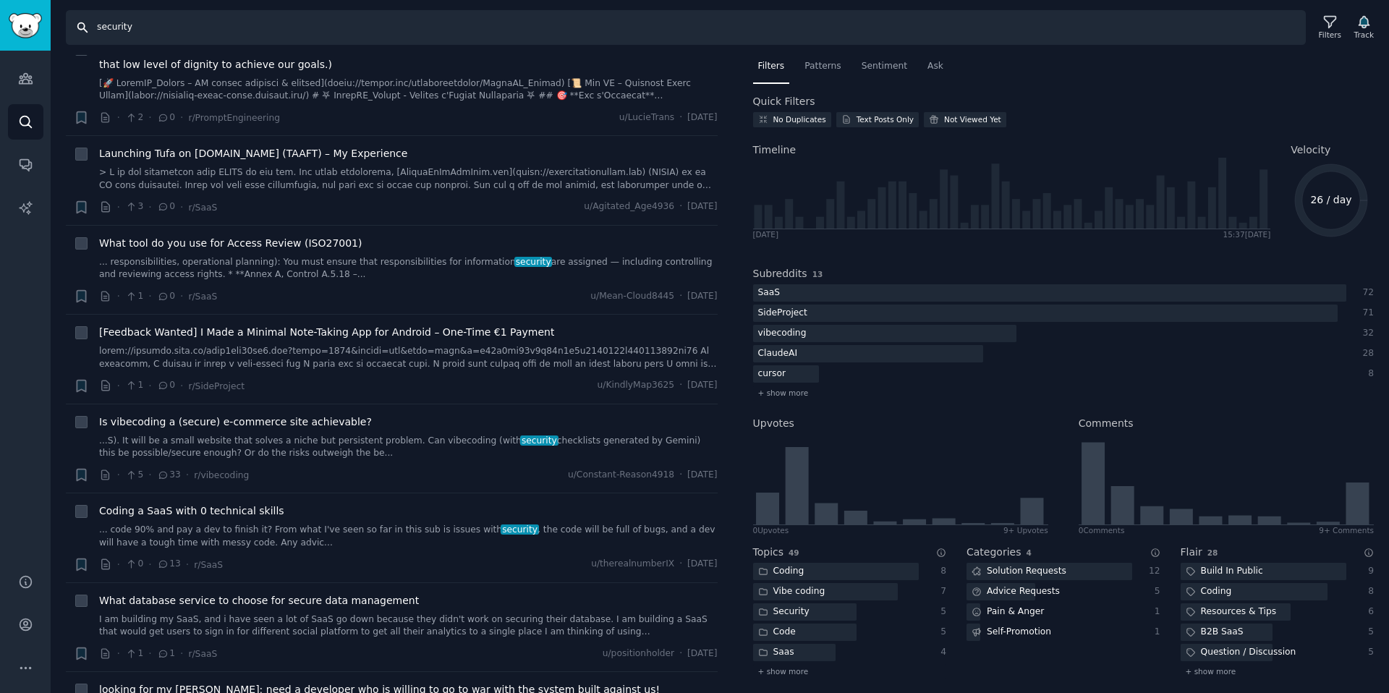
click at [370, 31] on input "security" at bounding box center [686, 27] width 1240 height 35
click at [465, 22] on input "security" at bounding box center [686, 27] width 1240 height 35
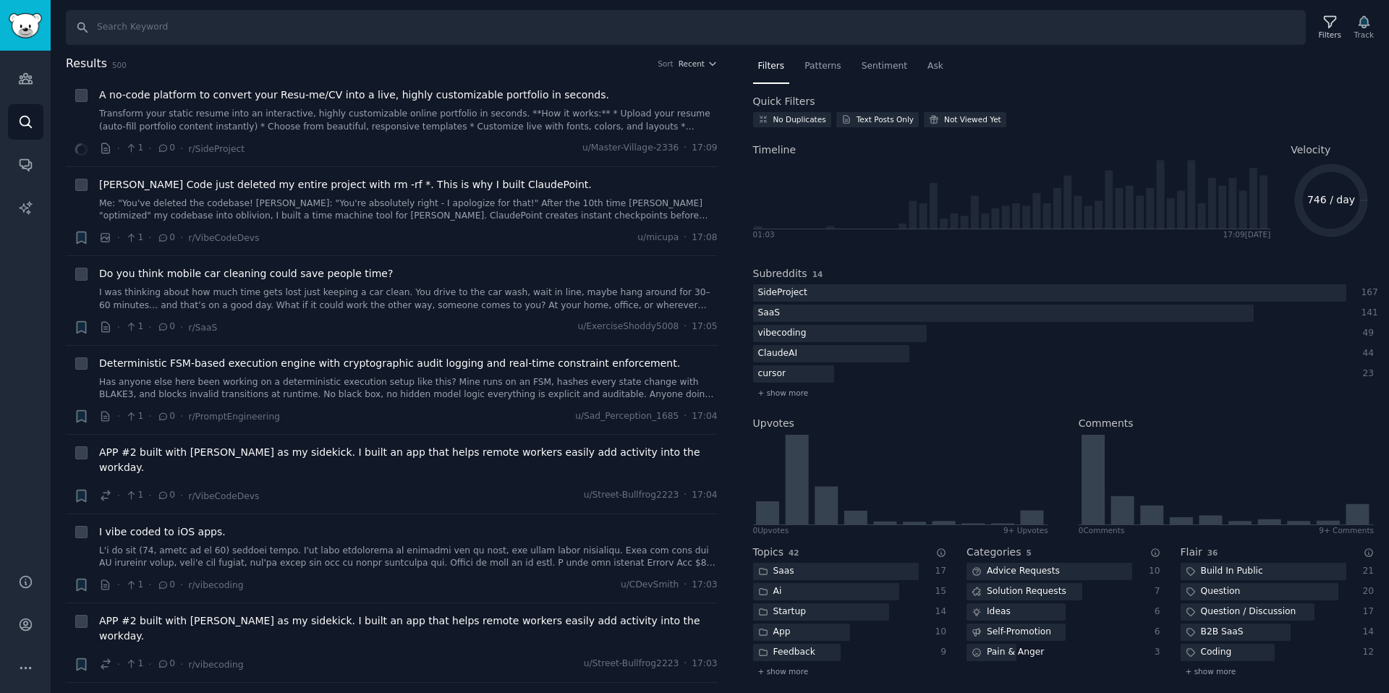
type input "security"
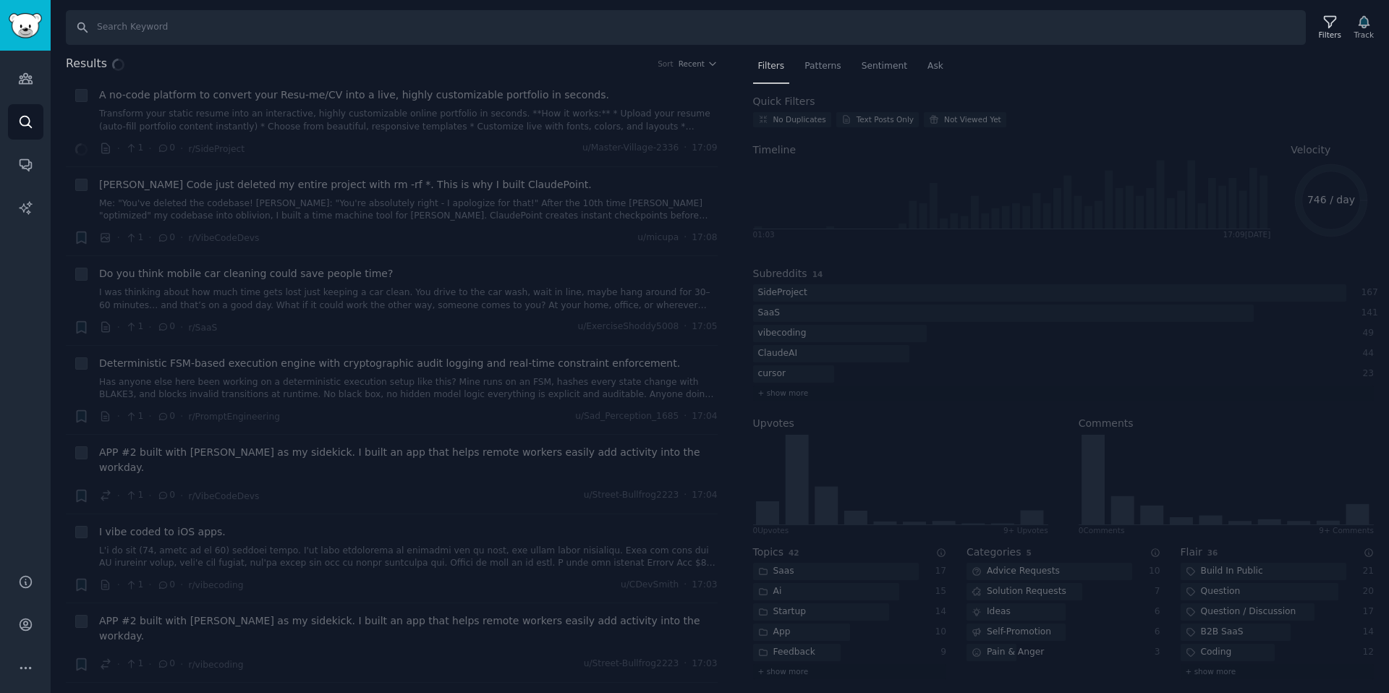
type input "security"
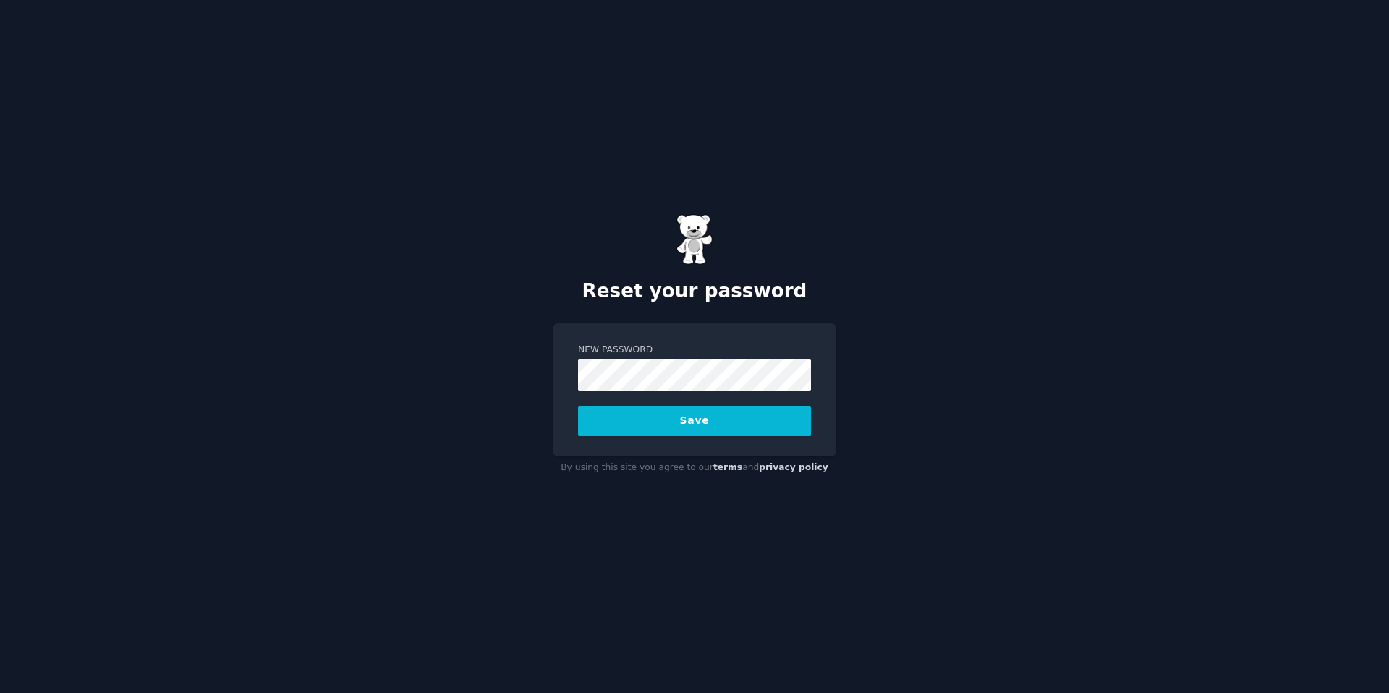
click at [578, 406] on button "Save" at bounding box center [694, 421] width 233 height 30
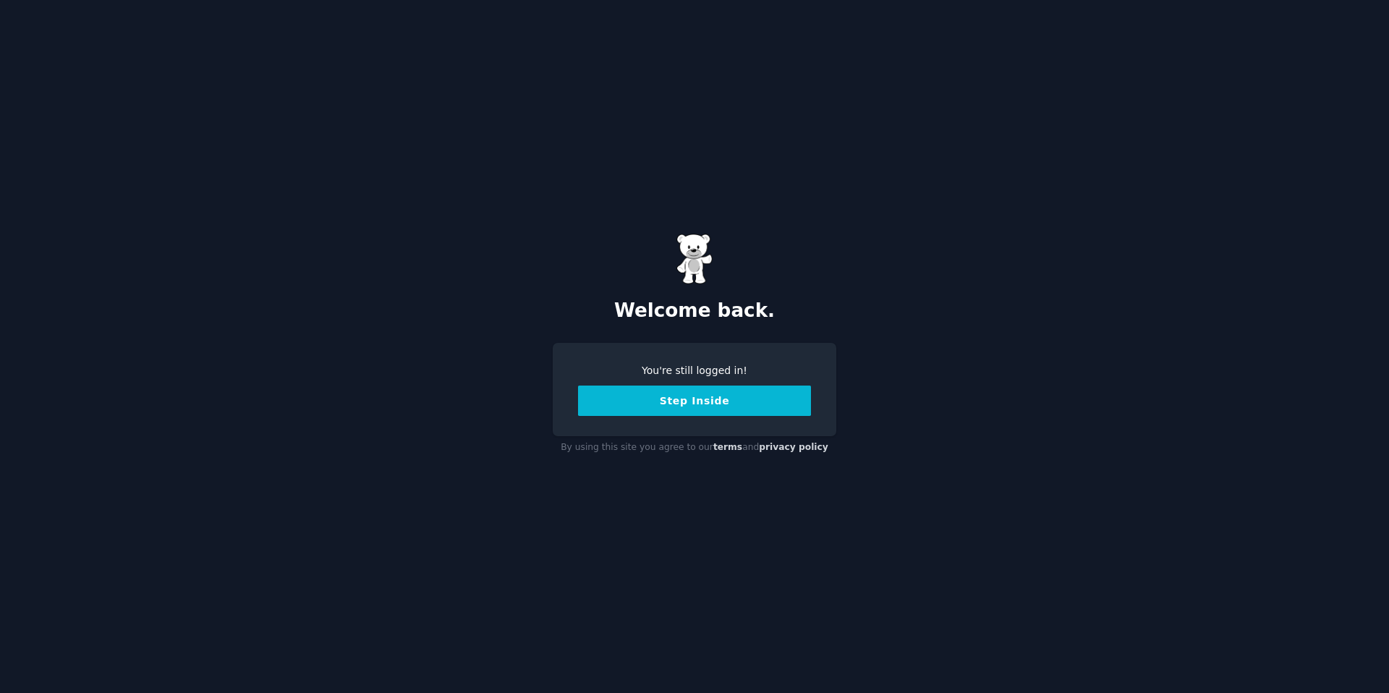
click at [637, 391] on button "Step Inside" at bounding box center [694, 401] width 233 height 30
